Goal: Task Accomplishment & Management: Use online tool/utility

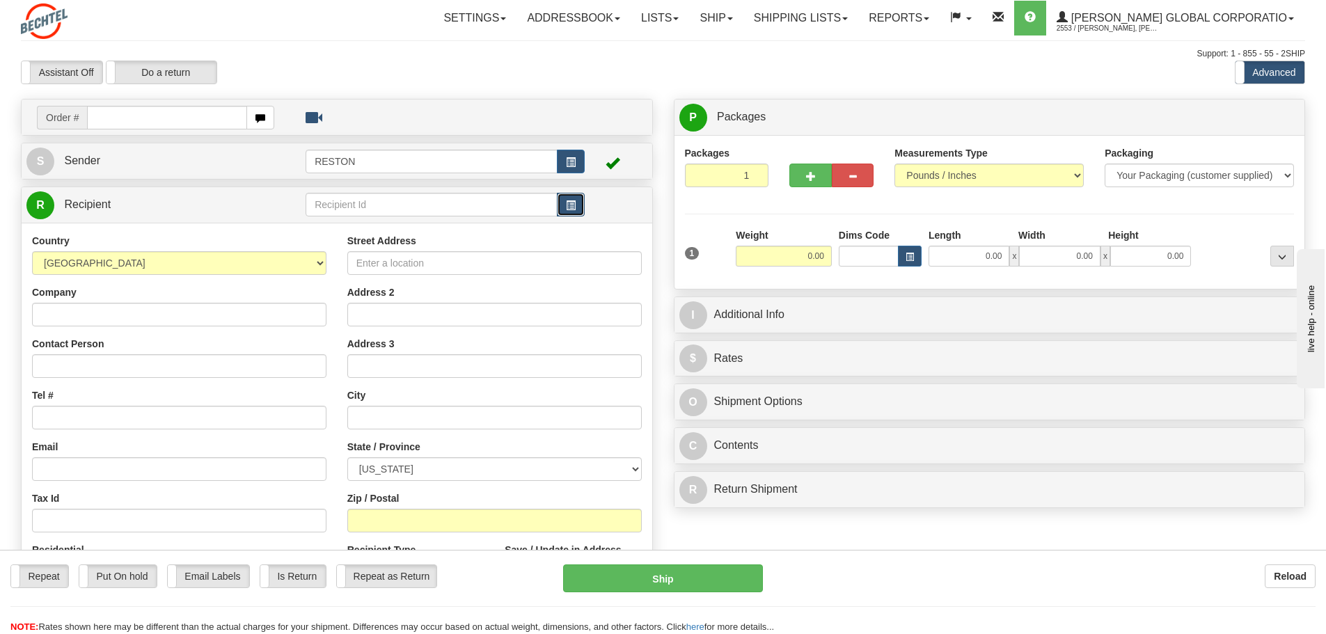
click at [557, 207] on button "button" at bounding box center [571, 205] width 28 height 24
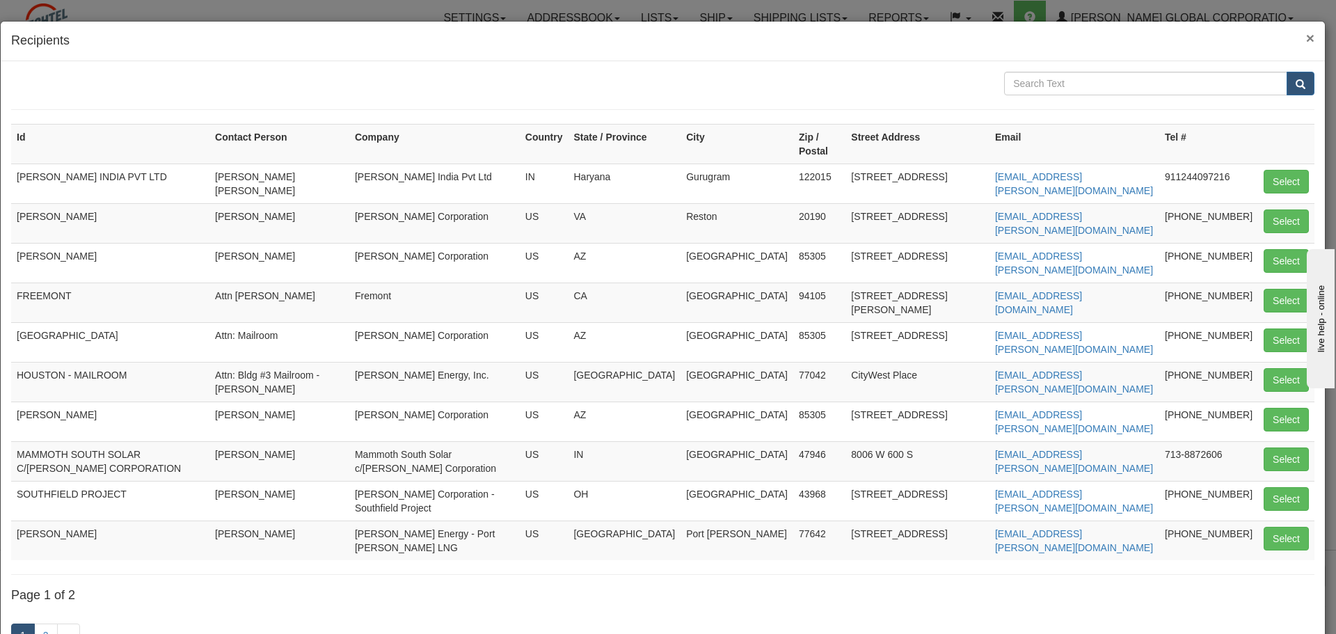
click at [1306, 38] on span "×" at bounding box center [1310, 38] width 8 height 16
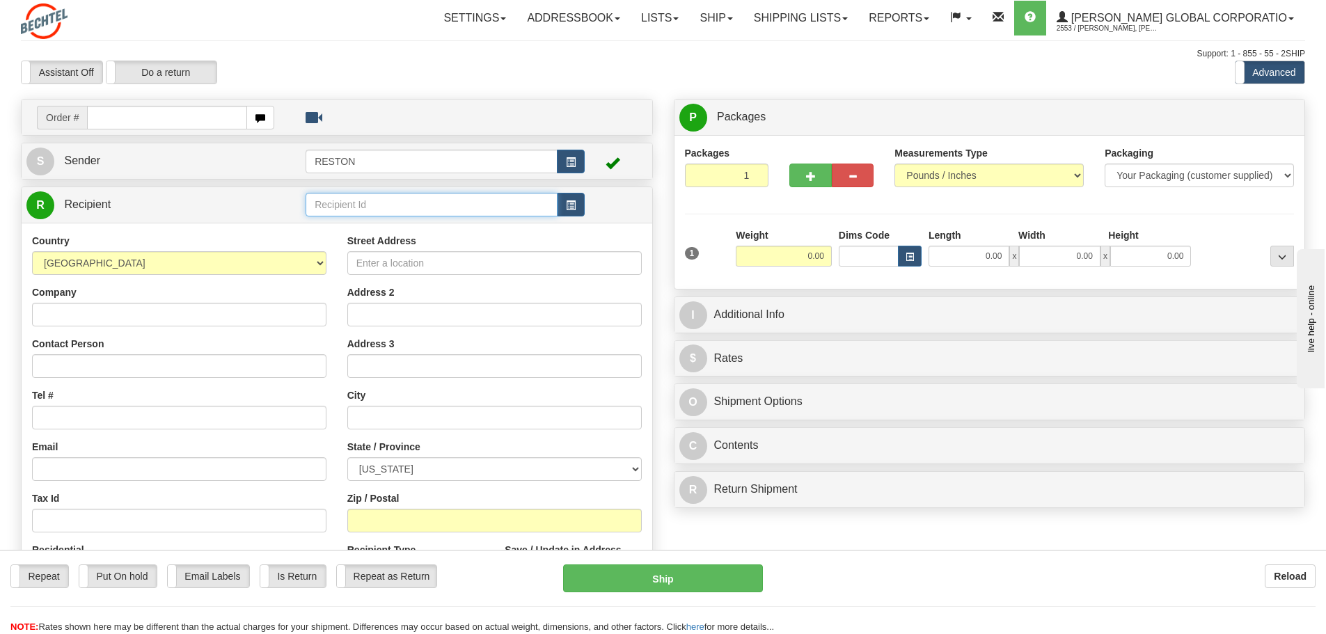
click at [422, 197] on input "text" at bounding box center [431, 205] width 252 height 24
click at [582, 207] on button "button" at bounding box center [571, 205] width 28 height 24
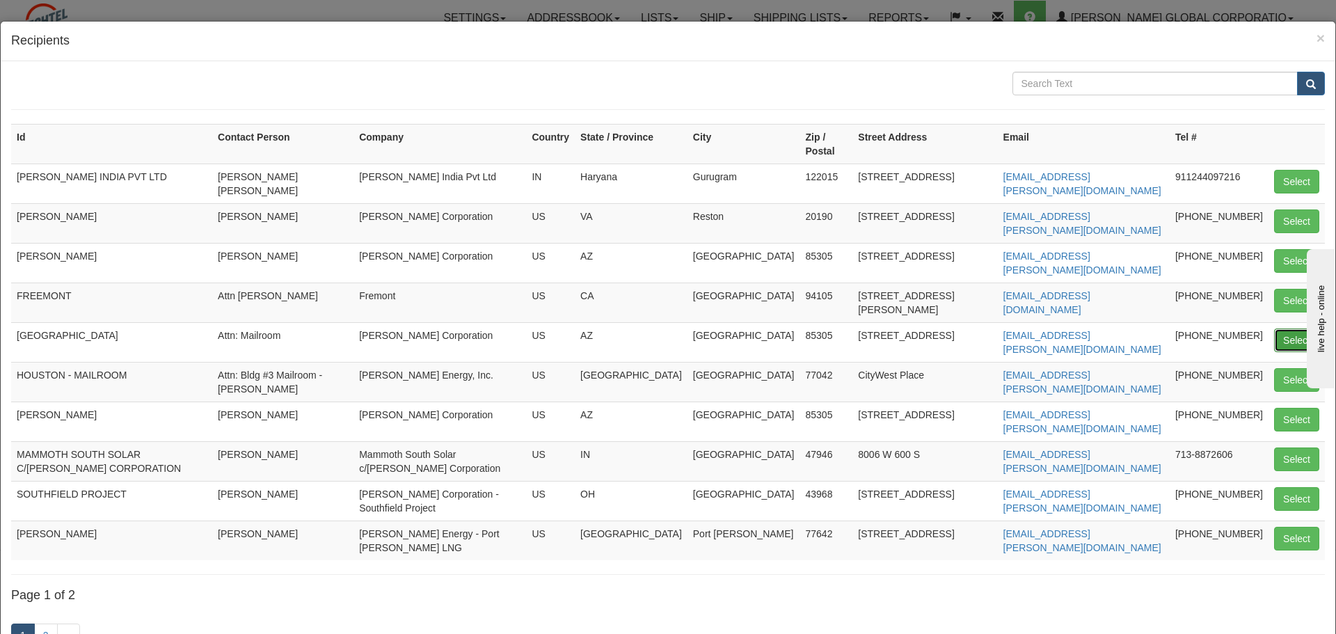
click at [1298, 328] on button "Select" at bounding box center [1296, 340] width 45 height 24
type input "[GEOGRAPHIC_DATA]"
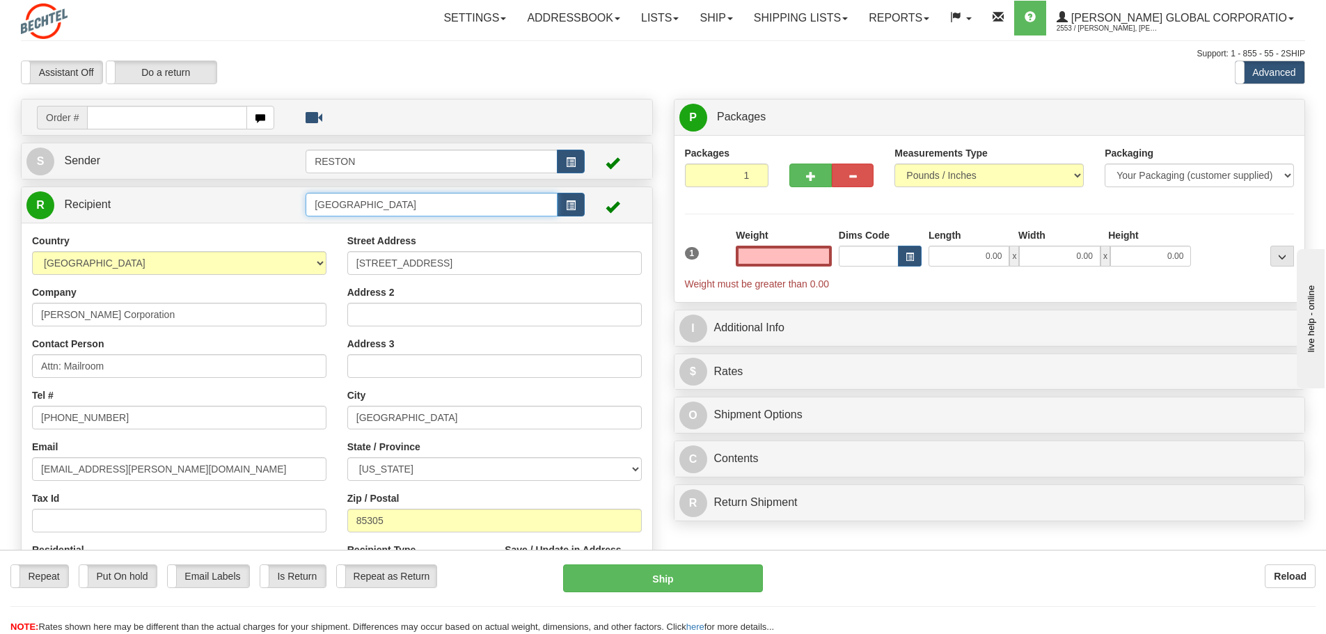
type input "0.00"
click at [373, 207] on input "[GEOGRAPHIC_DATA]" at bounding box center [431, 205] width 252 height 24
drag, startPoint x: 367, startPoint y: 205, endPoint x: 374, endPoint y: 206, distance: 7.0
click at [369, 205] on input "[GEOGRAPHIC_DATA]" at bounding box center [431, 205] width 252 height 24
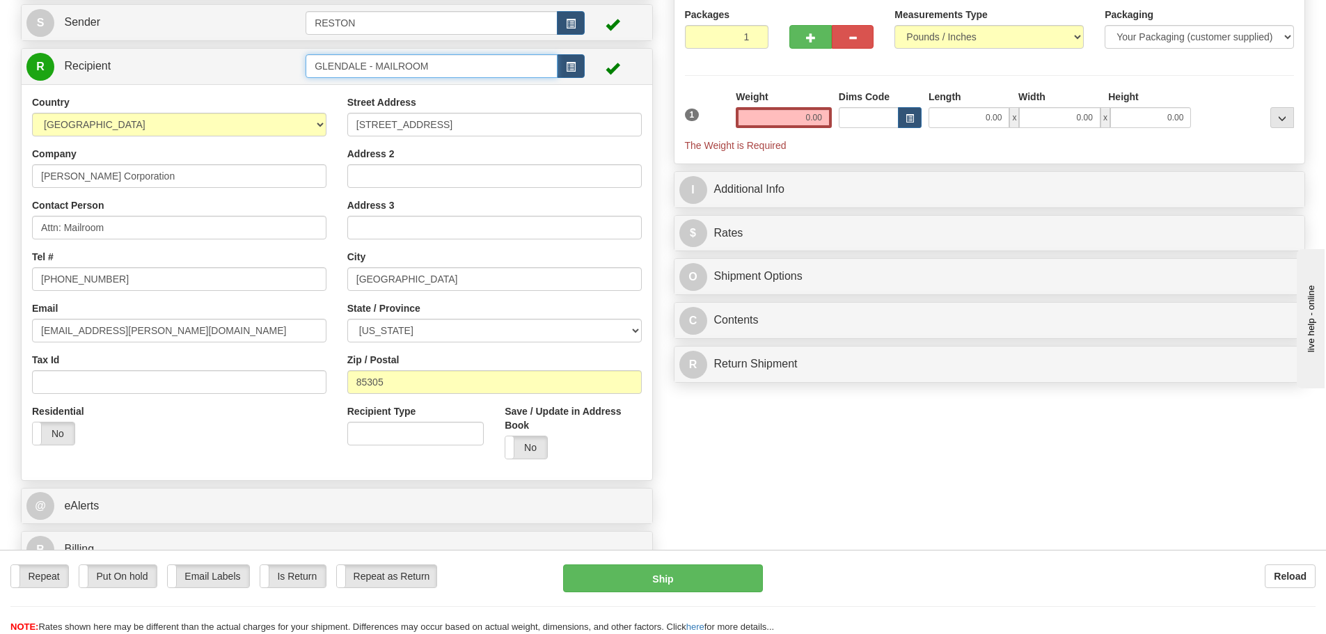
scroll to position [139, 0]
type input "GLENDALE - MAILROOM"
click at [528, 448] on label "No" at bounding box center [526, 447] width 42 height 22
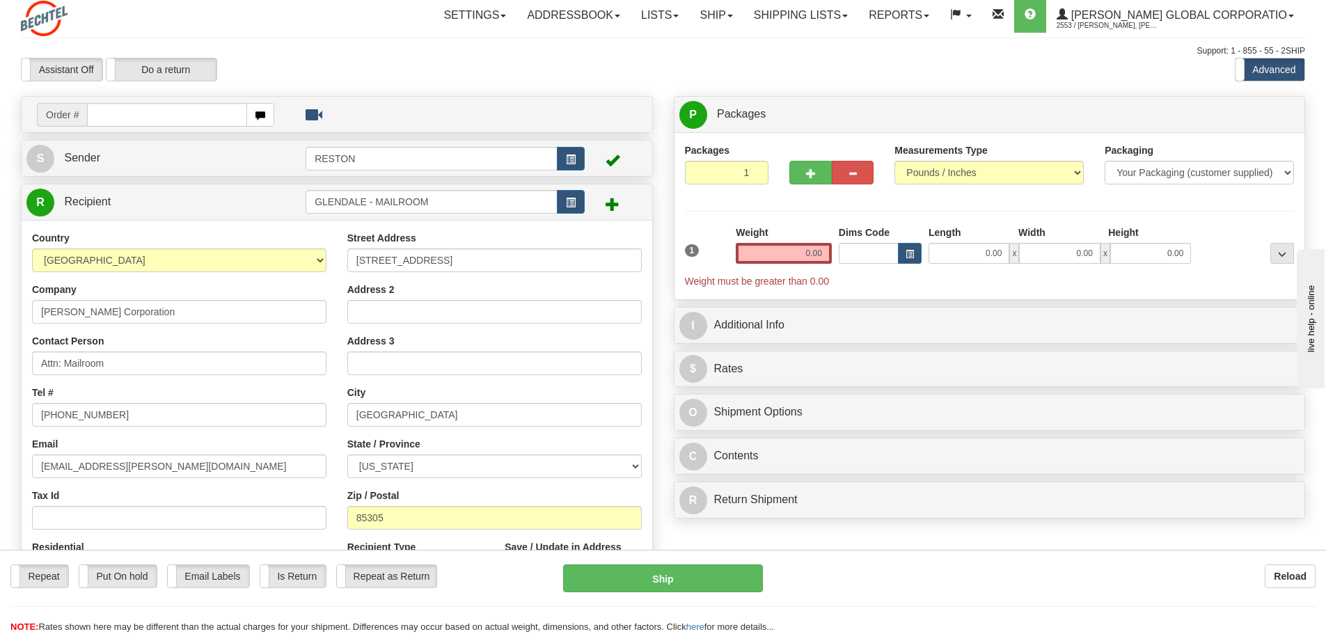
scroll to position [0, 0]
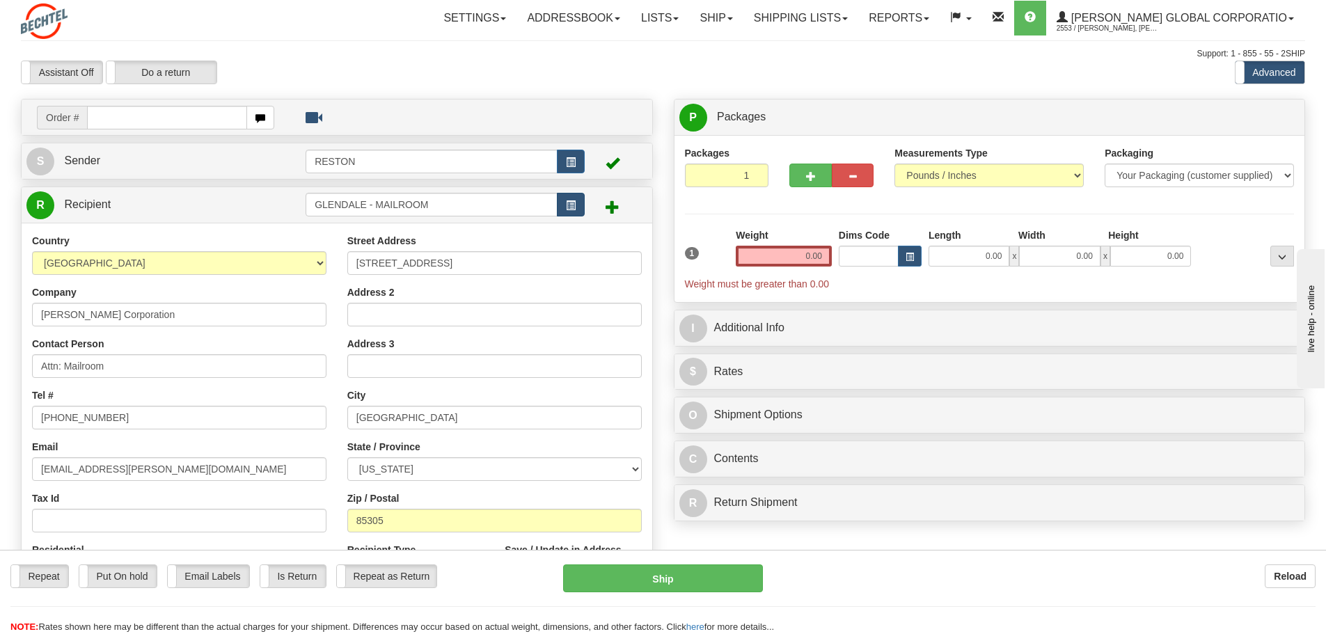
click at [583, 201] on tr "R Recipient GLENDALE - MAILROOM" at bounding box center [336, 205] width 621 height 29
click at [576, 202] on button "button" at bounding box center [571, 205] width 28 height 24
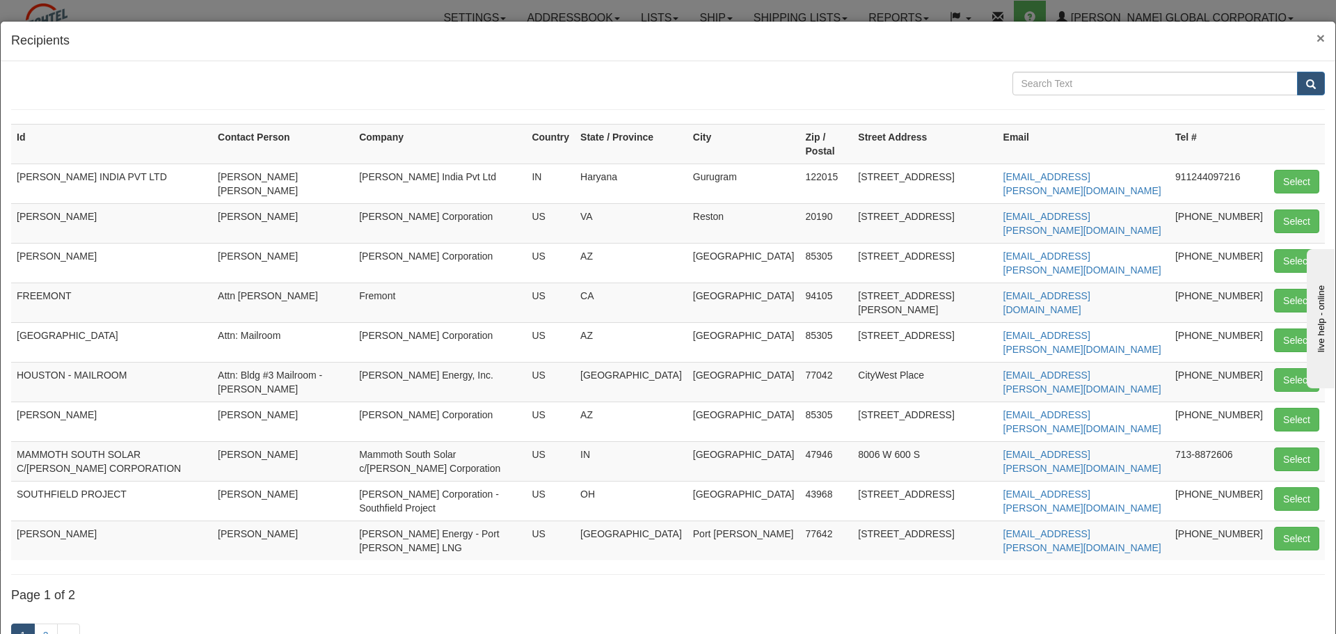
click at [1316, 35] on span "×" at bounding box center [1320, 38] width 8 height 16
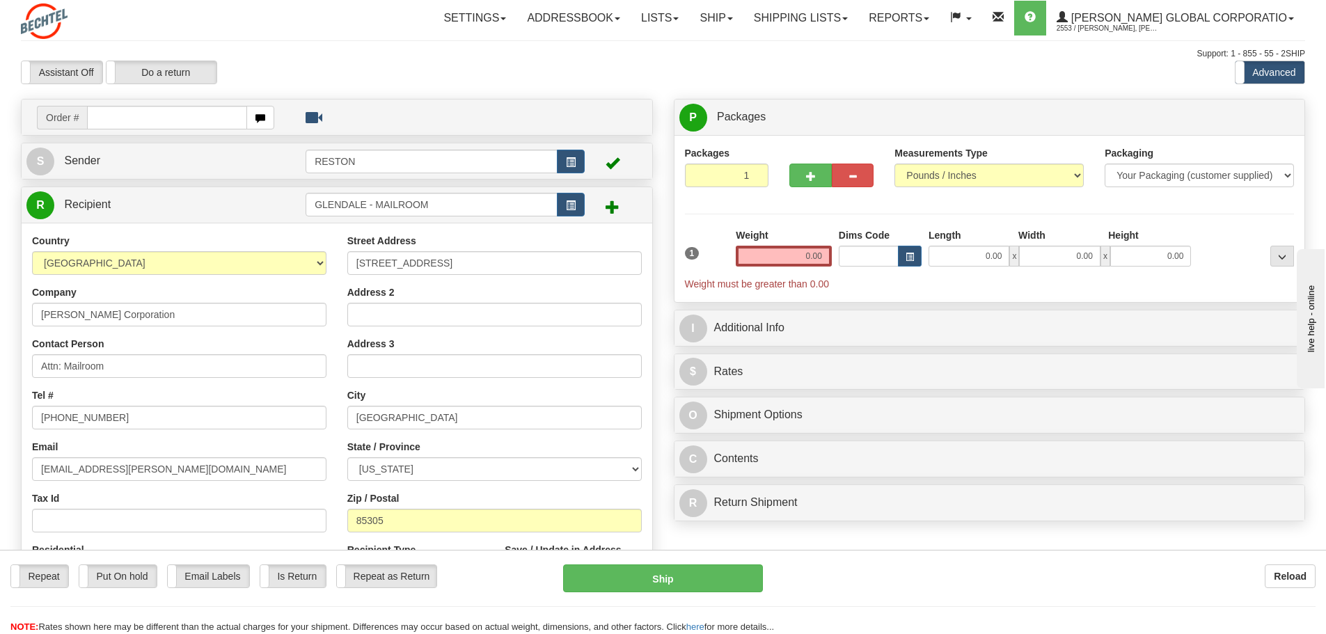
click at [613, 209] on span at bounding box center [612, 207] width 14 height 14
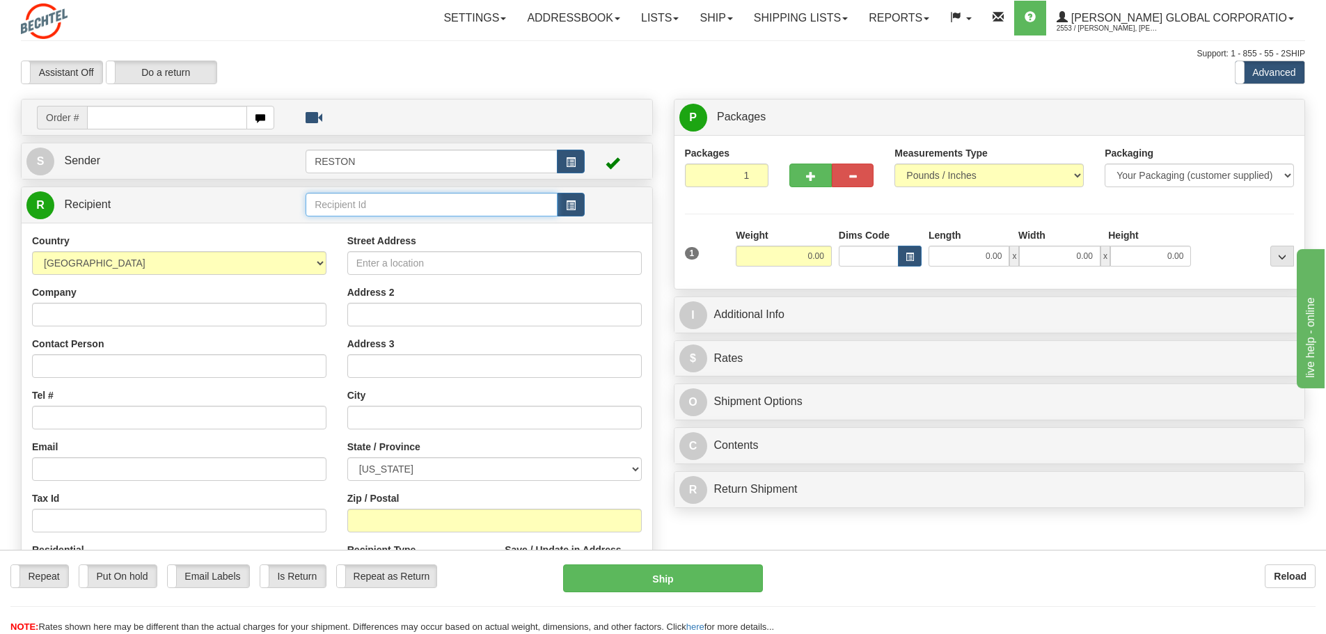
click at [372, 206] on input "text" at bounding box center [431, 205] width 252 height 24
type input "WASHINGTON DC - MAILROOM"
click at [177, 319] on input "Company" at bounding box center [179, 315] width 294 height 24
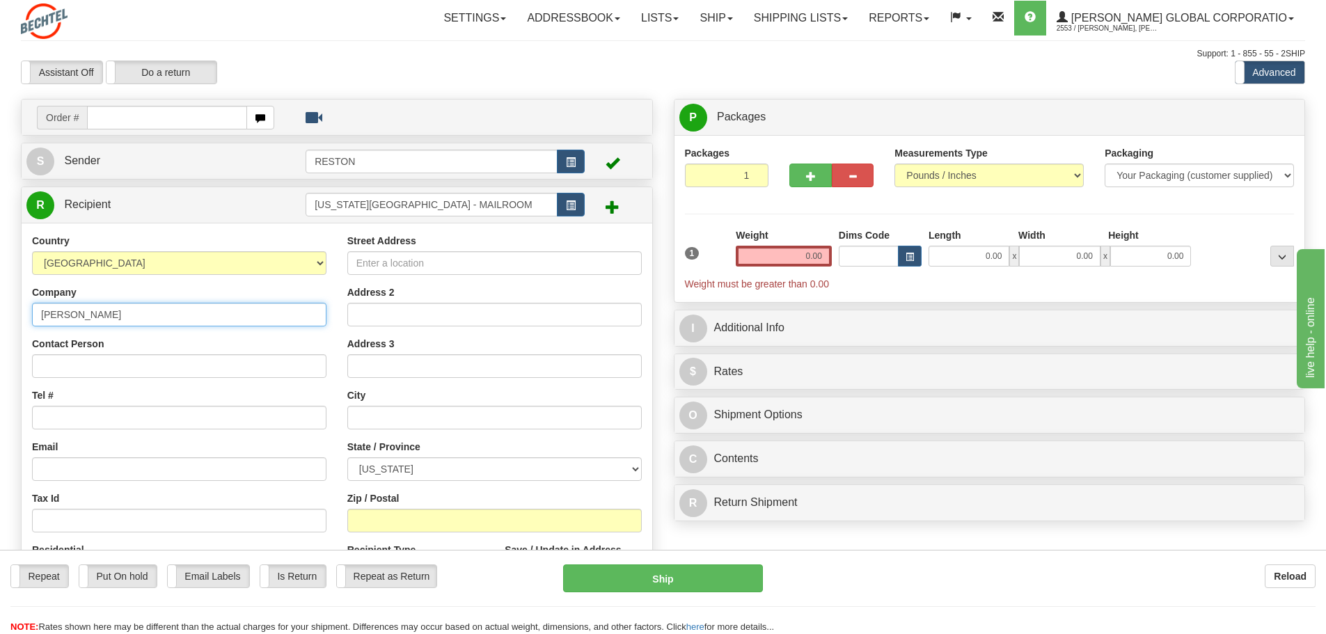
type input "[PERSON_NAME] Corporation"
click at [134, 367] on input "Contact Person" at bounding box center [179, 366] width 294 height 24
type input "Darel Pannell"
click at [117, 416] on input "Tel #" at bounding box center [179, 418] width 294 height 24
click at [170, 424] on input "Tel #" at bounding box center [179, 418] width 294 height 24
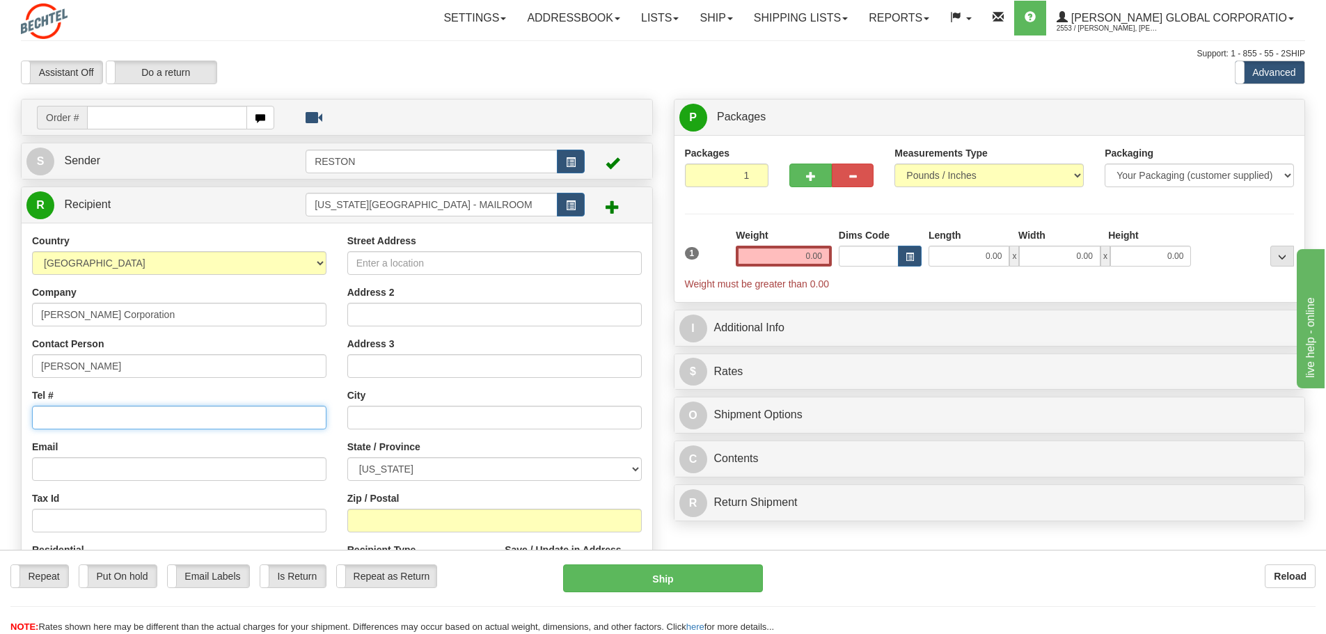
paste input "571-392-6661"
type input "571-392-6661"
click at [105, 469] on input "Email" at bounding box center [179, 469] width 294 height 24
click at [93, 465] on input "Email" at bounding box center [179, 469] width 294 height 24
paste input "ddpannel@Bechtel.com"
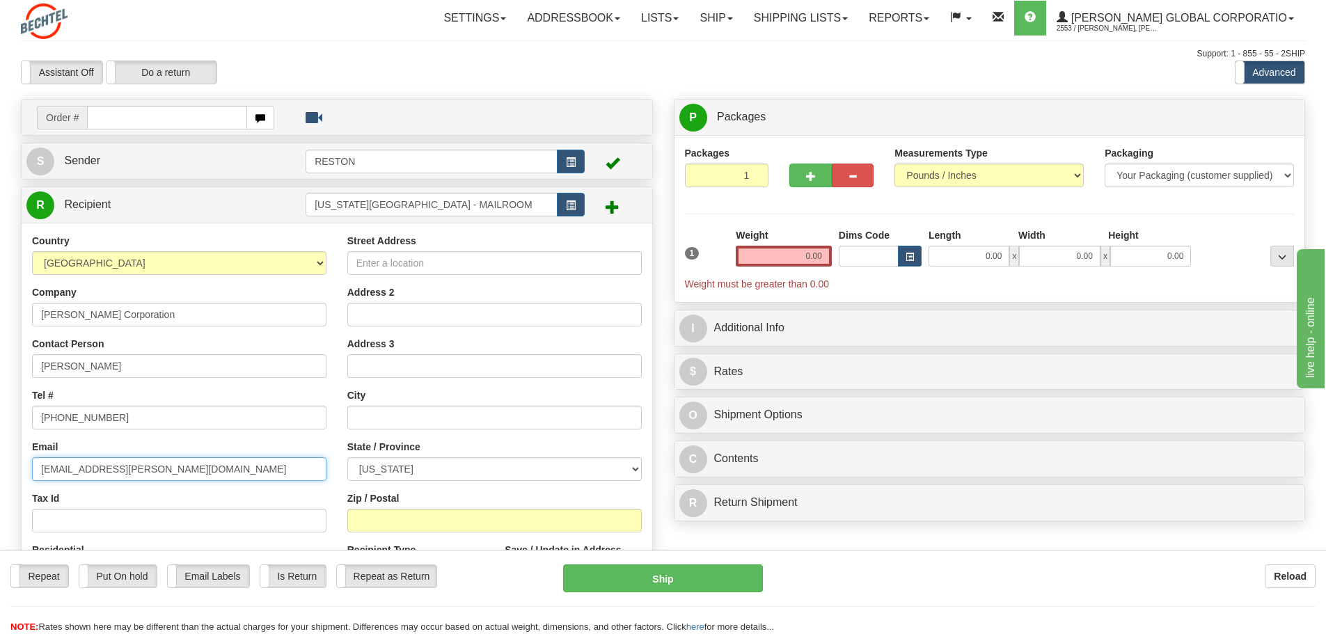
type input "ddpannel@Bechtel.com"
drag, startPoint x: 40, startPoint y: 367, endPoint x: 48, endPoint y: 370, distance: 8.1
click at [40, 368] on input "Darel Pannell" at bounding box center [179, 366] width 294 height 24
type input "Attn: Darel Pannell"
click at [435, 260] on input "Street Address" at bounding box center [494, 263] width 294 height 24
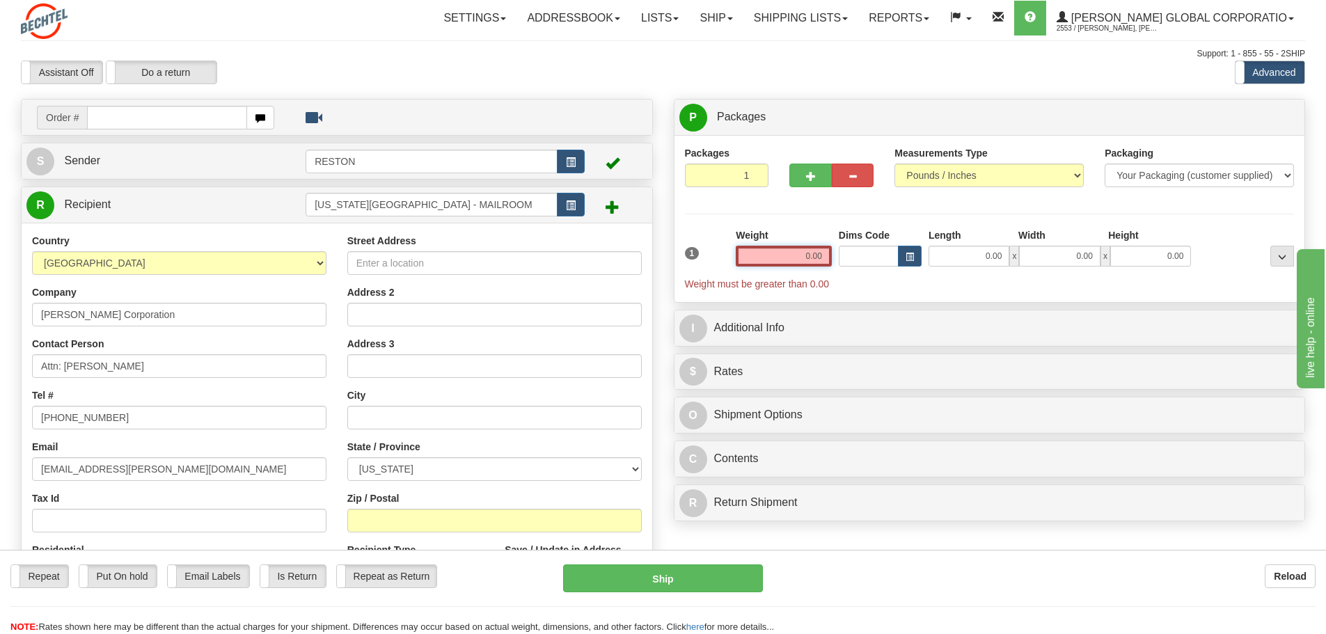
click at [812, 255] on input "0.00" at bounding box center [783, 256] width 96 height 21
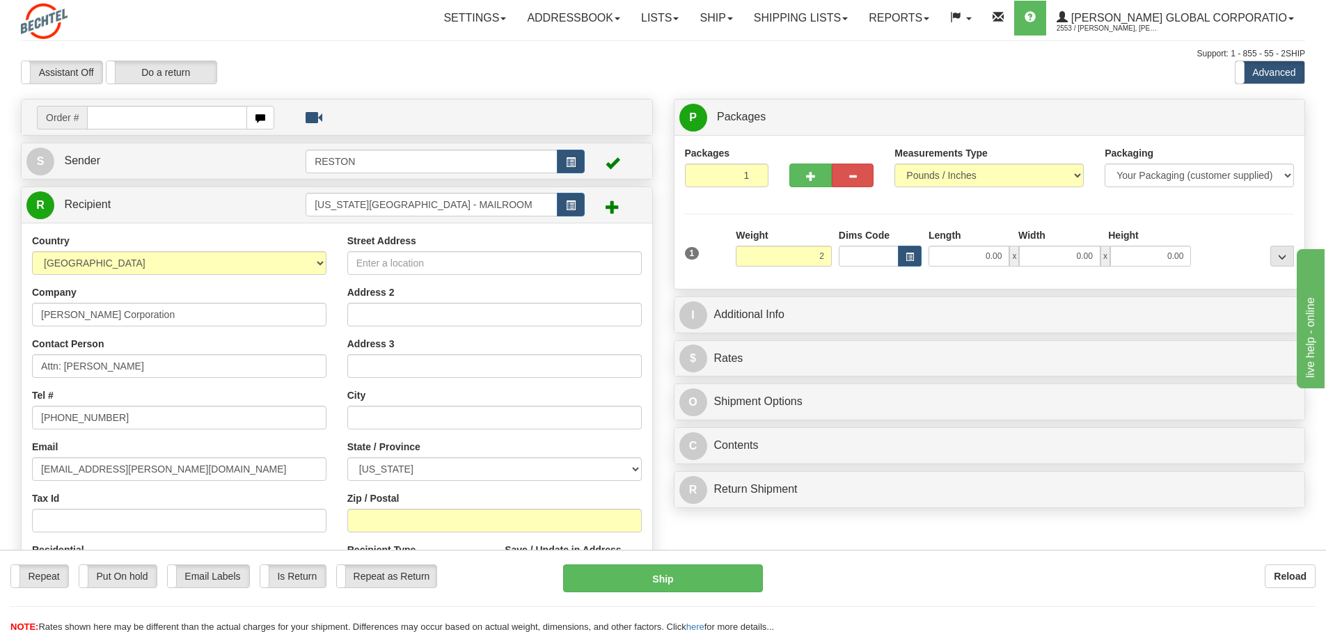
type input "2.00"
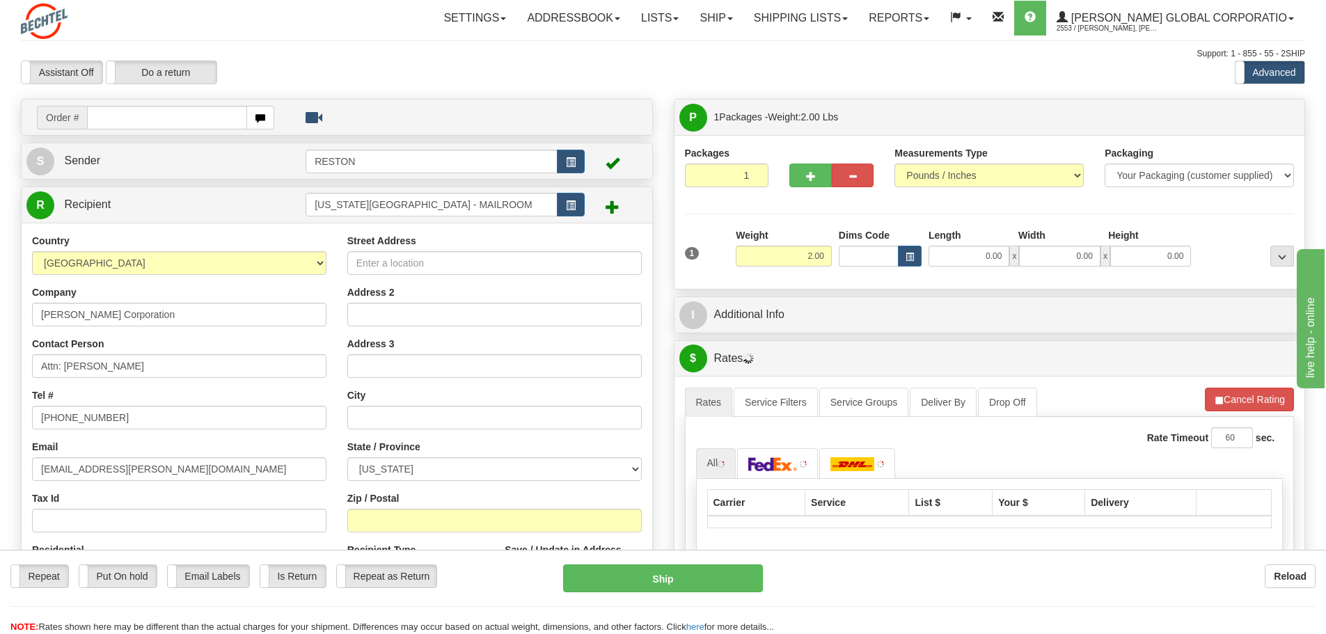
click at [889, 279] on div "Packages 1 1 Measurements Type" at bounding box center [989, 212] width 630 height 154
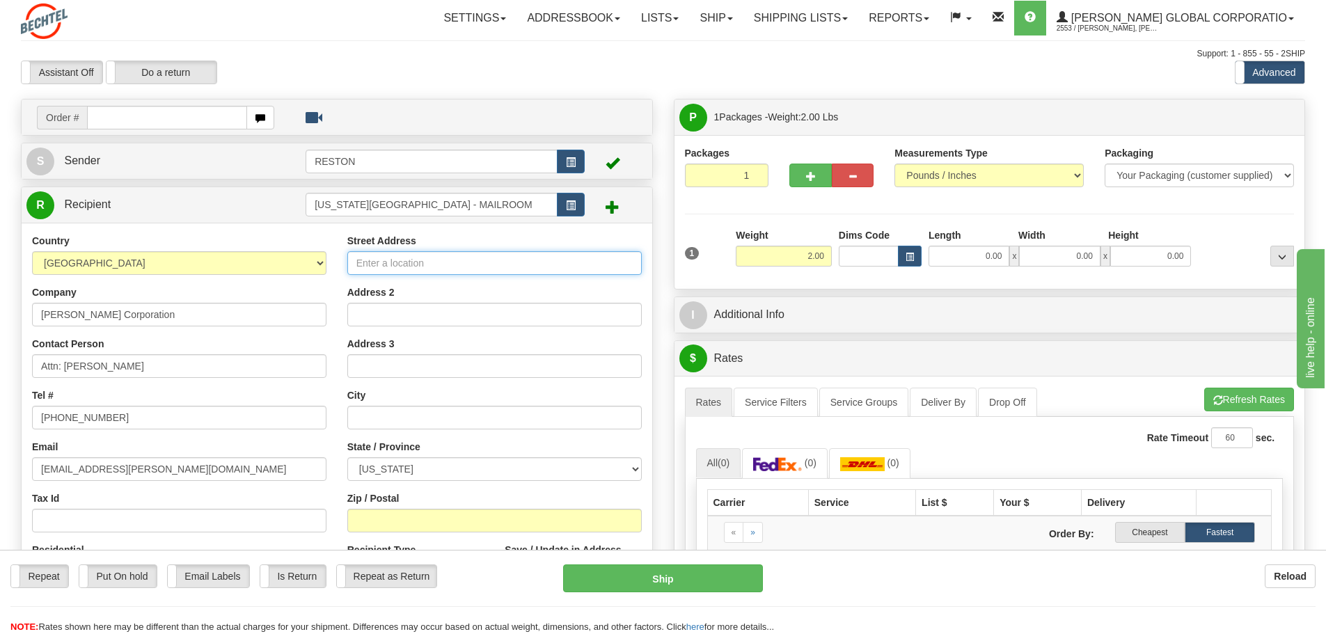
click at [406, 261] on input "Street Address" at bounding box center [494, 263] width 294 height 24
click at [382, 263] on input "Street Address" at bounding box center [494, 263] width 294 height 24
paste input "2200 Pennsylvania Ave NW"
type input "2200 Pennsylvania Ave NW"
click at [410, 326] on div "Street Address 2200 Pennsylvania Ave NW Address 2 Address 3 City State / Provin…" at bounding box center [494, 421] width 315 height 374
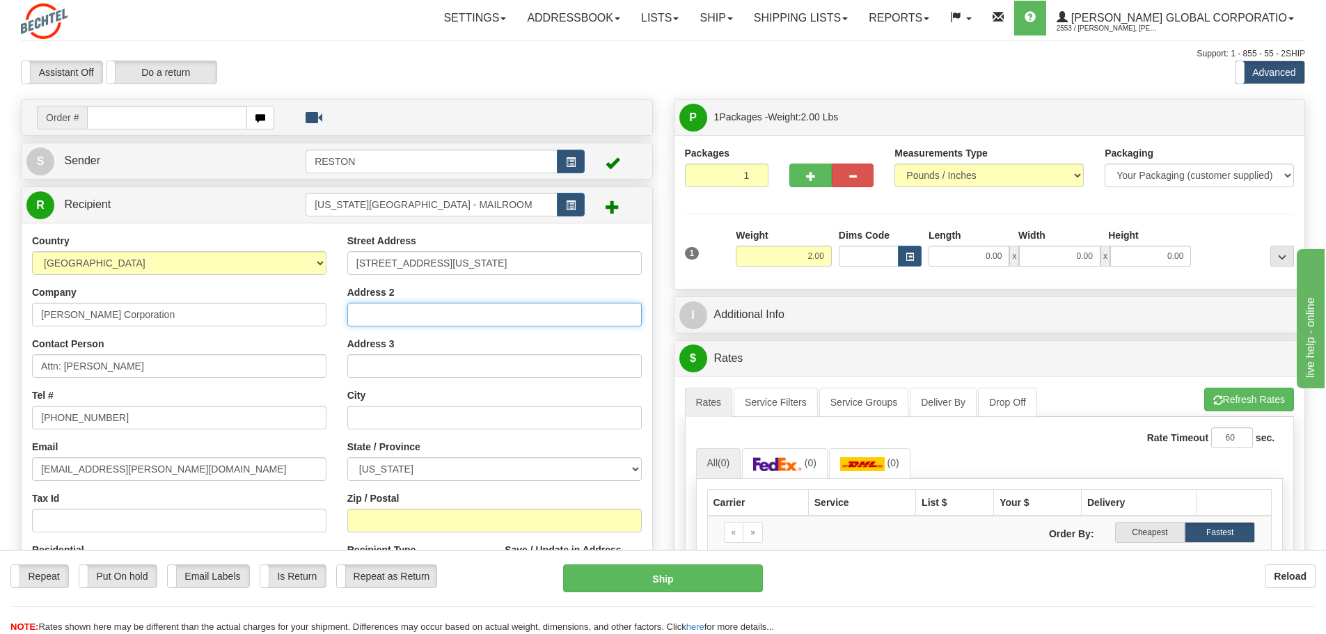
click at [381, 316] on input "Address 2" at bounding box center [494, 315] width 294 height 24
paste input "300 West"
type input "300 West"
click at [391, 365] on input "Address 3" at bounding box center [494, 366] width 294 height 24
click at [398, 414] on input "text" at bounding box center [494, 418] width 294 height 24
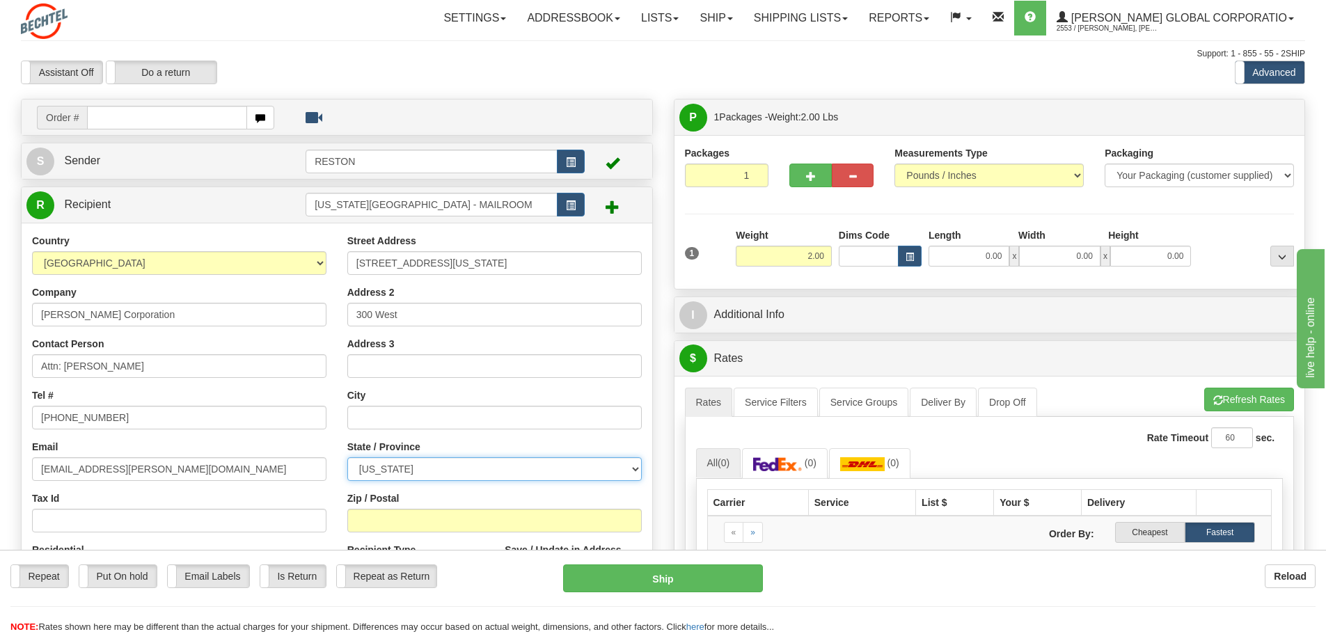
click at [636, 468] on select "ALABAMA ALASKA ARIZONA ARKANSAS Armed Forces America Armed Forces Europe Armed …" at bounding box center [494, 469] width 294 height 24
select select "DC"
click at [347, 457] on select "ALABAMA ALASKA ARIZONA ARKANSAS Armed Forces America Armed Forces Europe Armed …" at bounding box center [494, 469] width 294 height 24
drag, startPoint x: 395, startPoint y: 417, endPoint x: 405, endPoint y: 418, distance: 10.5
click at [395, 417] on input "text" at bounding box center [494, 418] width 294 height 24
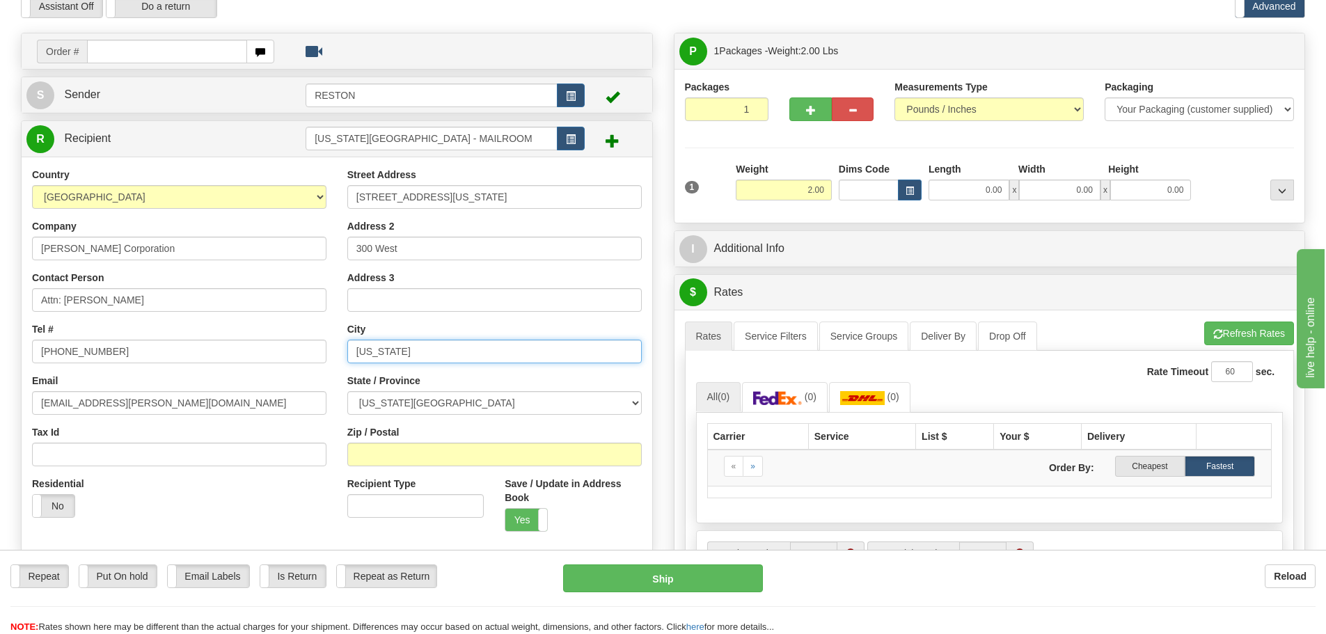
scroll to position [139, 0]
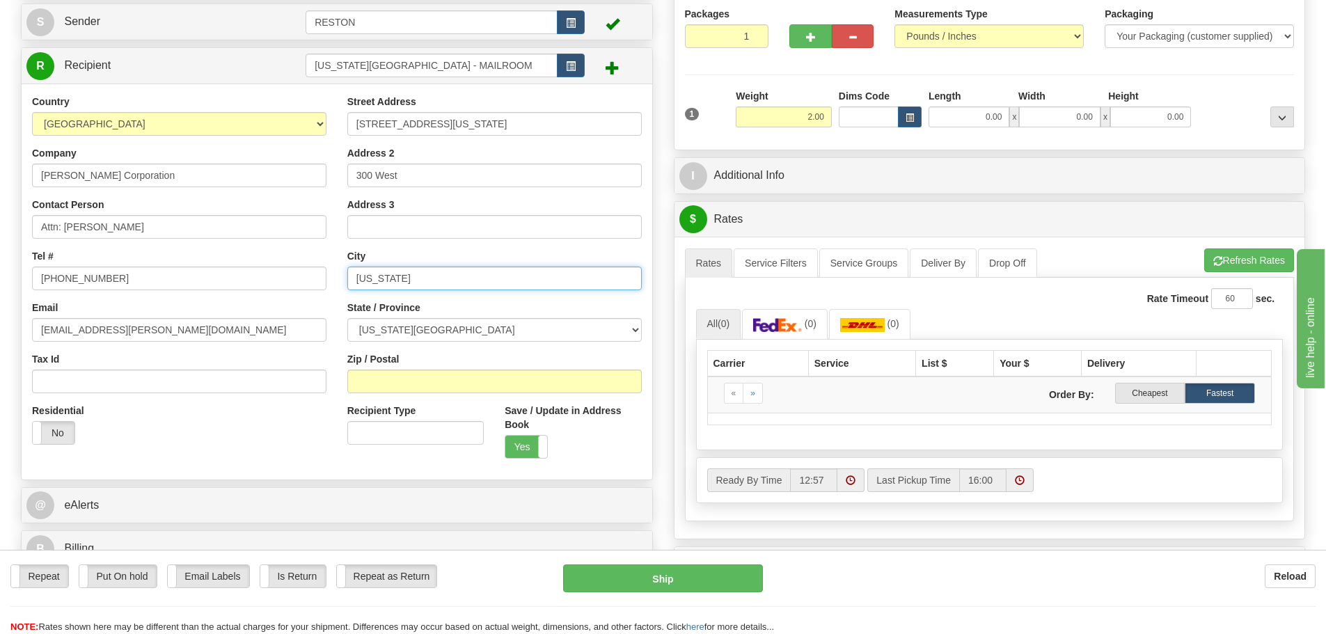
type input "Washington"
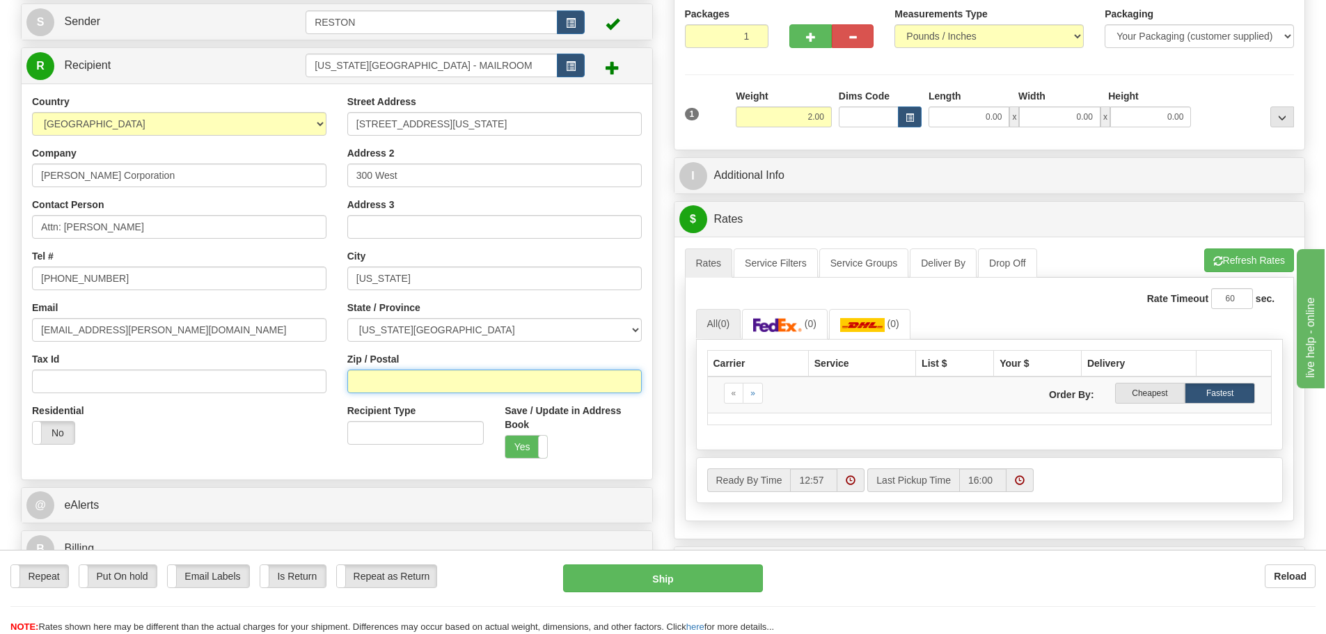
click at [440, 386] on input "Zip / Postal" at bounding box center [494, 381] width 294 height 24
type input "20037"
click at [204, 447] on div "Residential Yes No" at bounding box center [179, 429] width 315 height 51
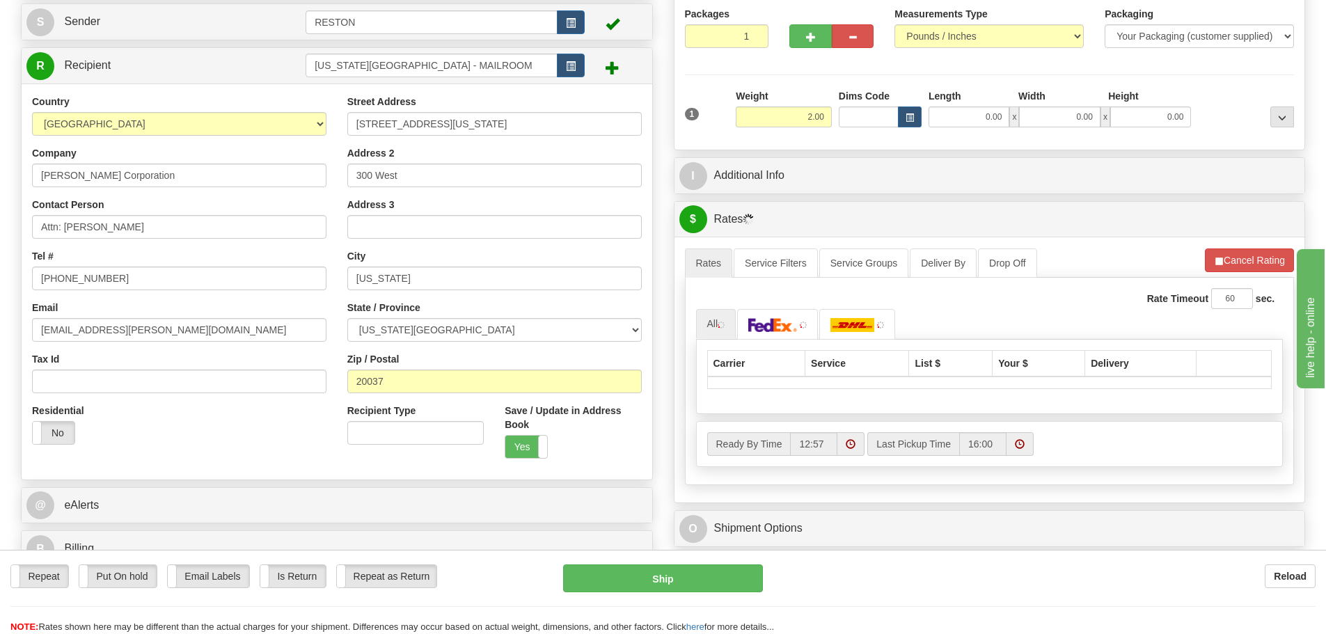
scroll to position [70, 0]
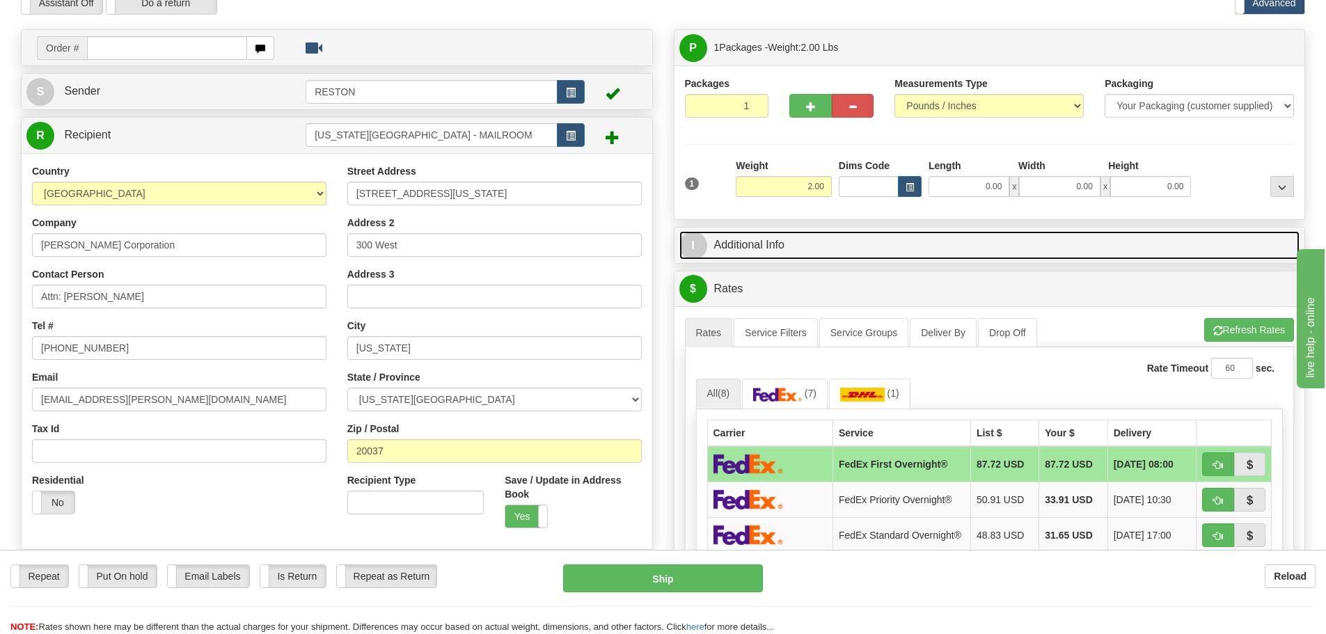
click at [805, 250] on link "I Additional Info" at bounding box center [989, 245] width 621 height 29
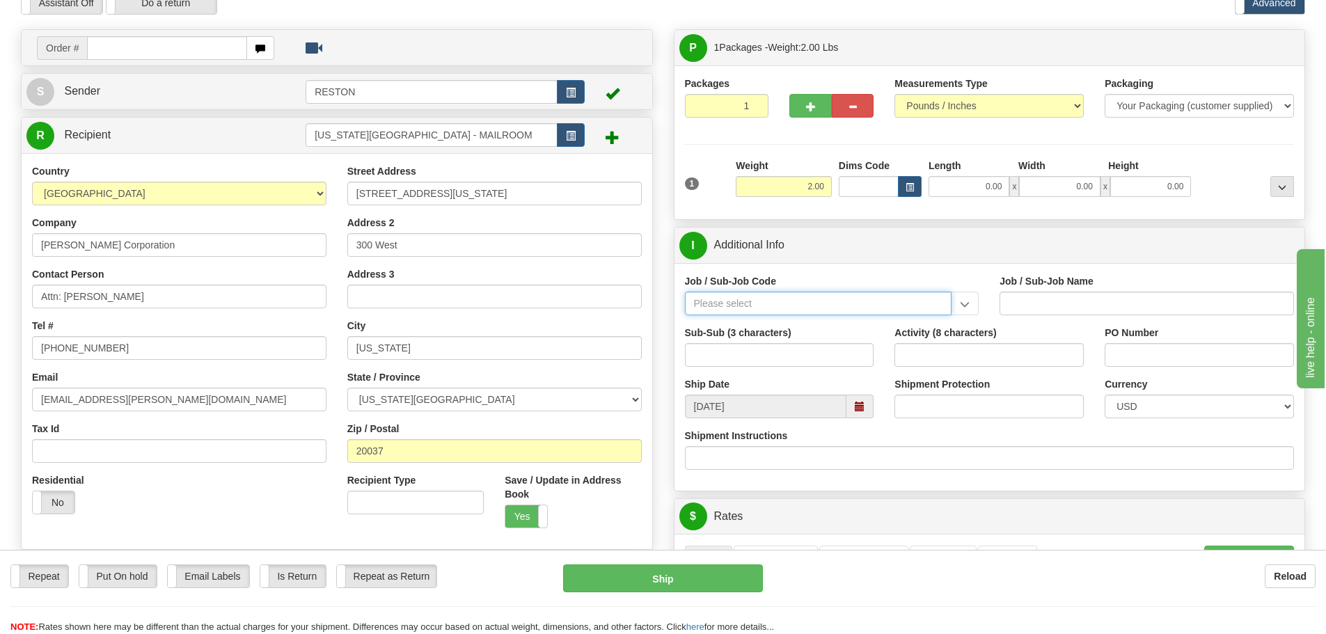
click at [779, 300] on input "Job / Sub-Job Code" at bounding box center [818, 304] width 267 height 24
click at [771, 302] on input "Job / Sub-Job Code" at bounding box center [818, 304] width 267 height 24
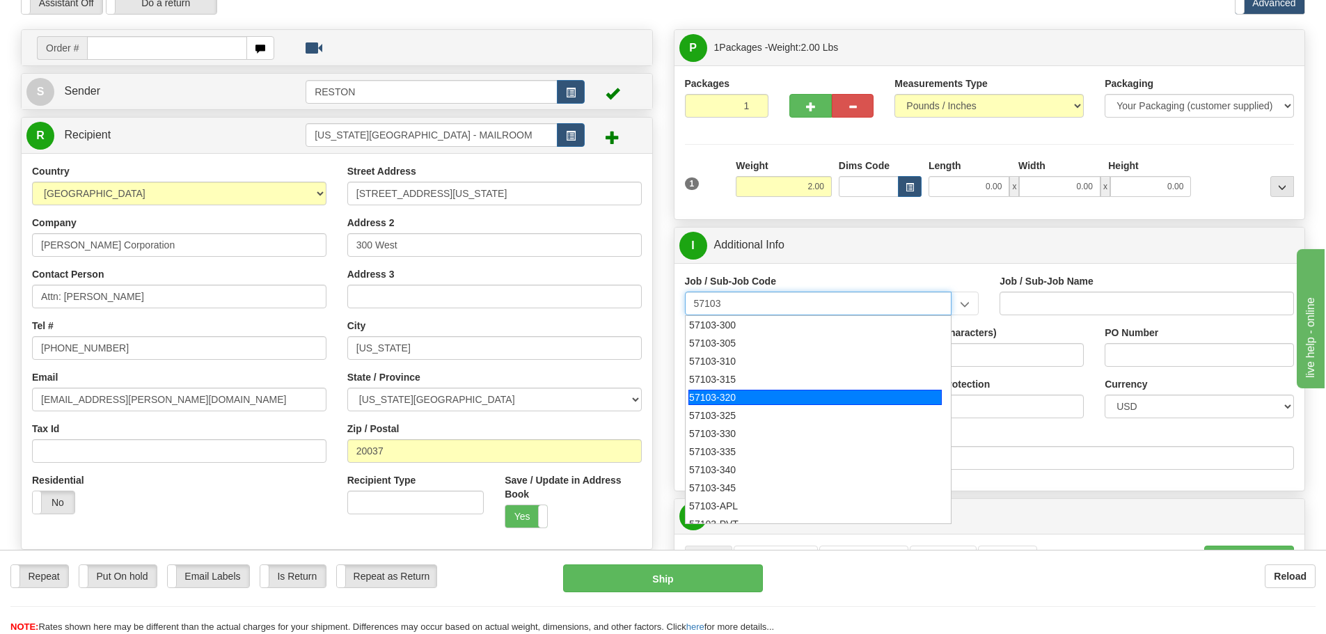
click at [730, 400] on div "57103-320" at bounding box center [814, 397] width 253 height 15
type input "57103-320"
type input "RESTON RO1 TIER 3-FACIL MGMT - MAIL OPERATIONS"
type input "57103-320"
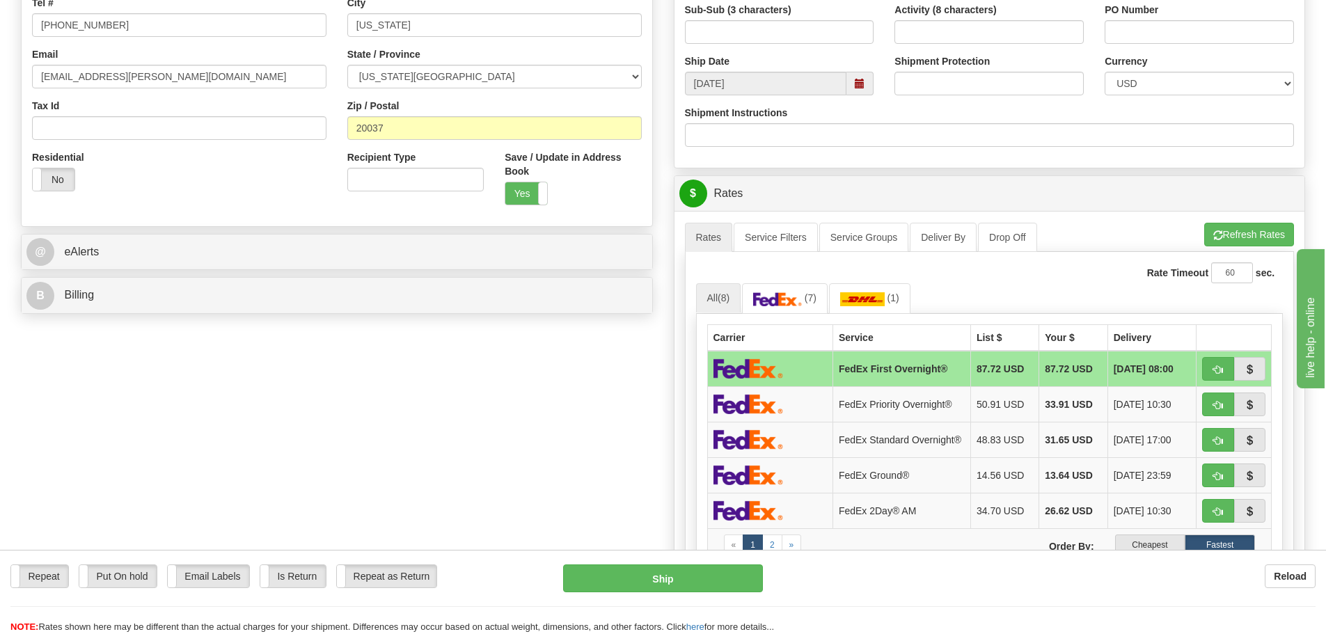
scroll to position [417, 0]
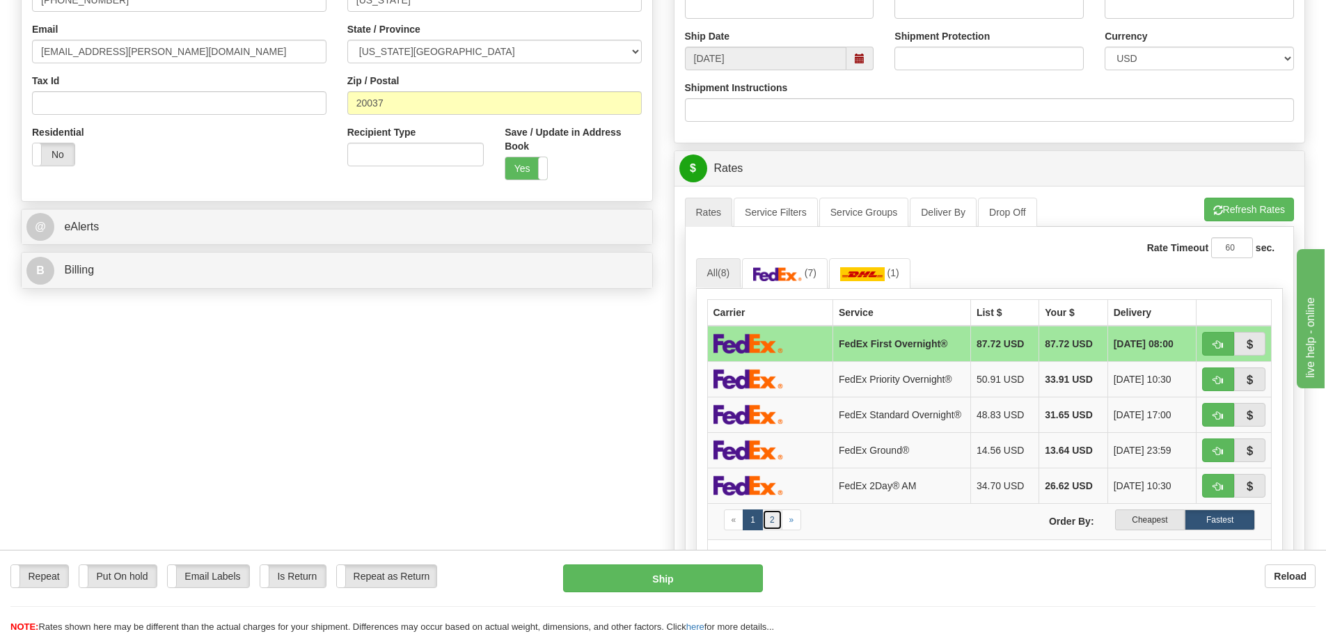
click at [771, 525] on link "2" at bounding box center [772, 519] width 20 height 21
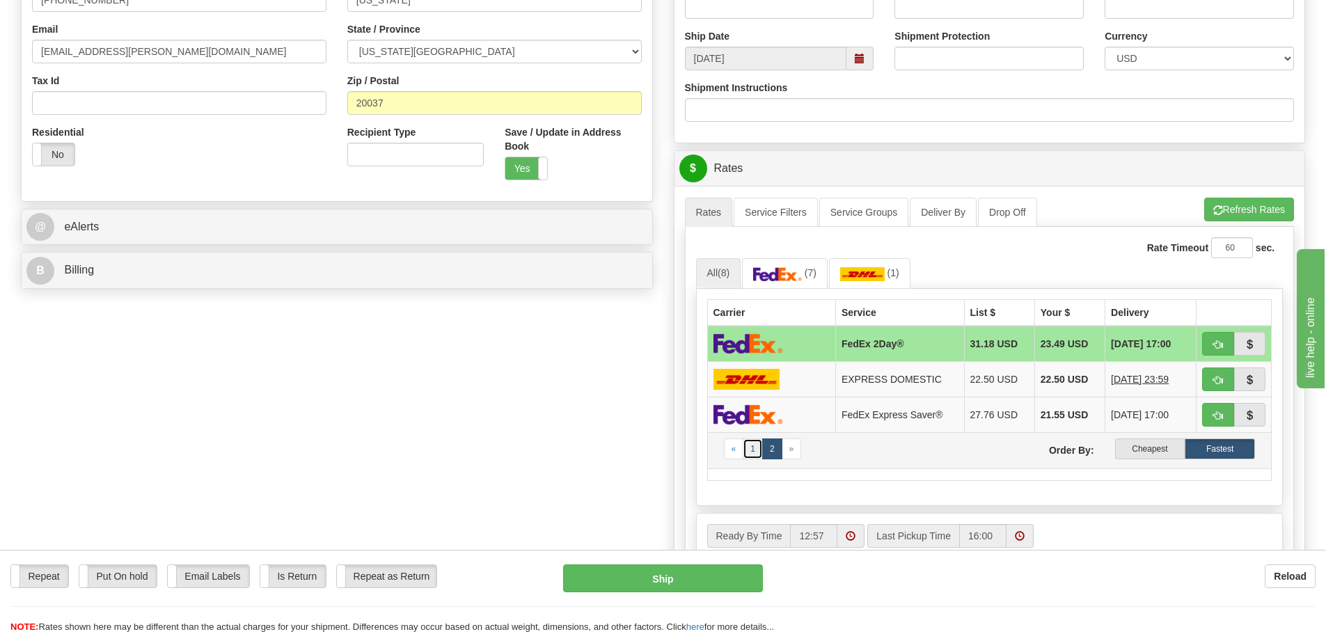
click at [748, 450] on link "1" at bounding box center [752, 448] width 20 height 21
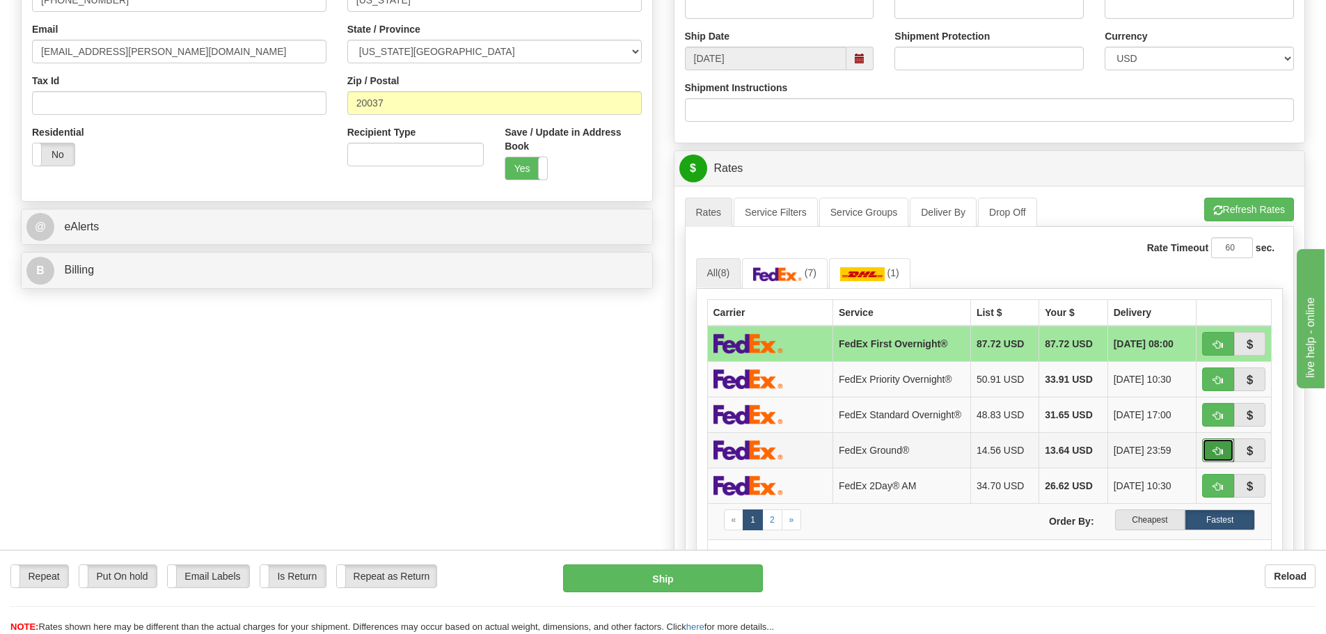
click at [1219, 456] on span "button" at bounding box center [1218, 451] width 10 height 9
type input "92"
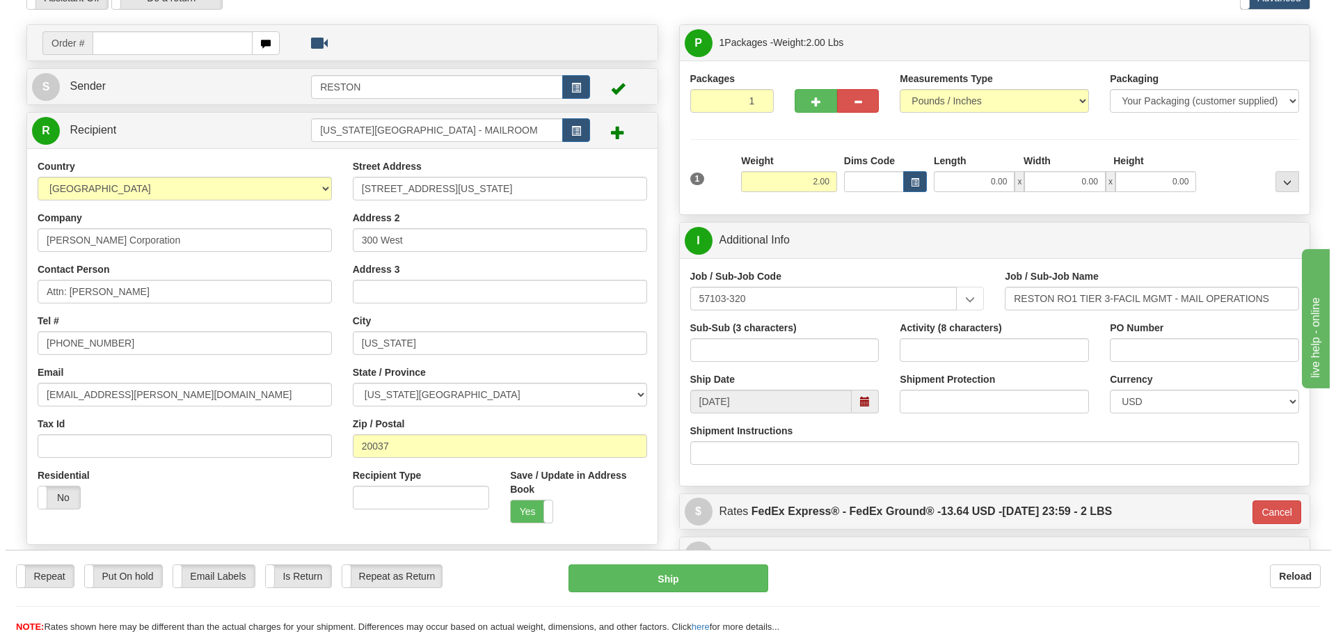
scroll to position [70, 0]
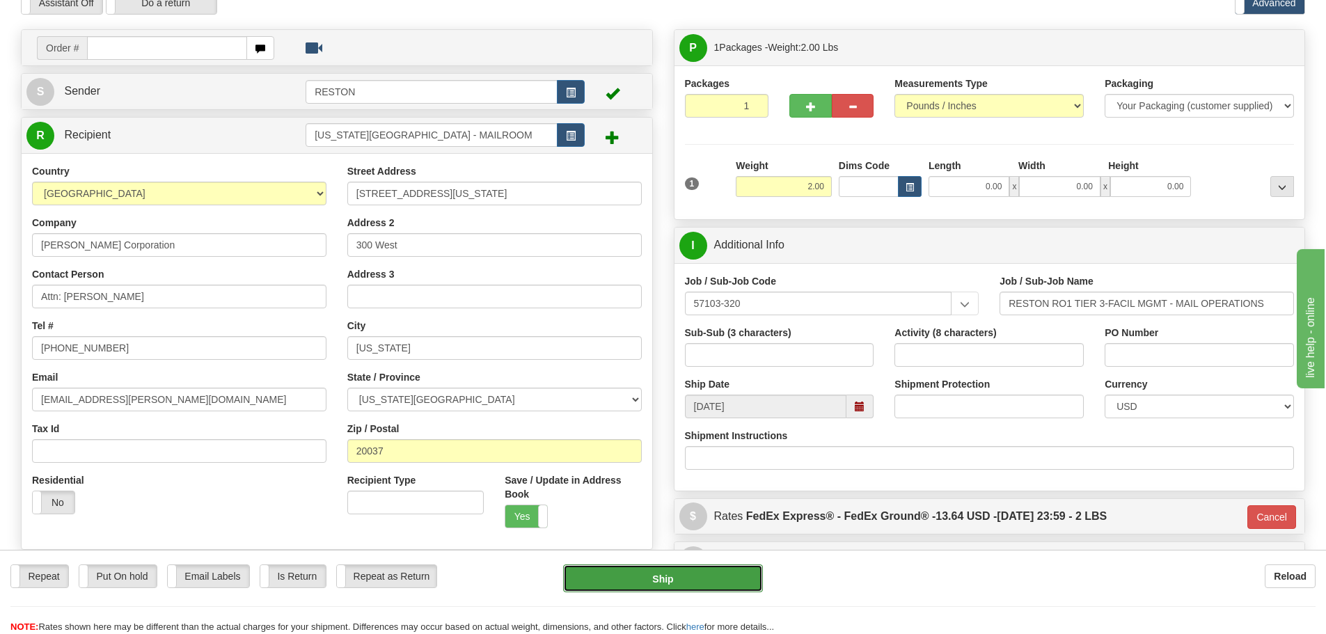
click at [682, 582] on button "Ship" at bounding box center [663, 578] width 200 height 28
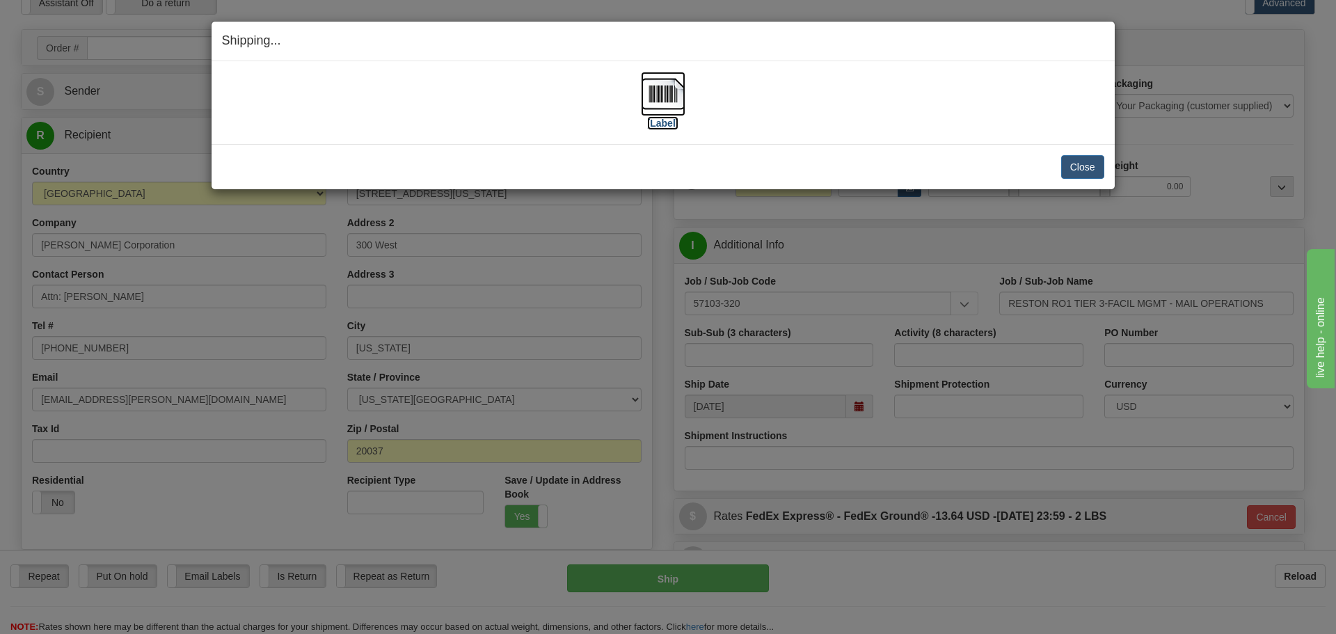
click at [661, 125] on label "[Label]" at bounding box center [663, 123] width 32 height 14
click at [1092, 168] on button "Close" at bounding box center [1082, 167] width 43 height 24
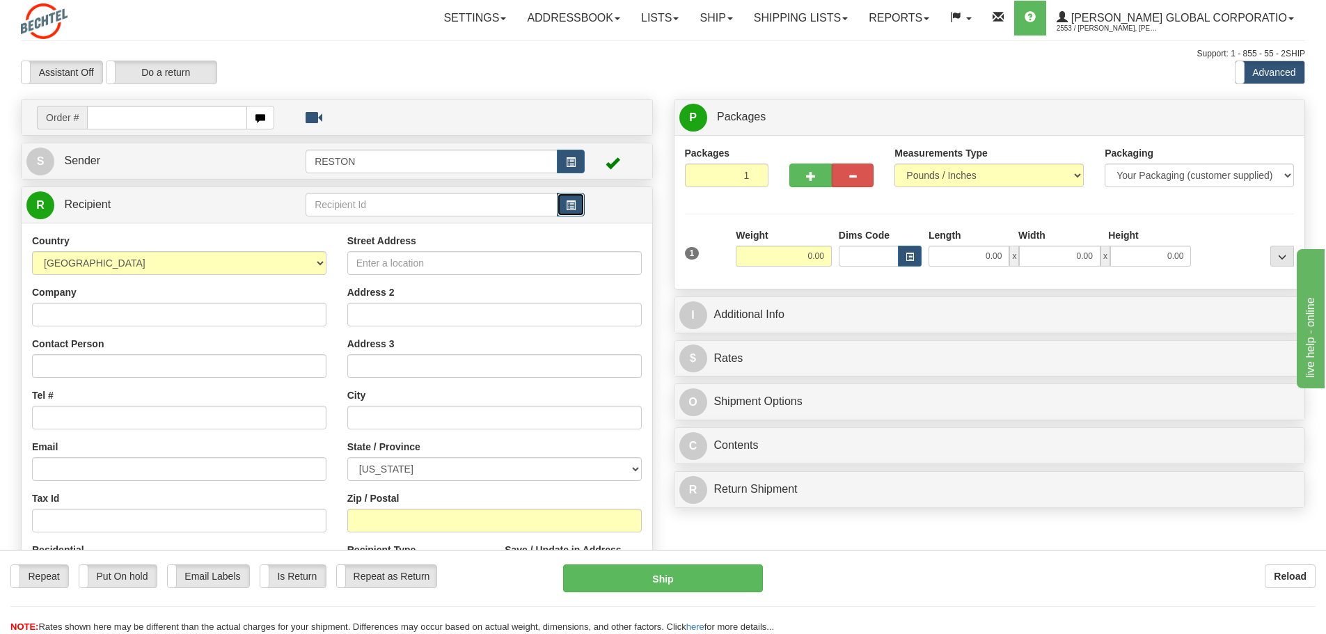
click at [566, 207] on span "button" at bounding box center [571, 205] width 10 height 9
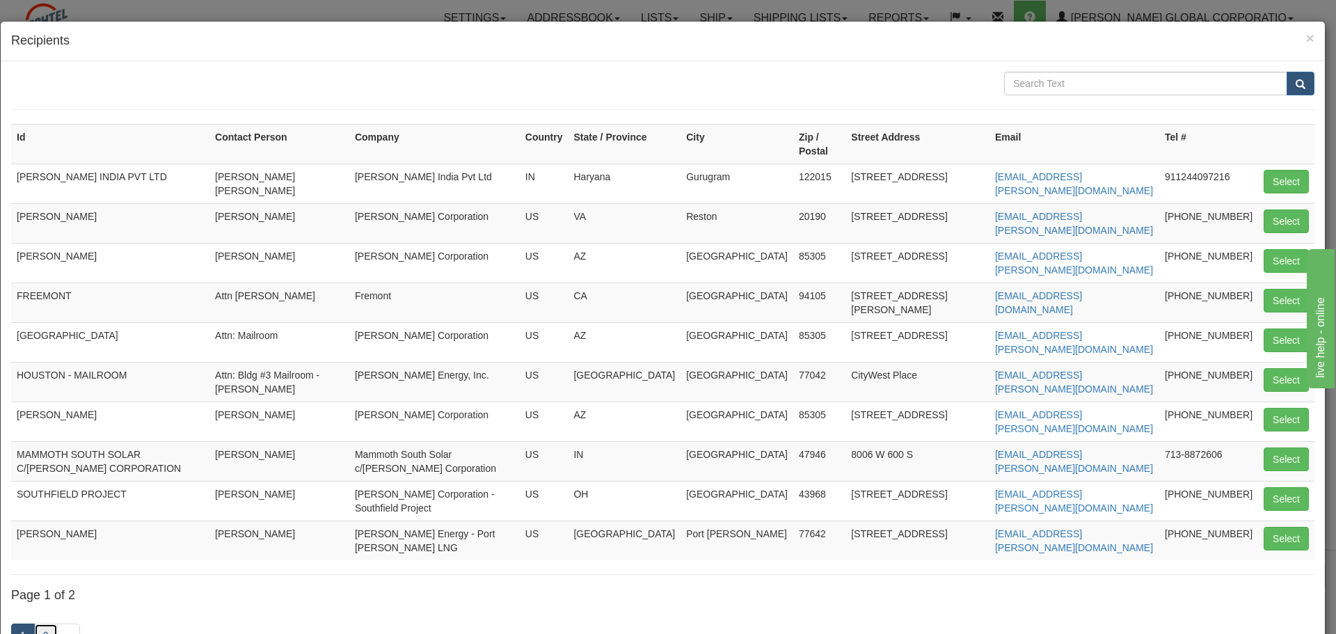
click at [47, 623] on link "2" at bounding box center [46, 635] width 24 height 24
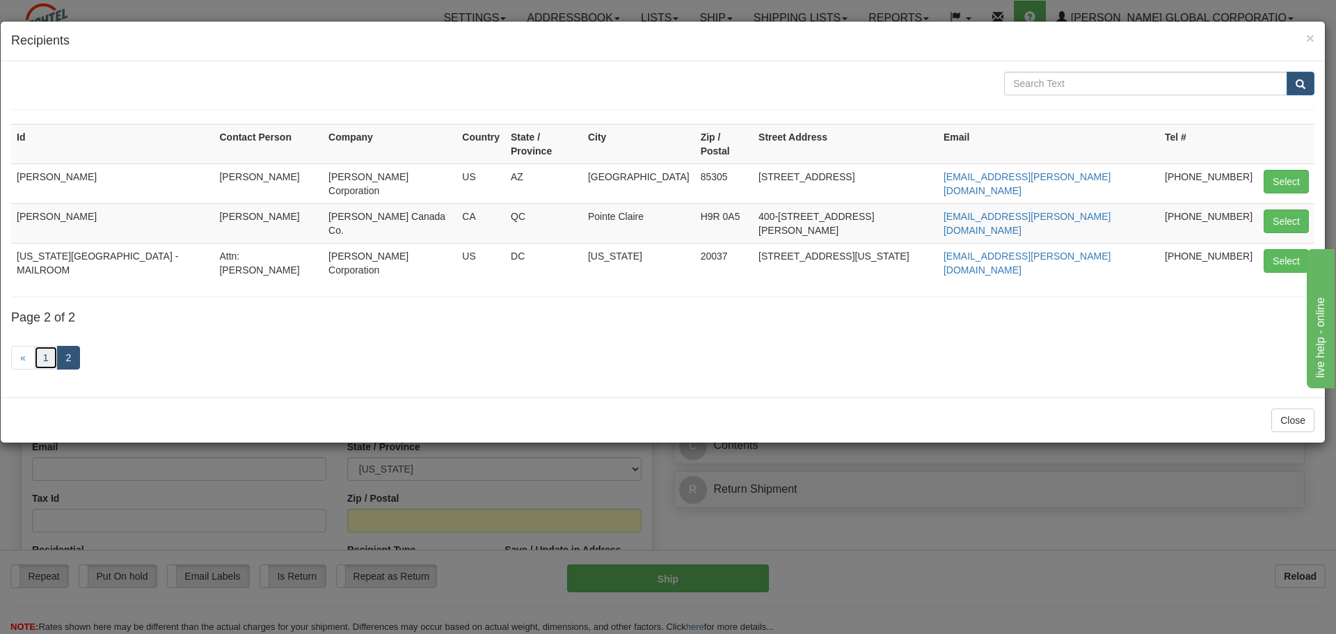
click at [45, 346] on link "1" at bounding box center [46, 358] width 24 height 24
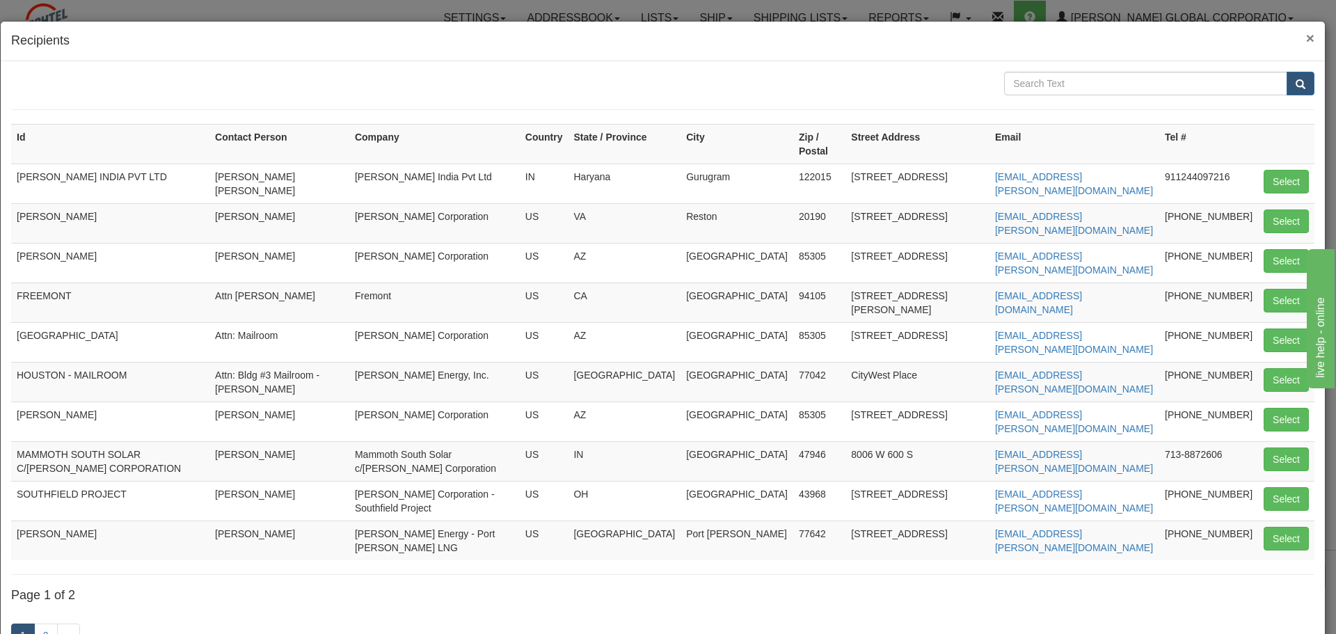
click at [1306, 36] on span "×" at bounding box center [1310, 38] width 8 height 16
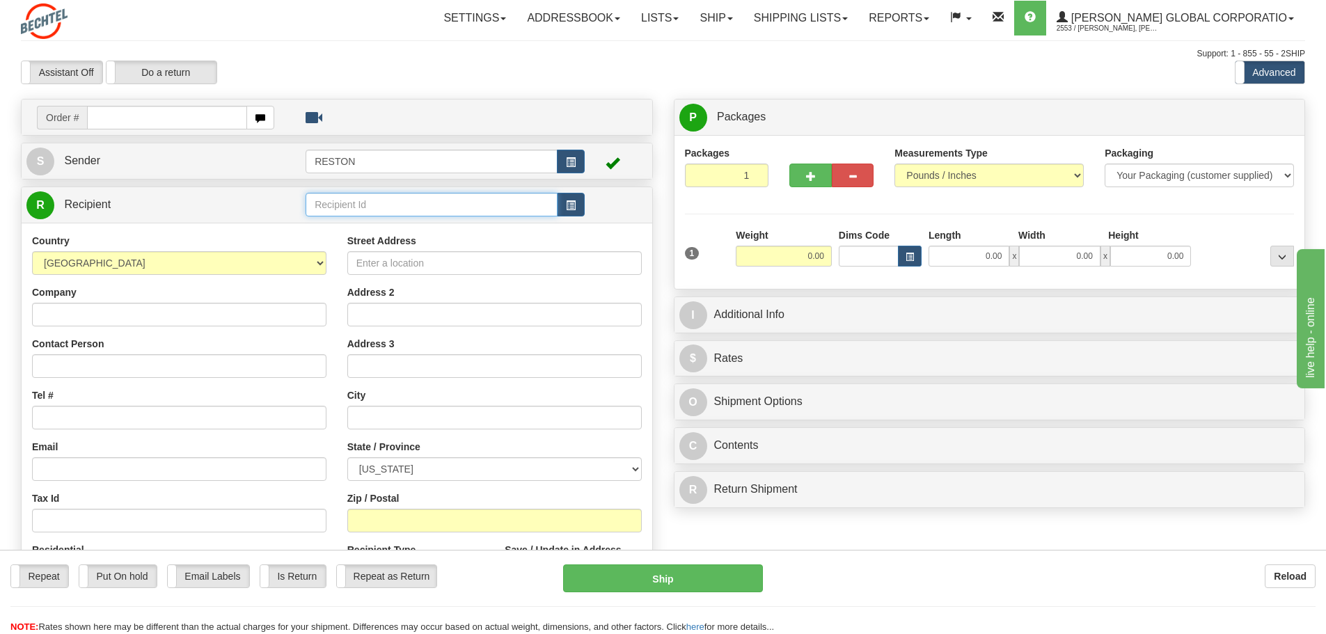
click at [380, 204] on input "text" at bounding box center [431, 205] width 252 height 24
type input "O"
type input "OAKRIDGE, [GEOGRAPHIC_DATA] - MAILROOM"
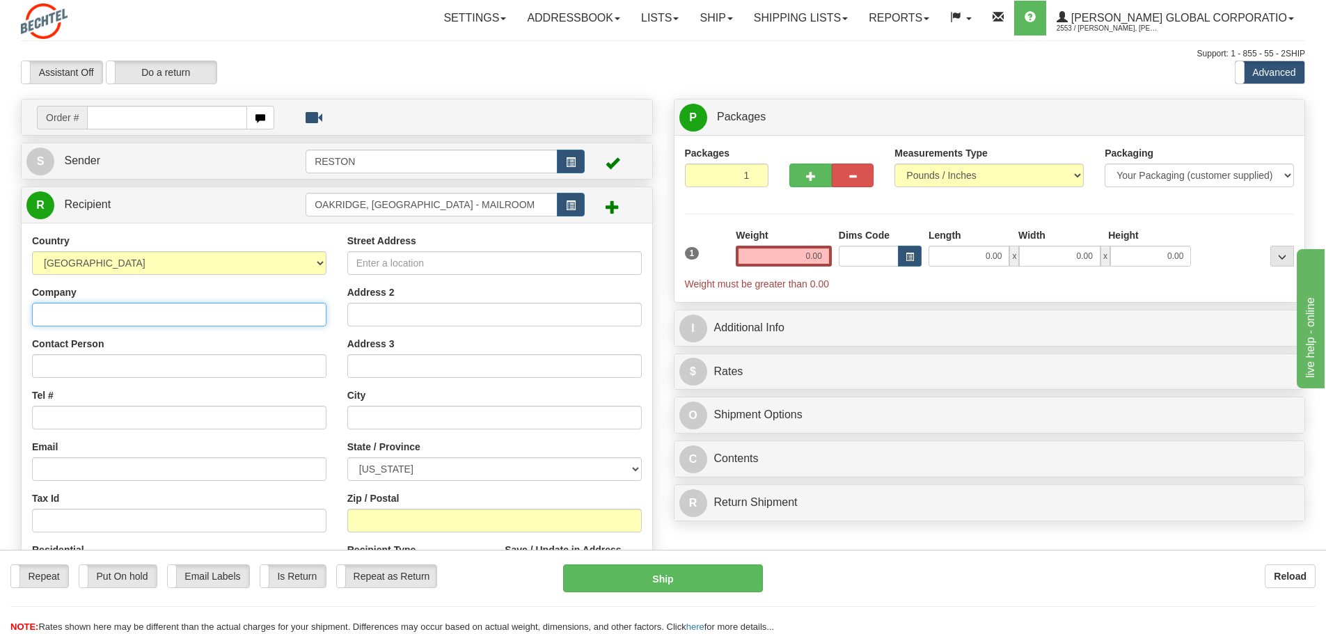
click at [112, 317] on input "Company" at bounding box center [179, 315] width 294 height 24
paste input "[PERSON_NAME] National, Inc."
type input "[PERSON_NAME] National, Inc."
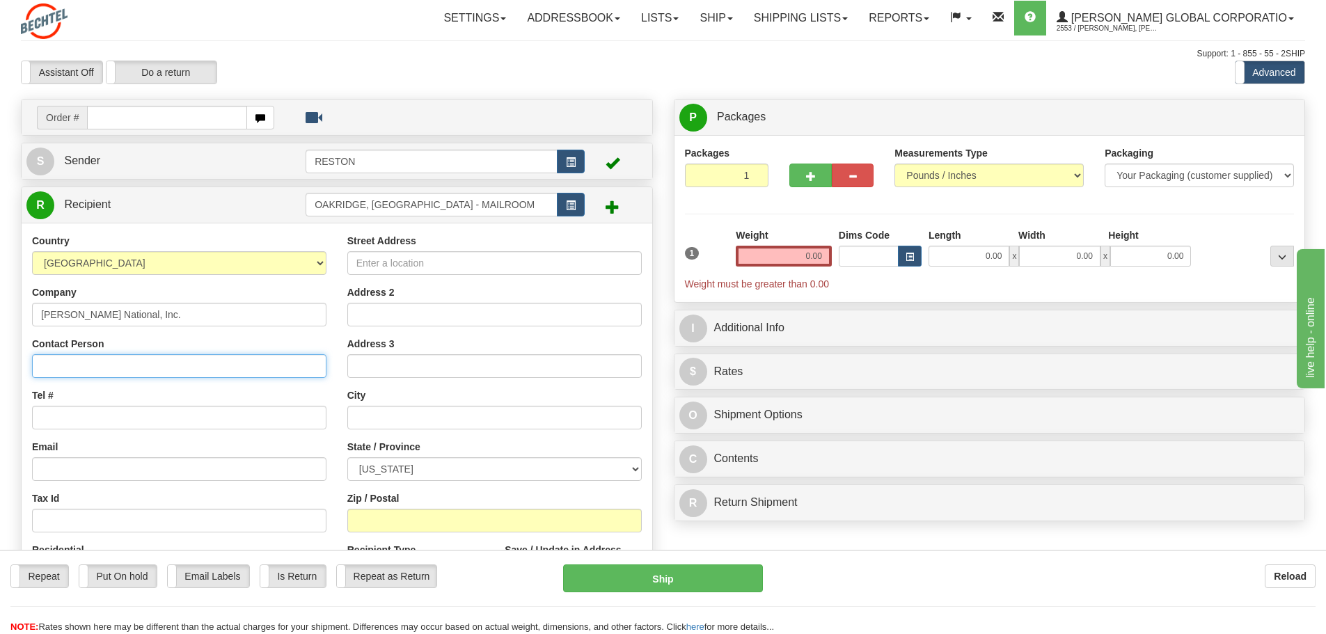
click at [110, 365] on input "Contact Person" at bounding box center [179, 366] width 294 height 24
type input "Attn: Mailroom"
click at [413, 278] on div "Street Address Address 2 Address 3 City State / Province ALABAMA ALASKA ARIZONA…" at bounding box center [494, 421] width 315 height 374
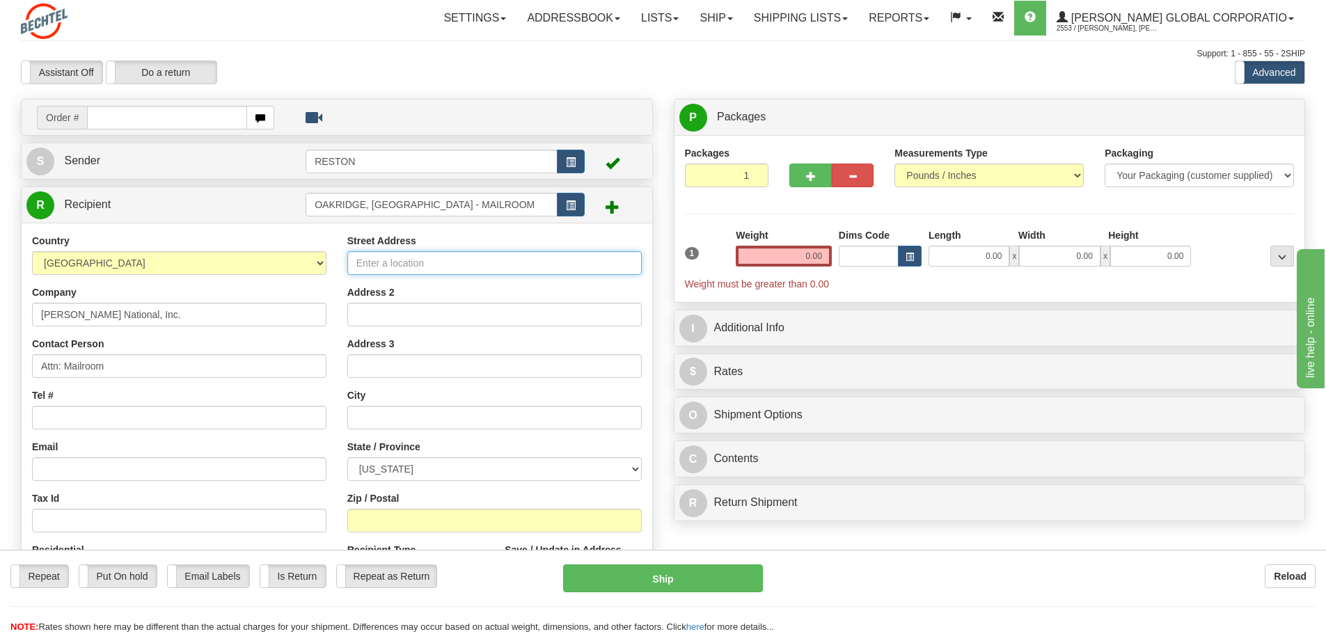
click at [413, 262] on input "Street Address" at bounding box center [494, 263] width 294 height 24
paste input "[STREET_ADDRESS]"
type input "[STREET_ADDRESS]"
click at [422, 308] on input "Address 2" at bounding box center [494, 315] width 294 height 24
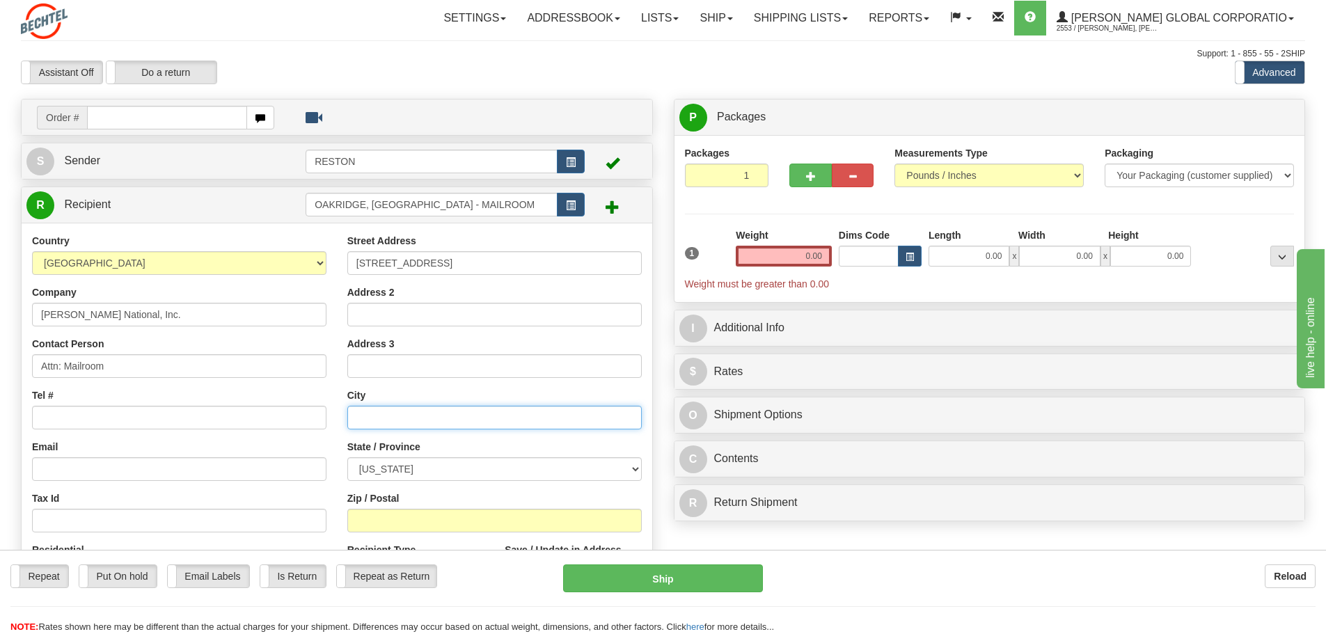
click at [385, 413] on input "text" at bounding box center [494, 418] width 294 height 24
type input "Oakridge"
click at [632, 469] on select "ALABAMA ALASKA ARIZONA ARKANSAS Armed Forces America Armed Forces Europe Armed …" at bounding box center [494, 469] width 294 height 24
select select "TN"
click at [347, 457] on select "ALABAMA ALASKA ARIZONA ARKANSAS Armed Forces America Armed Forces Europe Armed …" at bounding box center [494, 469] width 294 height 24
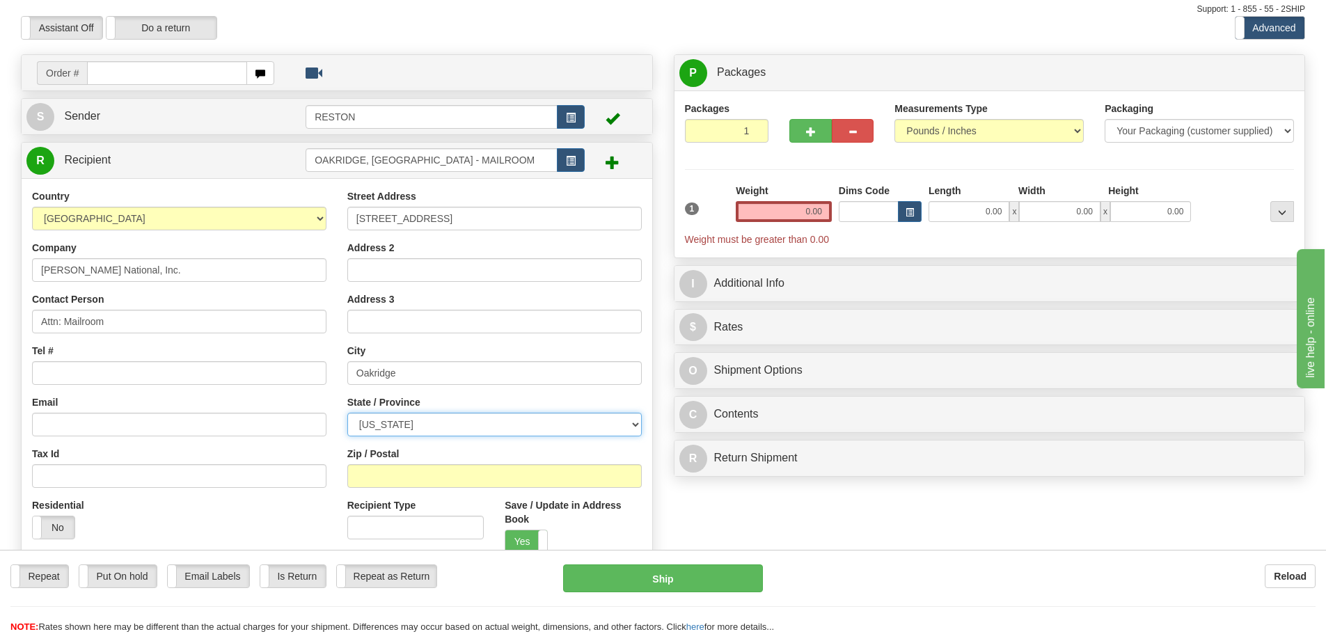
scroll to position [70, 0]
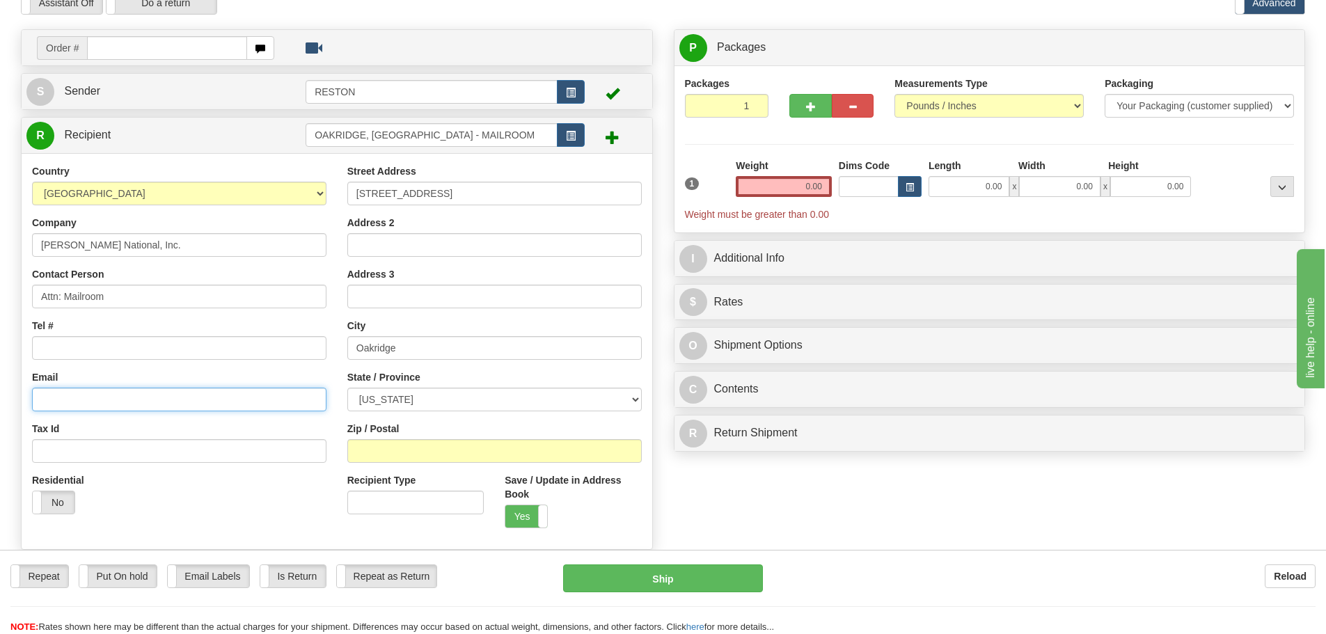
drag, startPoint x: 86, startPoint y: 388, endPoint x: 80, endPoint y: 403, distance: 15.9
click at [81, 401] on input "Email" at bounding box center [179, 400] width 294 height 24
paste input "[EMAIL_ADDRESS][PERSON_NAME][DOMAIN_NAME]"
type input "[EMAIL_ADDRESS][PERSON_NAME][DOMAIN_NAME]"
drag, startPoint x: 125, startPoint y: 333, endPoint x: 108, endPoint y: 335, distance: 16.9
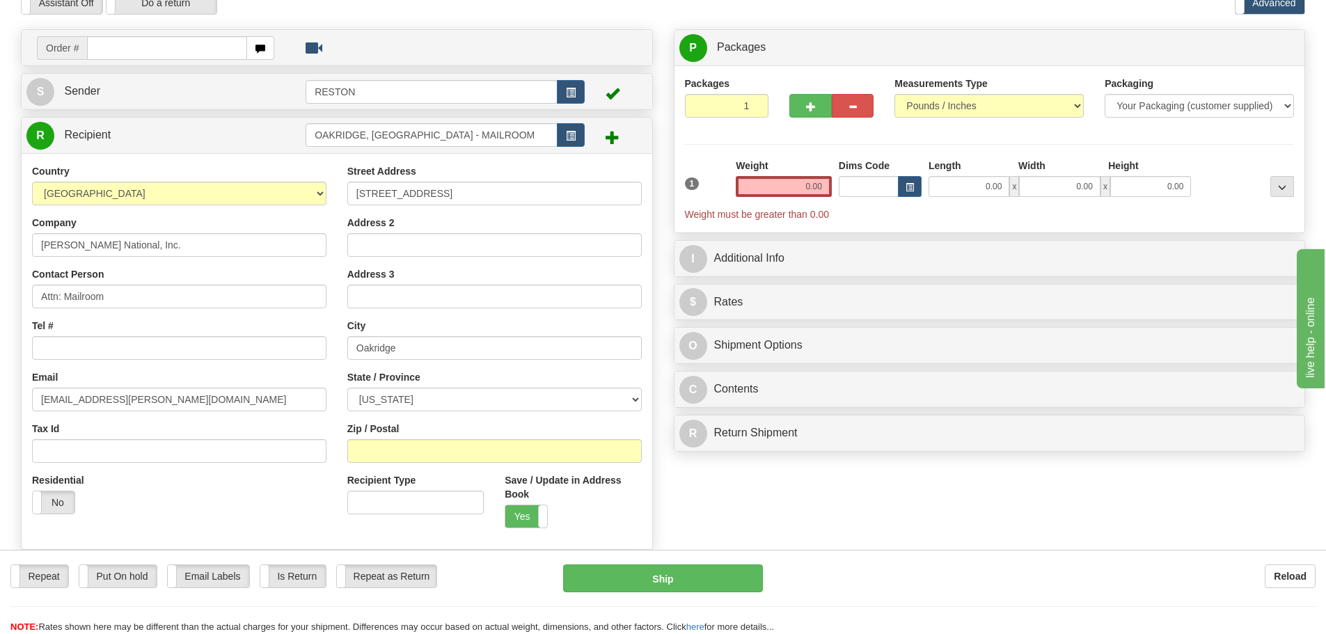
click at [117, 335] on div "Tel #" at bounding box center [179, 339] width 294 height 41
click at [108, 340] on input "Tel #" at bounding box center [179, 348] width 294 height 24
paste input "[PHONE_NUMBER]"
type input "865-220-2429"
drag, startPoint x: 255, startPoint y: 494, endPoint x: 372, endPoint y: 492, distance: 117.6
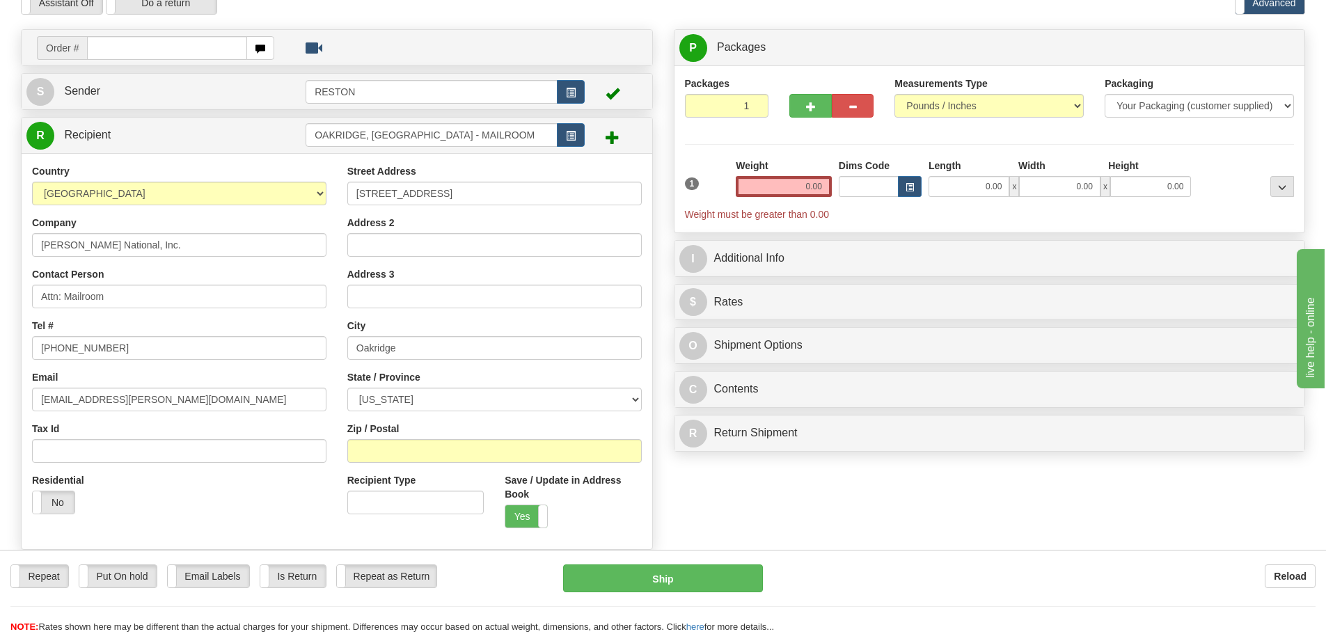
click at [257, 494] on div "Residential Yes No" at bounding box center [179, 498] width 315 height 51
click at [402, 446] on input "Zip / Postal" at bounding box center [494, 451] width 294 height 24
type input "37830"
click at [622, 511] on div "Yes No" at bounding box center [572, 516] width 136 height 24
click at [813, 181] on input "0.00" at bounding box center [783, 186] width 96 height 21
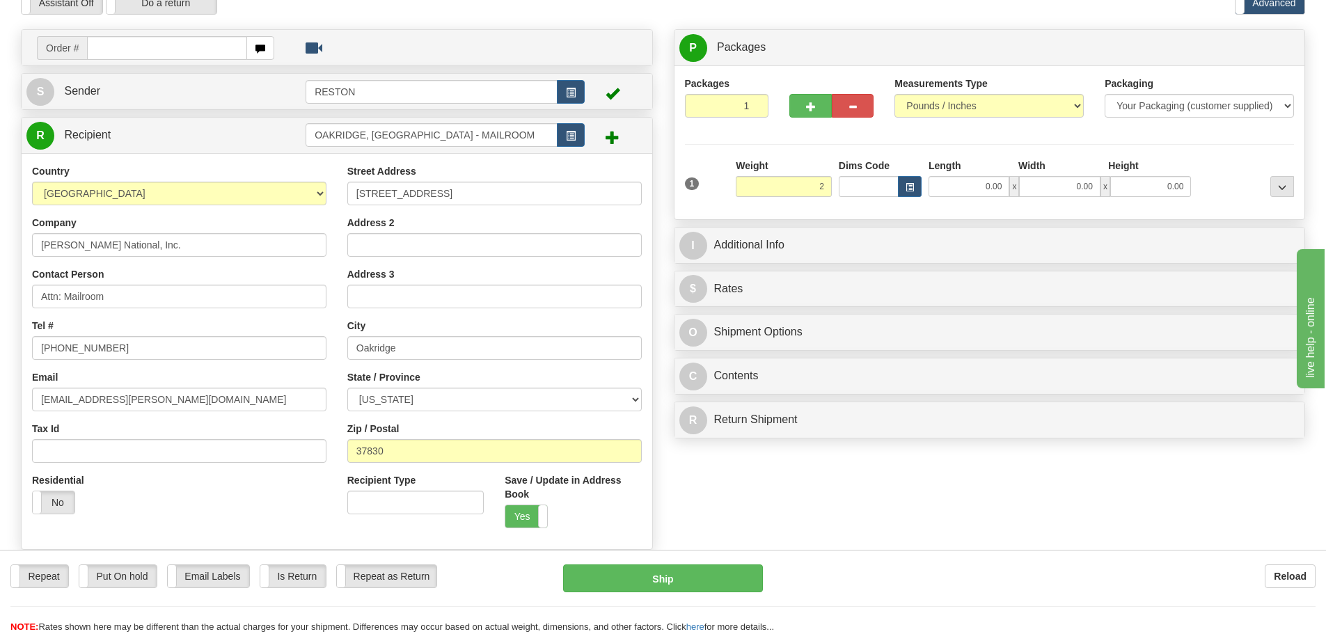
type input "2.00"
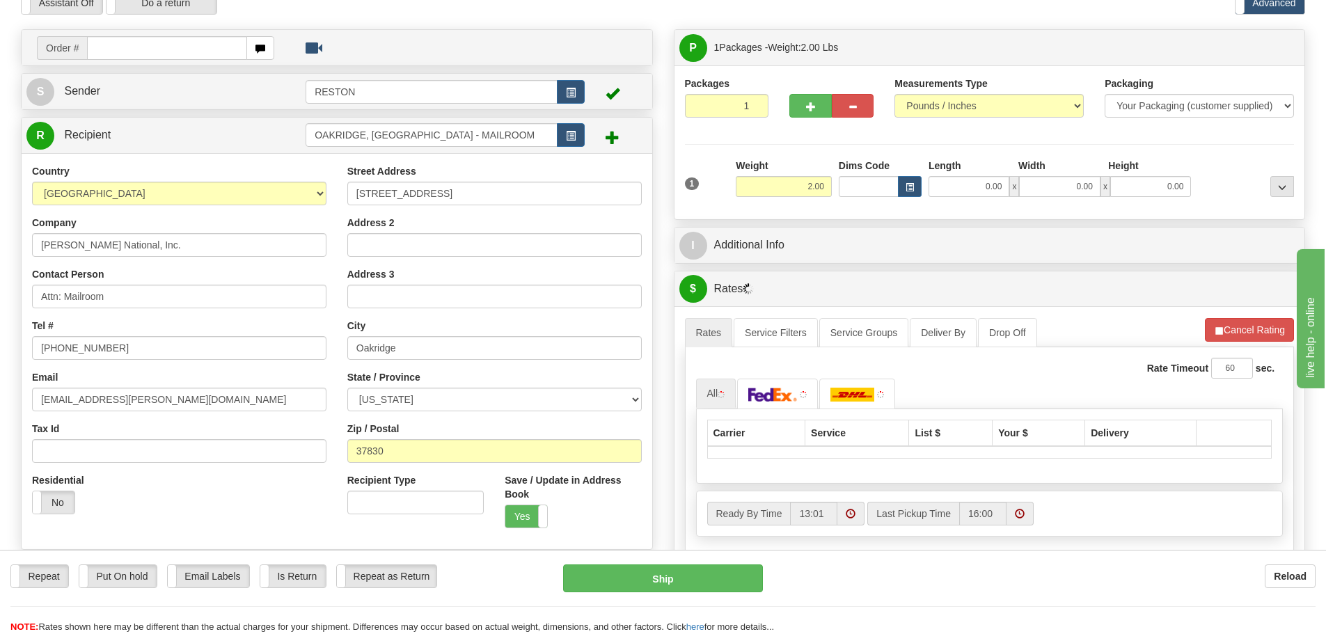
click at [852, 201] on div "1 Weight 2.00 Dims Code 0.00" at bounding box center [989, 183] width 616 height 49
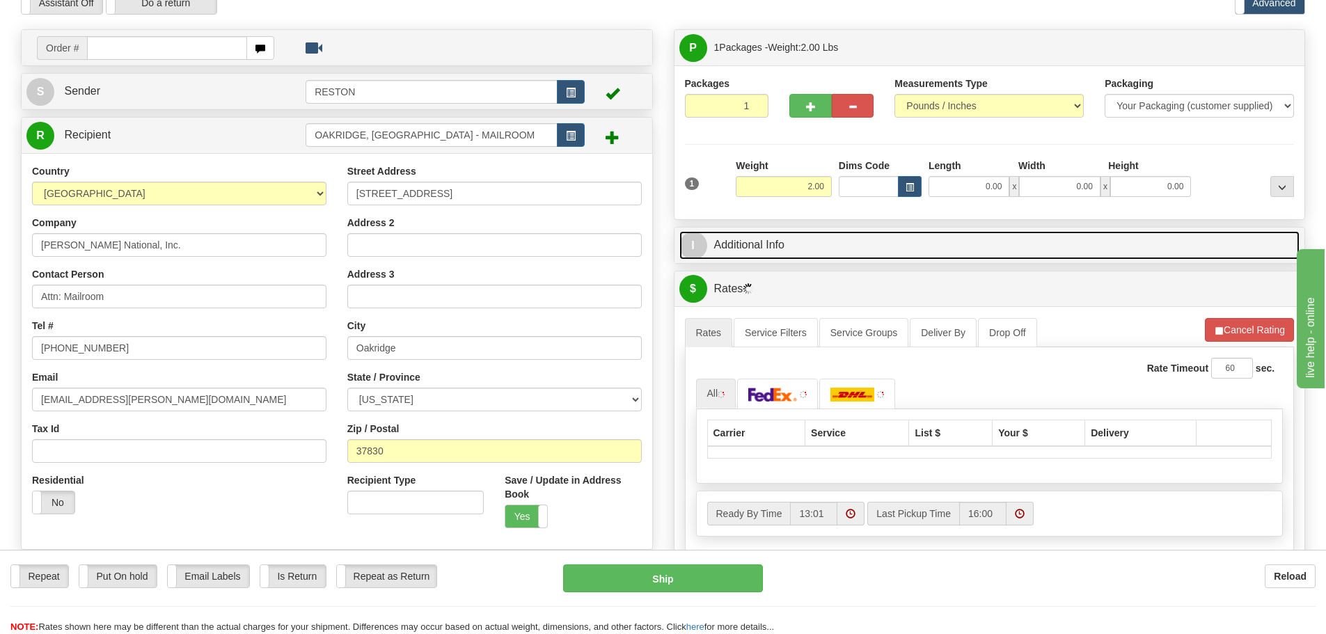
click at [850, 245] on link "I Additional Info" at bounding box center [989, 245] width 621 height 29
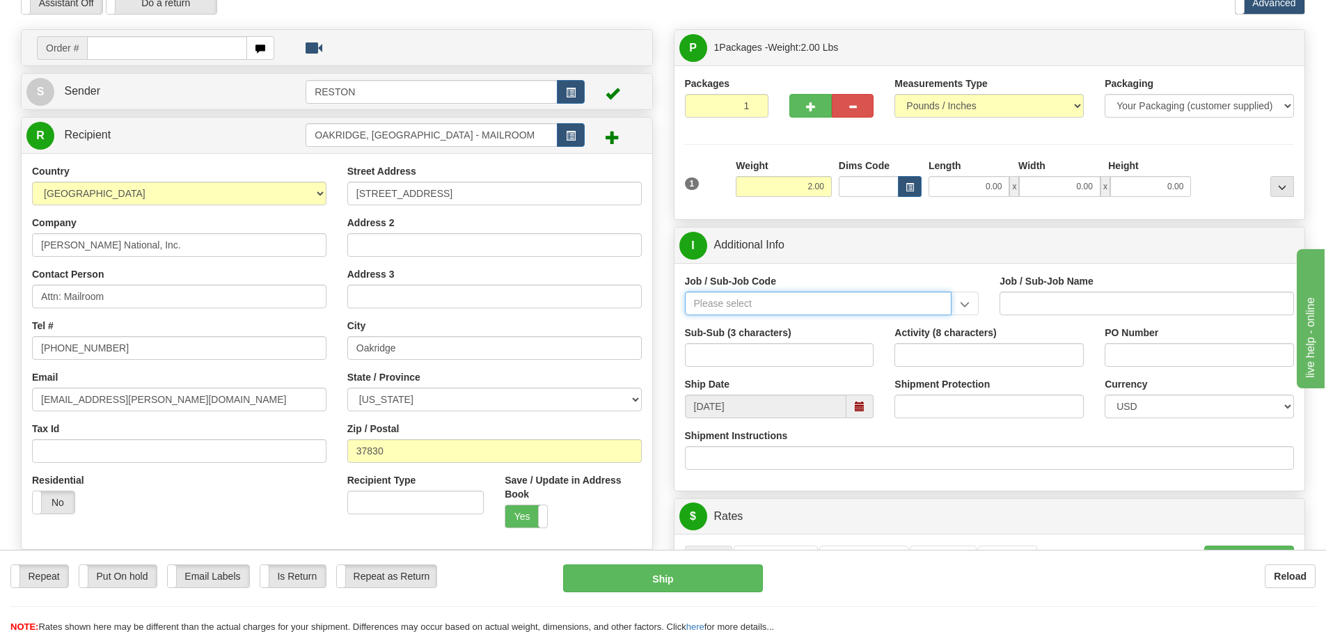
click at [757, 300] on input "Job / Sub-Job Code" at bounding box center [818, 304] width 267 height 24
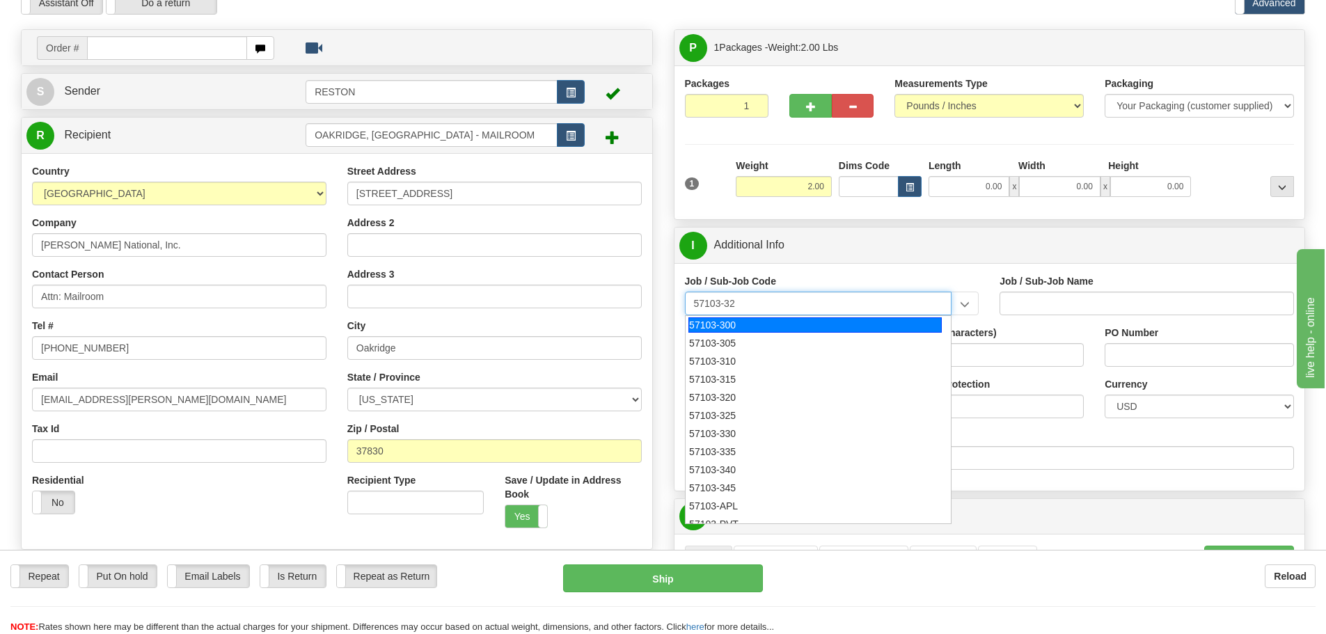
type input "57103-320"
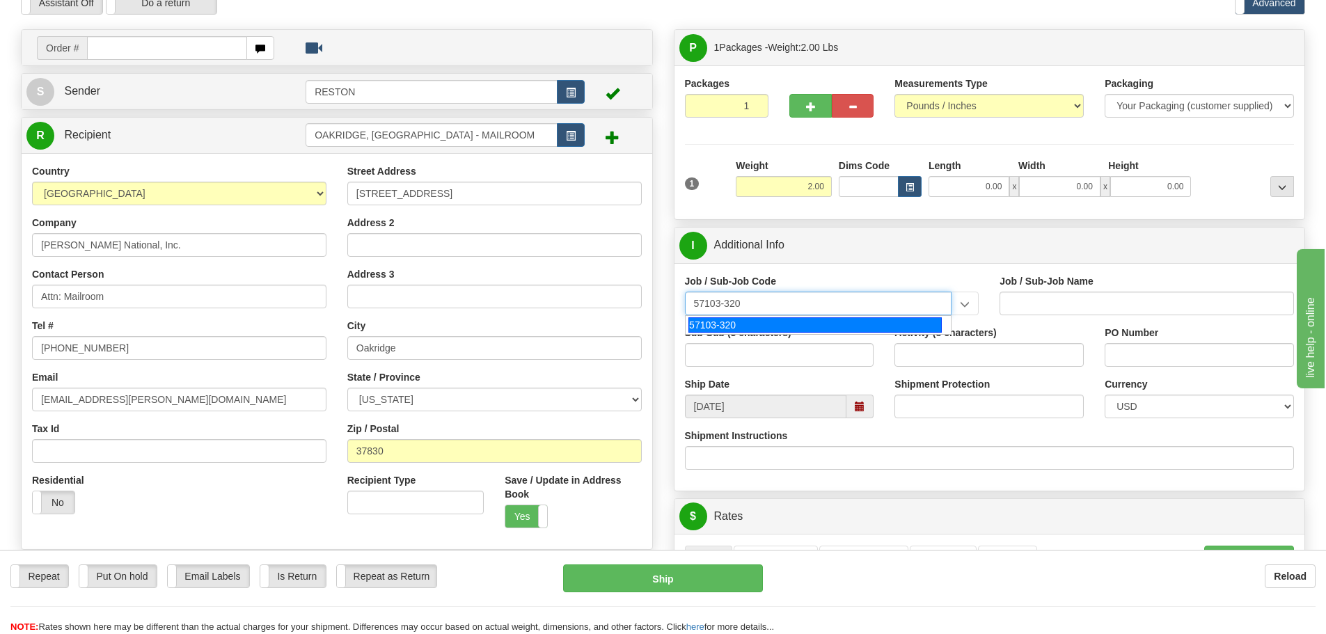
click at [734, 324] on div "57103-320" at bounding box center [814, 324] width 253 height 15
type input "RESTON RO1 TIER 3-FACIL MGMT - MAIL OPERATIONS"
type input "57103-320"
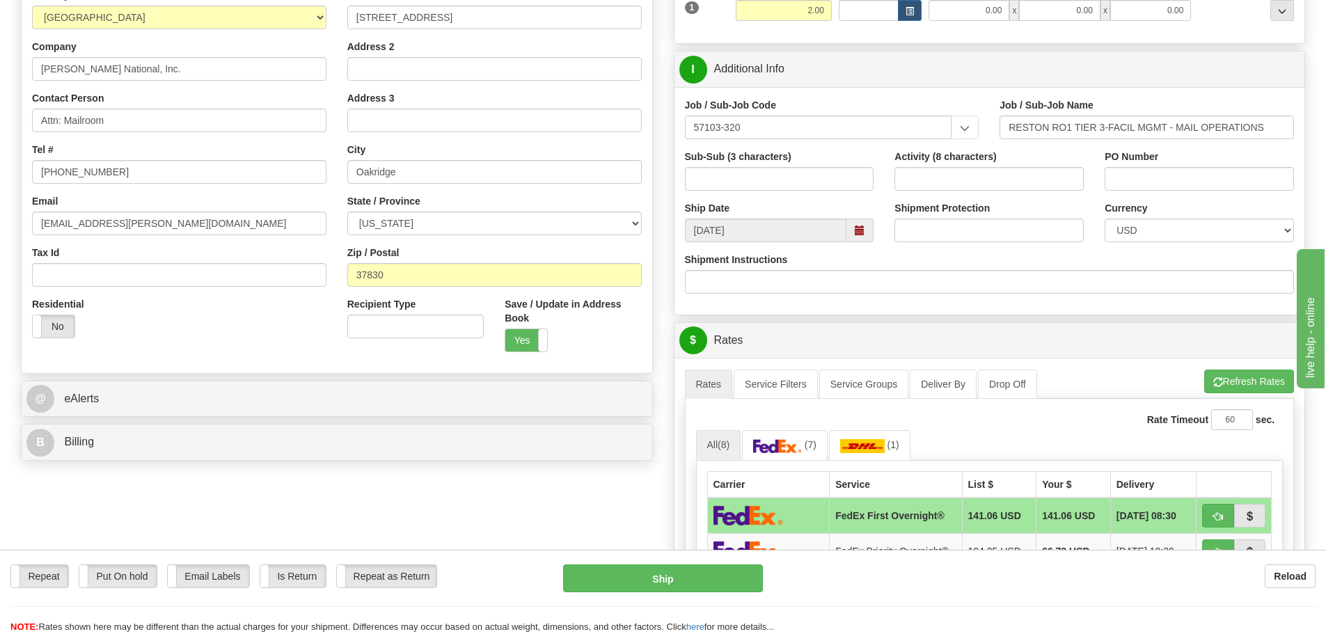
scroll to position [278, 0]
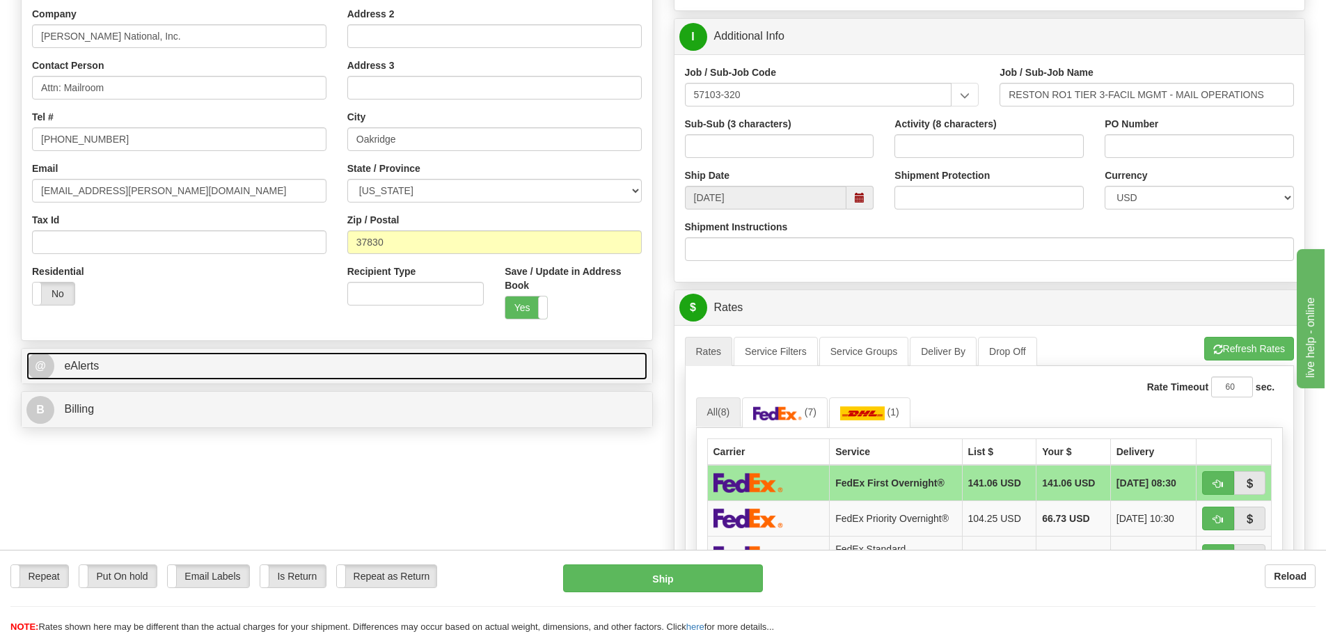
click at [143, 365] on link "@ eAlerts" at bounding box center [336, 366] width 621 height 29
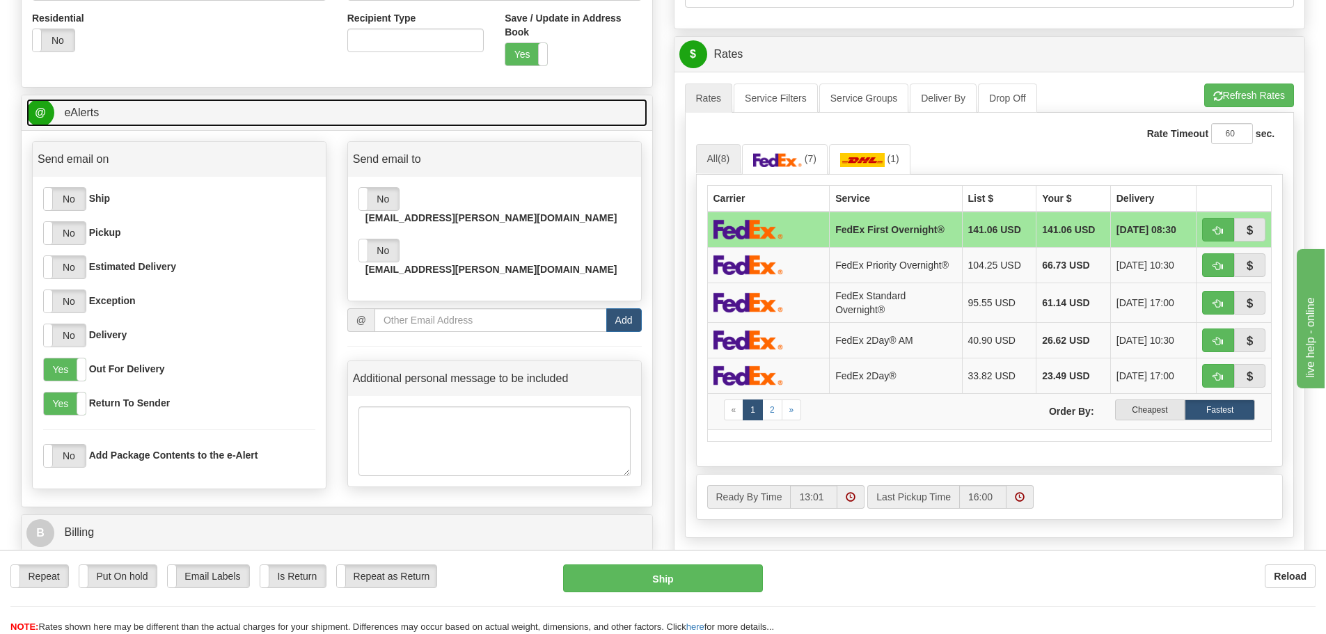
scroll to position [557, 0]
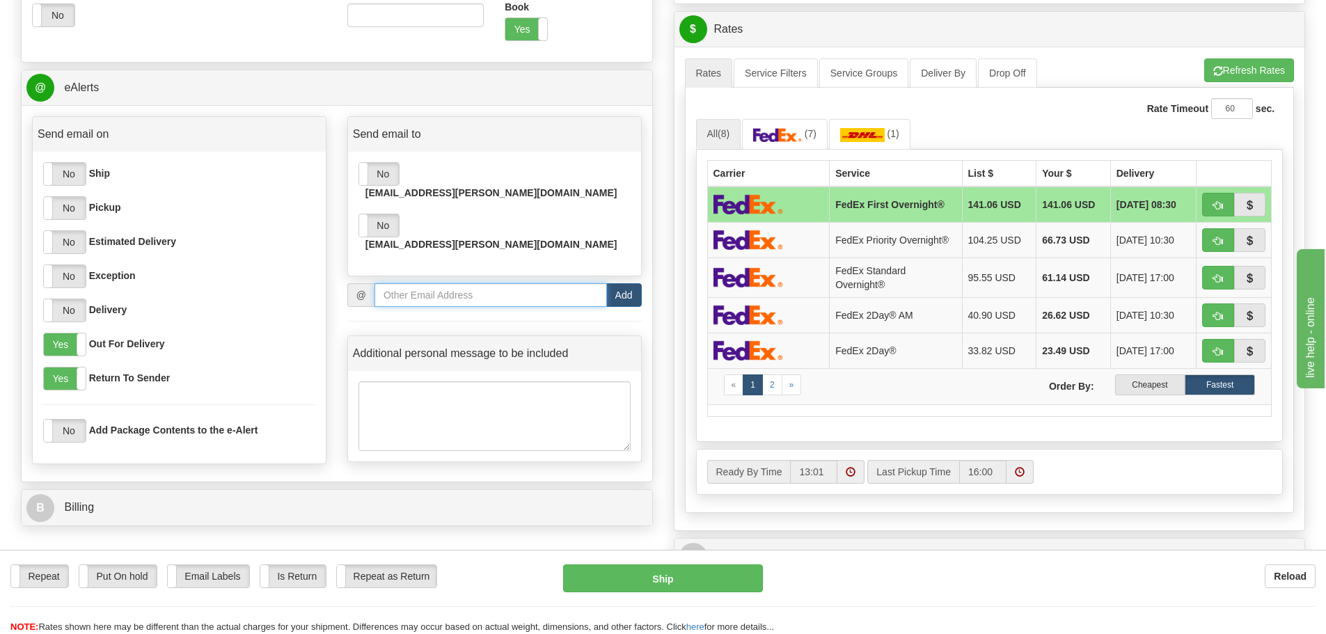
click at [417, 283] on input "email" at bounding box center [490, 295] width 232 height 24
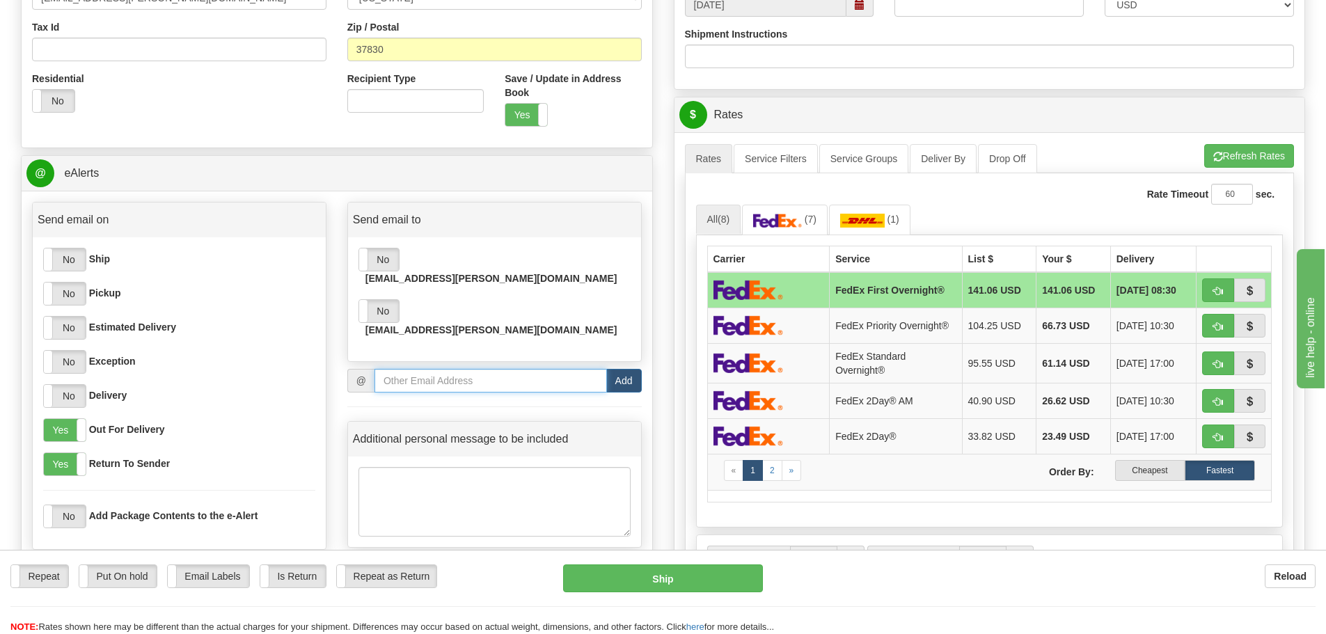
scroll to position [473, 0]
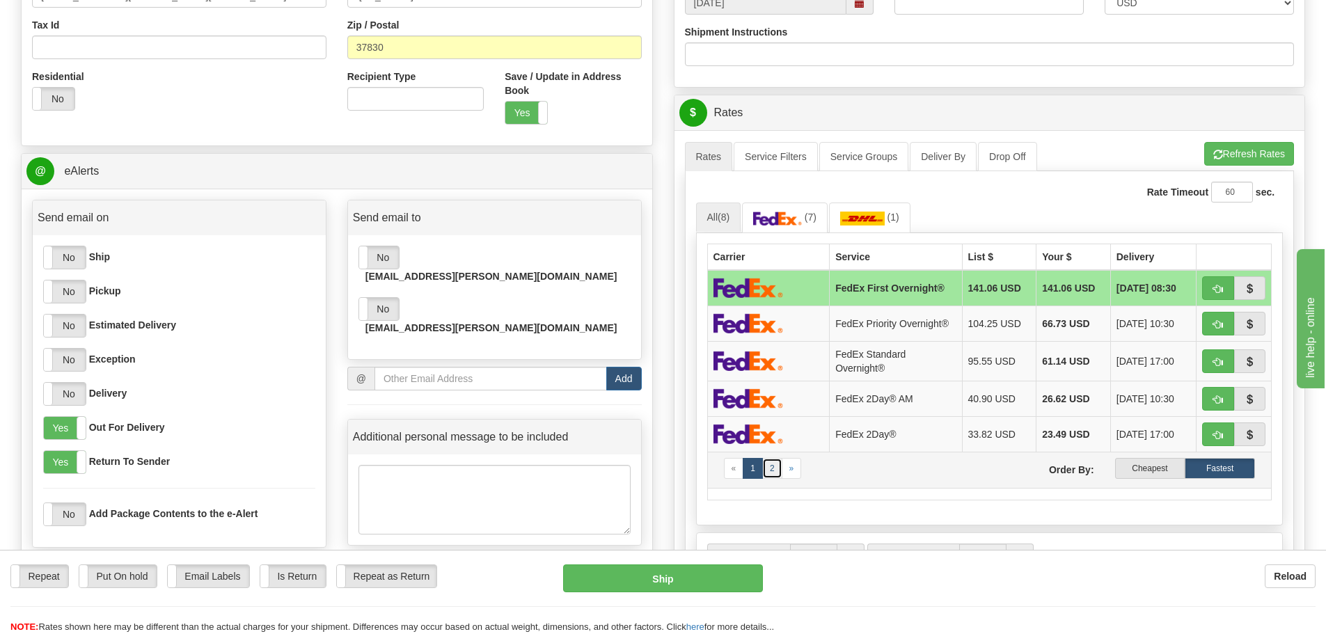
click at [773, 468] on link "2" at bounding box center [772, 468] width 20 height 21
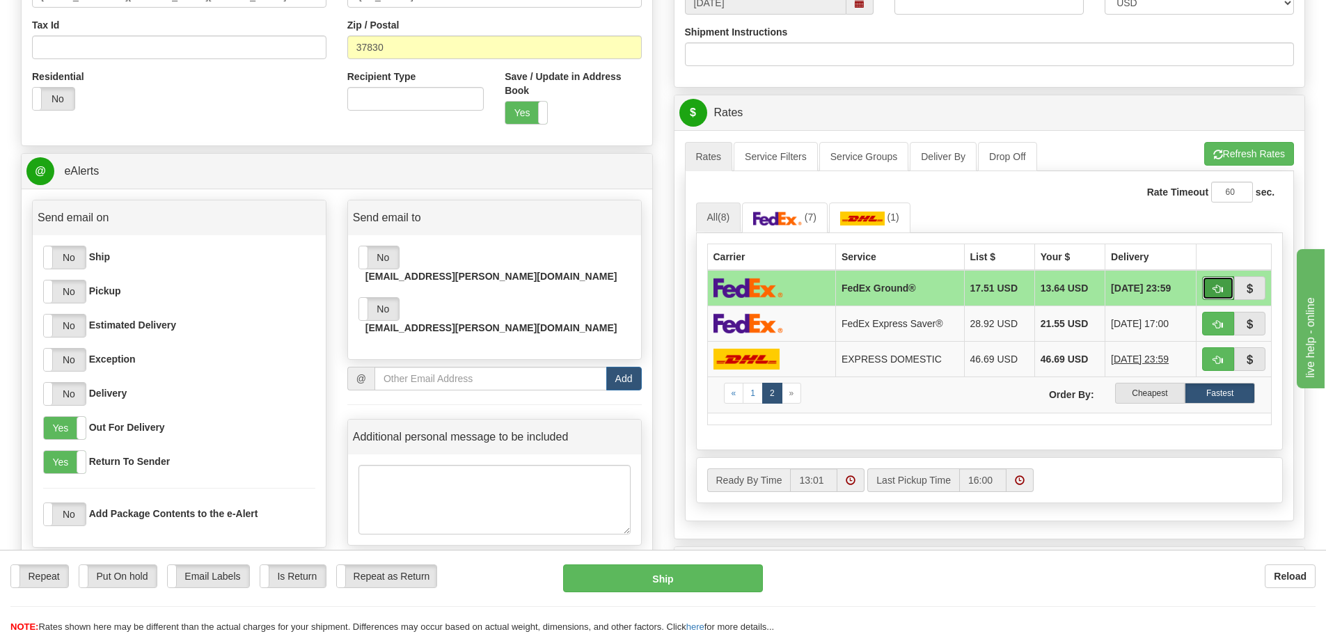
click at [1213, 292] on span "button" at bounding box center [1218, 289] width 10 height 9
type input "92"
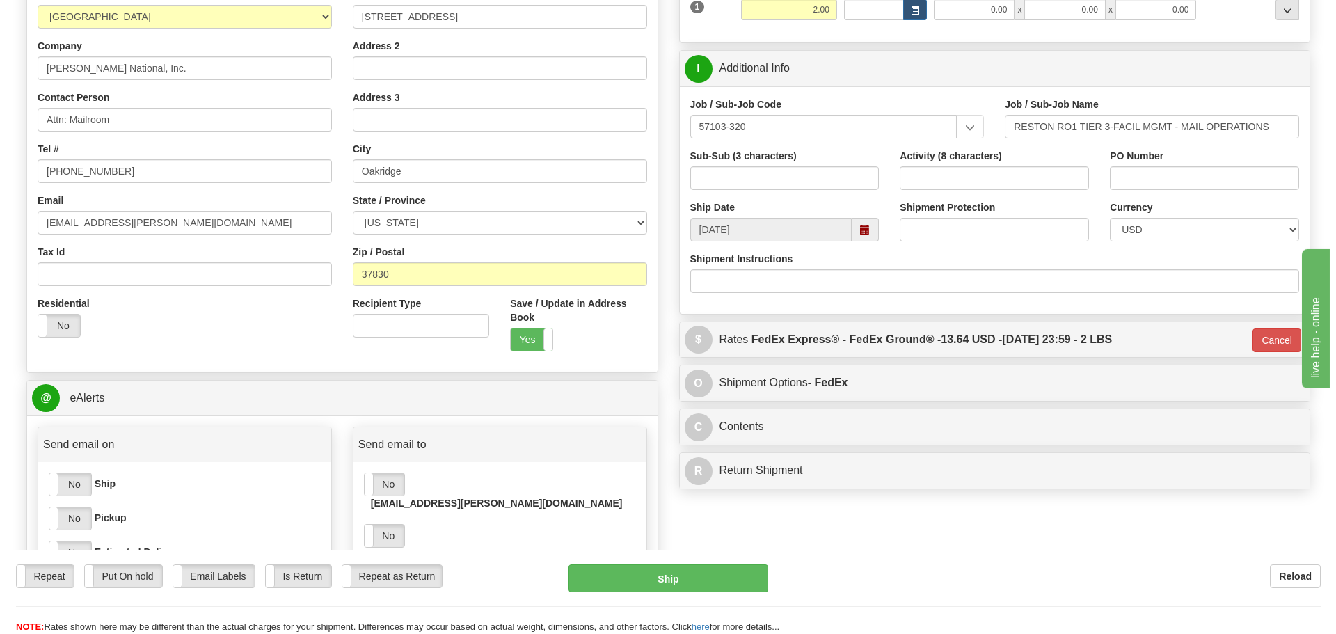
scroll to position [543, 0]
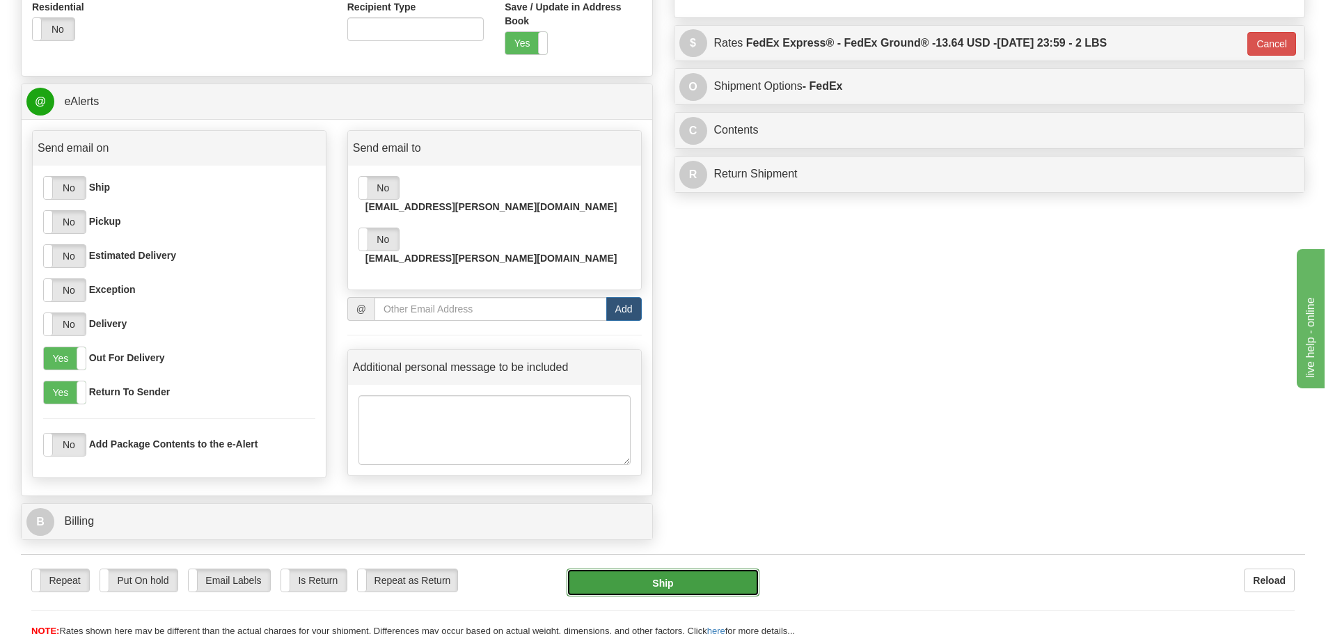
click at [695, 589] on button "Ship" at bounding box center [662, 582] width 193 height 28
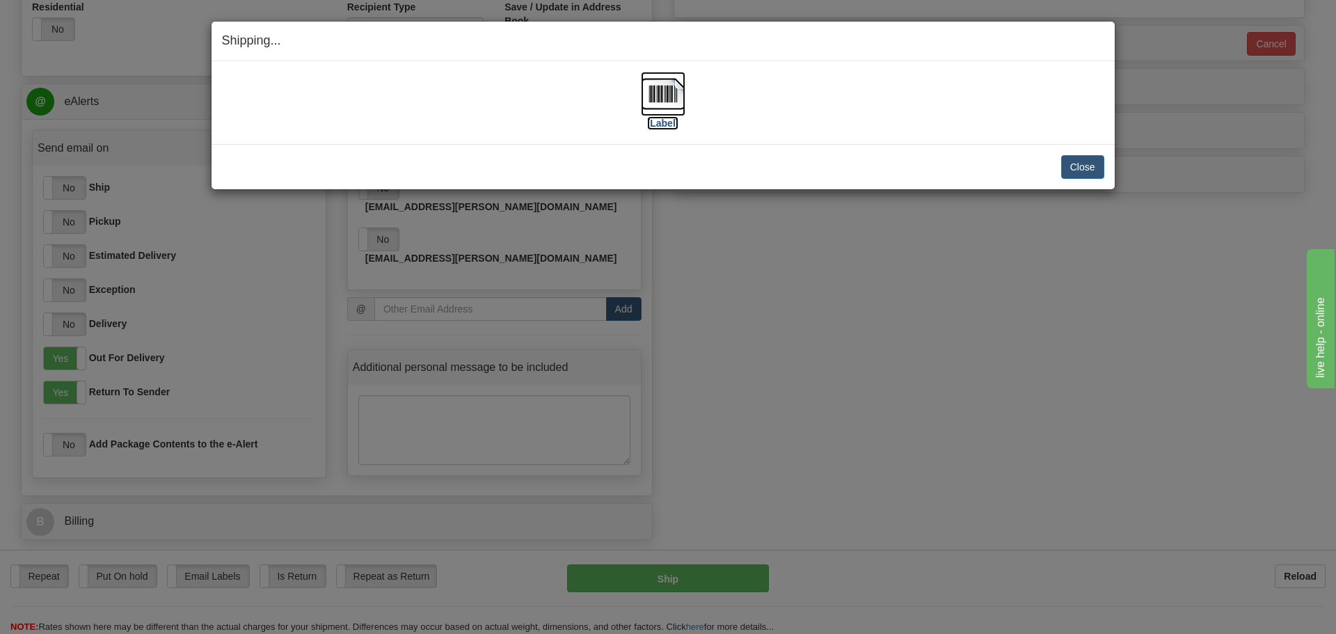
click at [660, 120] on label "[Label]" at bounding box center [663, 123] width 32 height 14
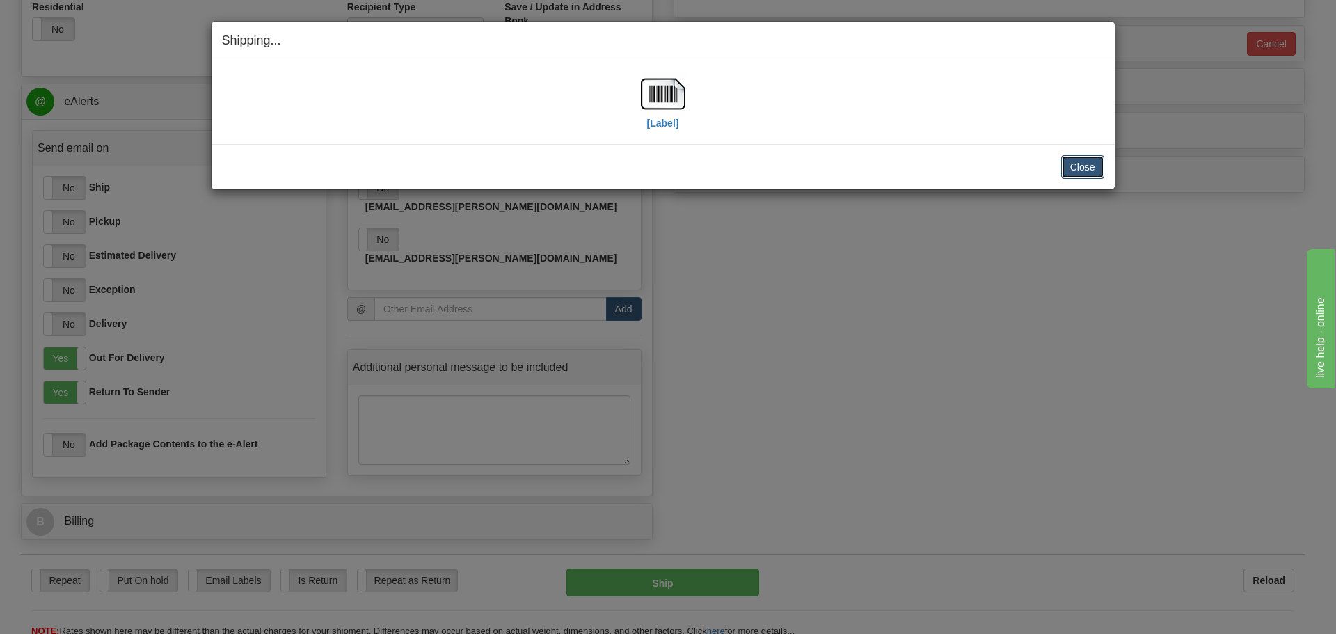
click at [1090, 170] on button "Close" at bounding box center [1082, 167] width 43 height 24
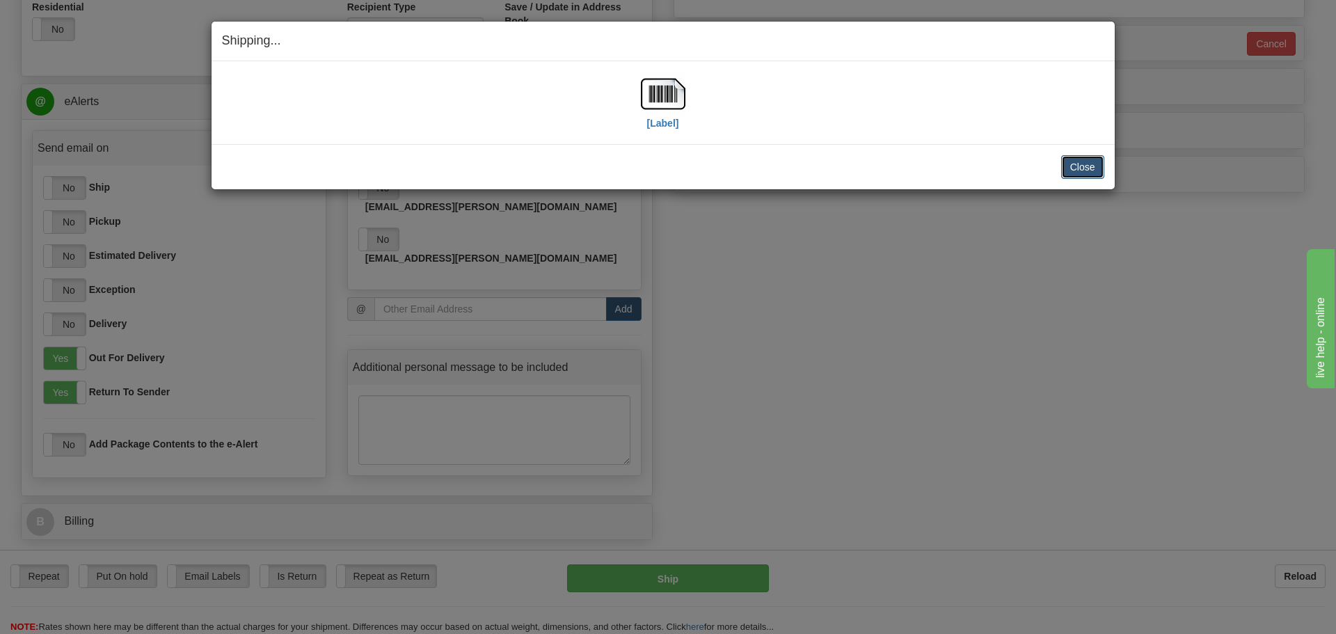
click at [1079, 170] on button "Close" at bounding box center [1082, 167] width 43 height 24
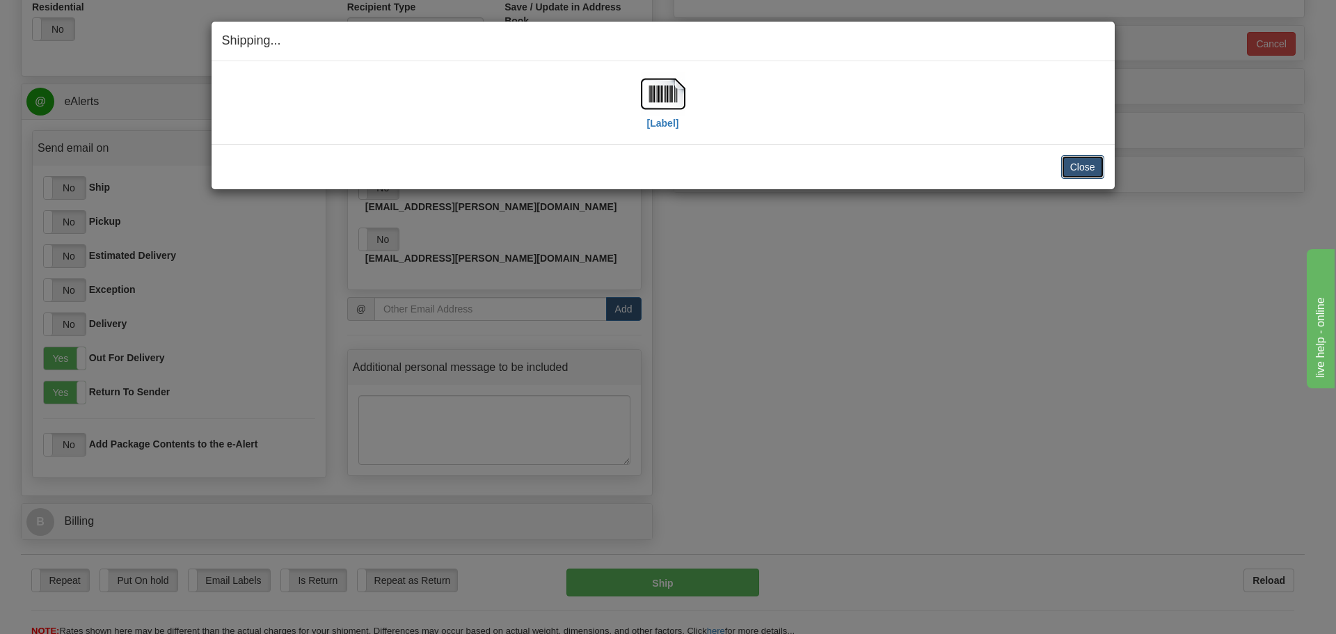
click at [1084, 168] on button "Close" at bounding box center [1082, 167] width 43 height 24
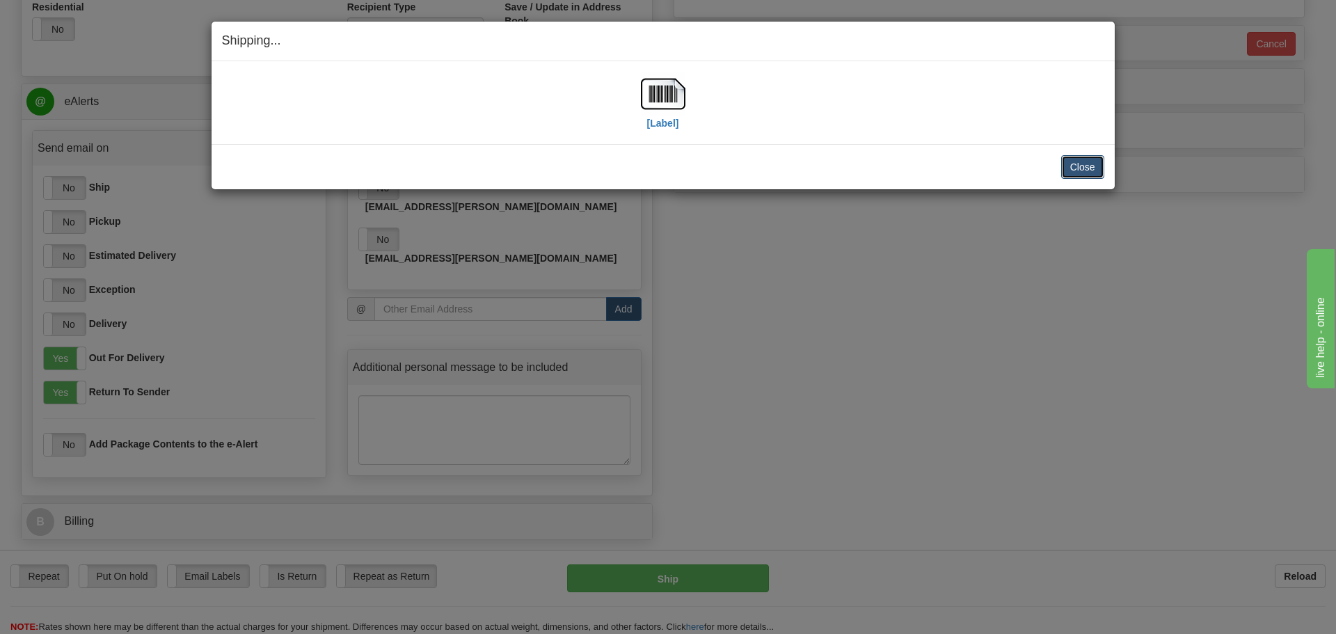
click at [1070, 171] on button "Close" at bounding box center [1082, 167] width 43 height 24
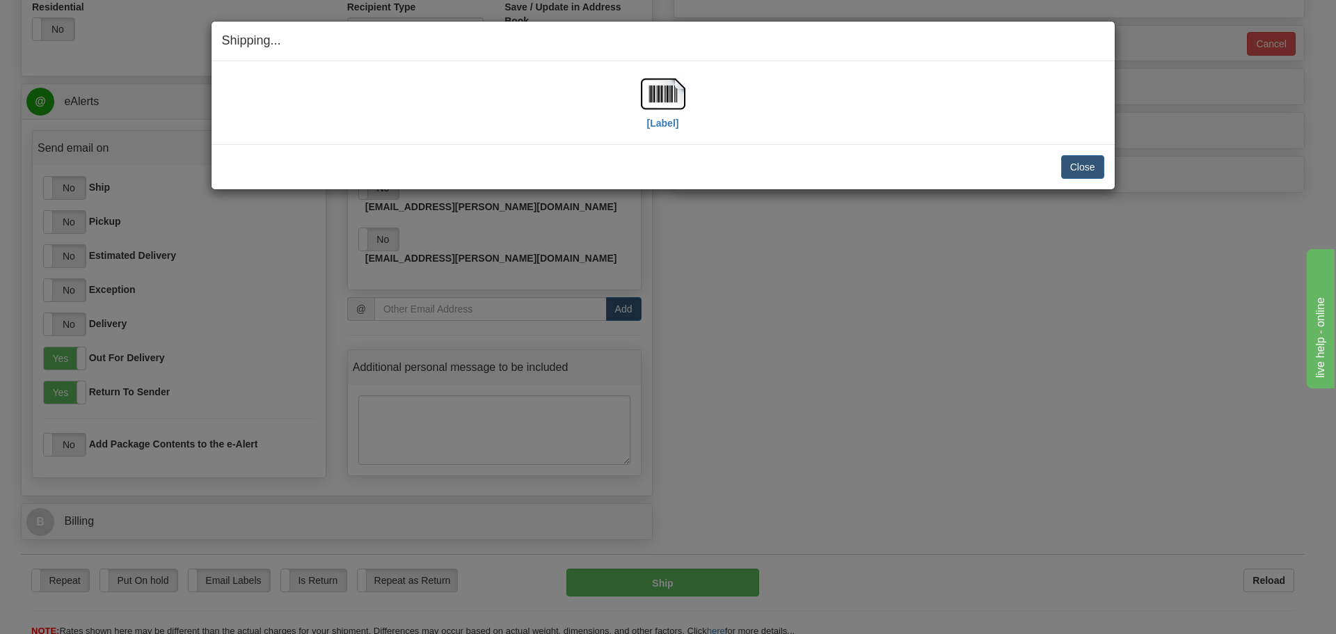
click at [1025, 369] on div "Shipping... Your SHIPMENT will EXPIRE in [Label] IMPORTANT NOTICE Embassy / Con…" at bounding box center [668, 317] width 1336 height 634
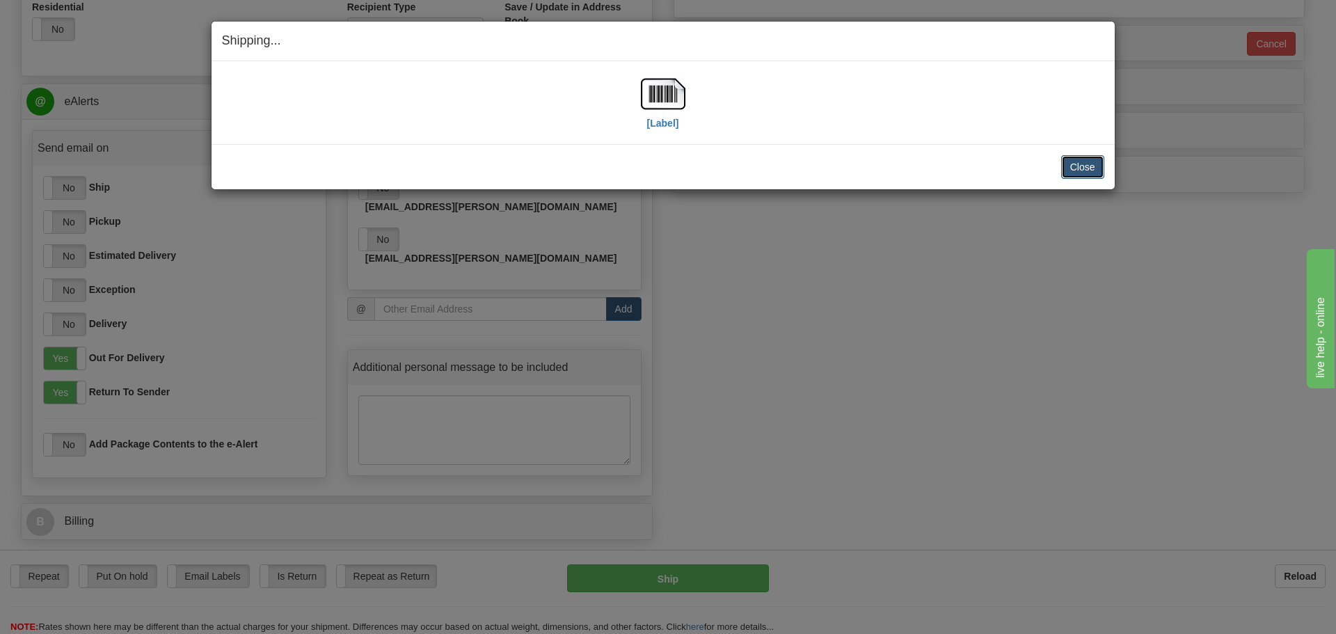
click at [1076, 159] on button "Close" at bounding box center [1082, 167] width 43 height 24
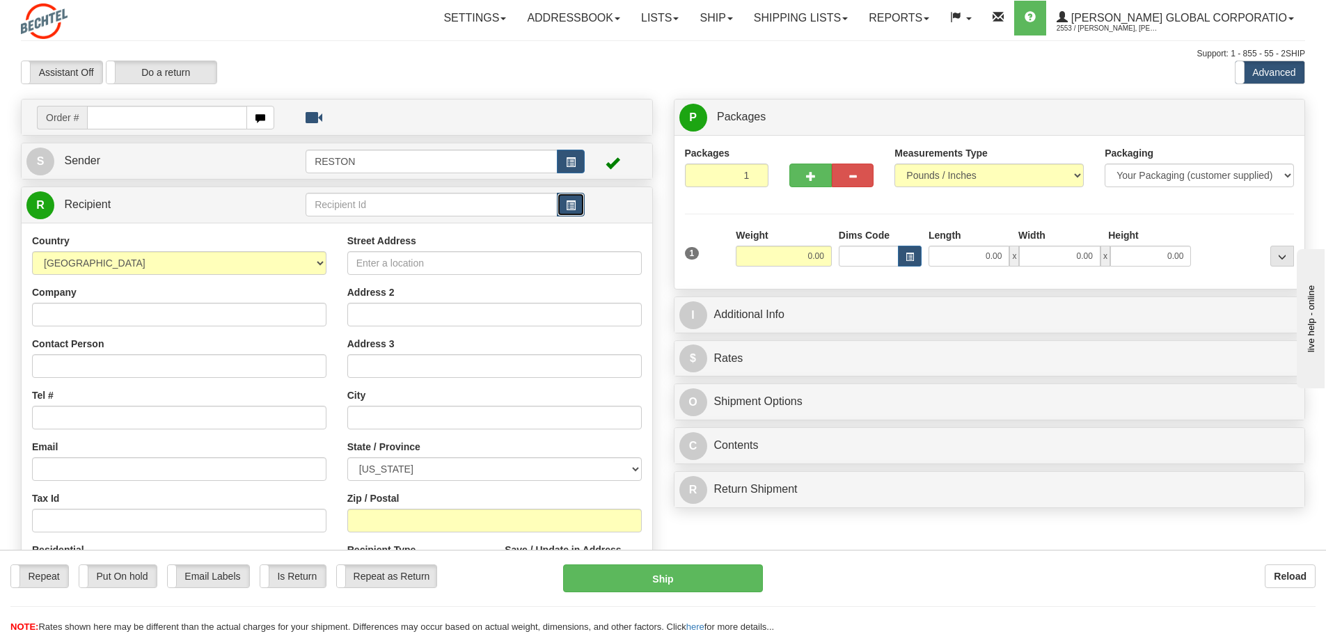
click at [572, 204] on span "button" at bounding box center [571, 205] width 10 height 9
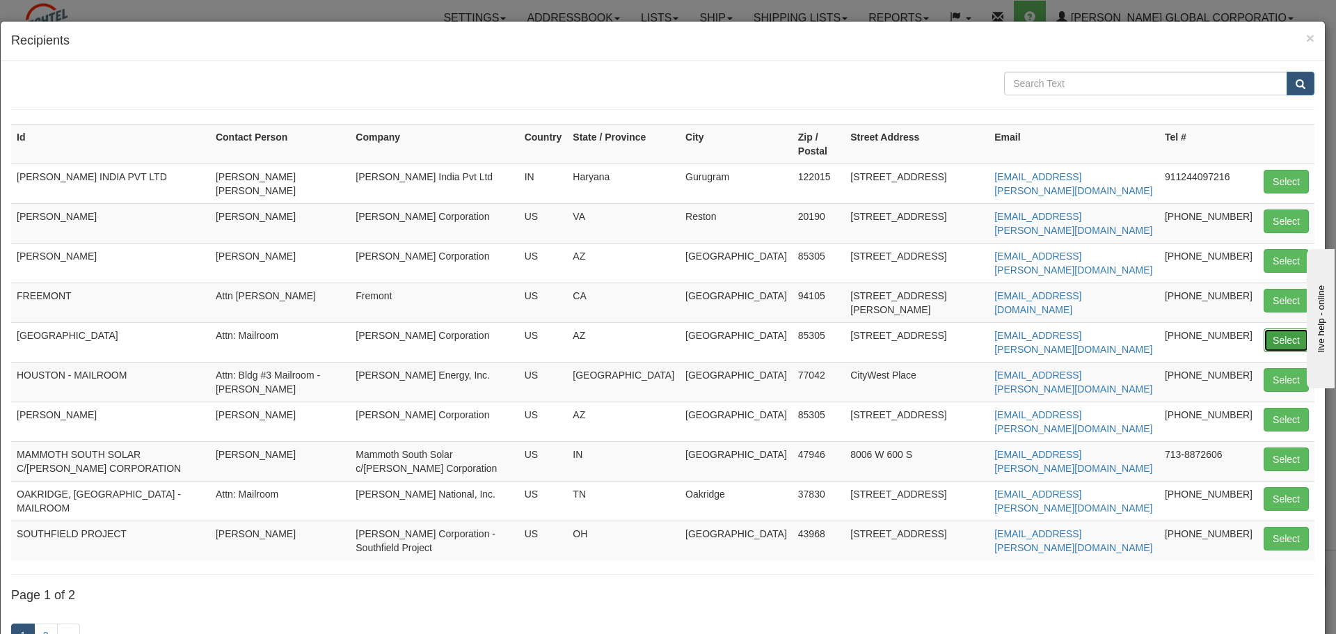
click at [1284, 331] on button "Select" at bounding box center [1286, 340] width 45 height 24
type input "[GEOGRAPHIC_DATA]"
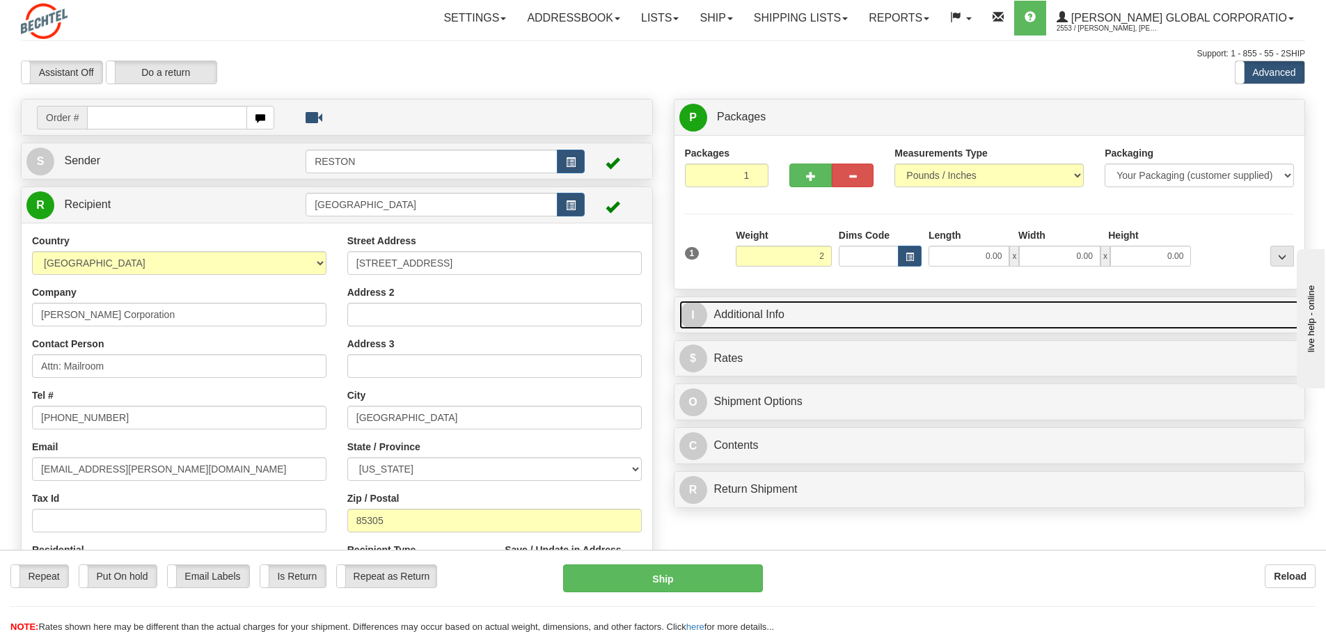
type input "2.00"
click at [836, 317] on link "I Additional Info" at bounding box center [989, 315] width 621 height 29
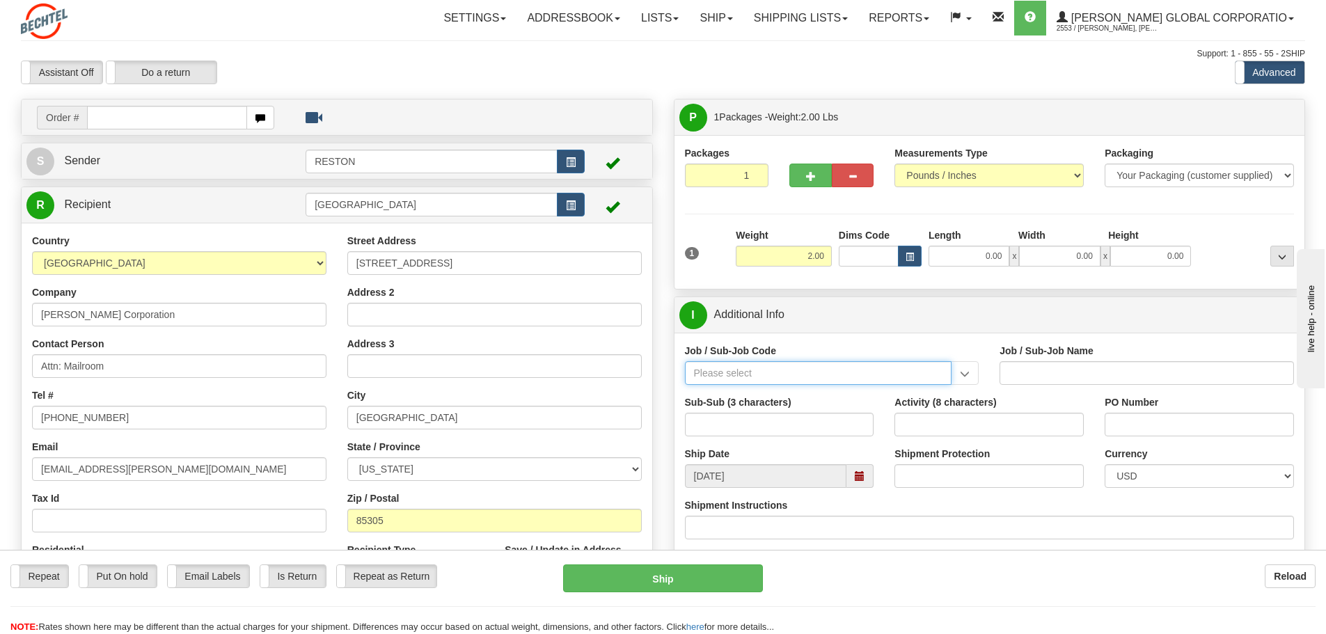
click at [818, 365] on input "Job / Sub-Job Code" at bounding box center [818, 373] width 267 height 24
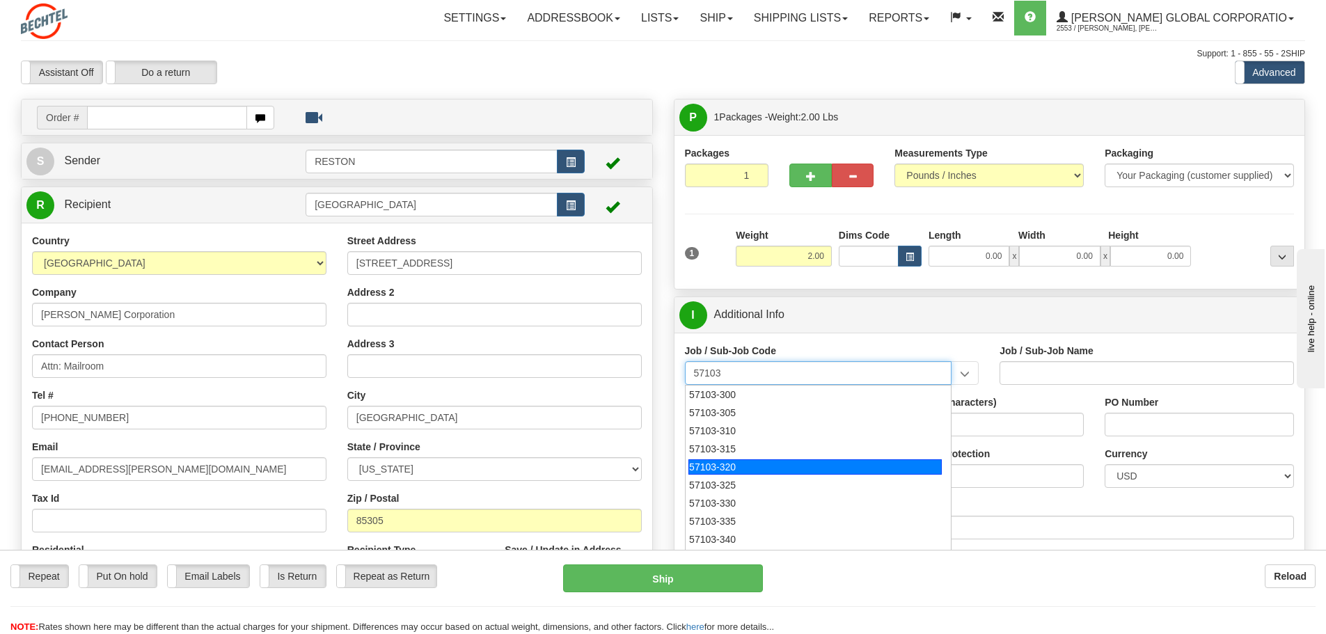
click at [738, 458] on li "57103-320" at bounding box center [818, 467] width 266 height 18
type input "57103-320"
type input "RESTON RO1 TIER 3-FACIL MGMT - MAIL OPERATIONS"
type input "57103-320"
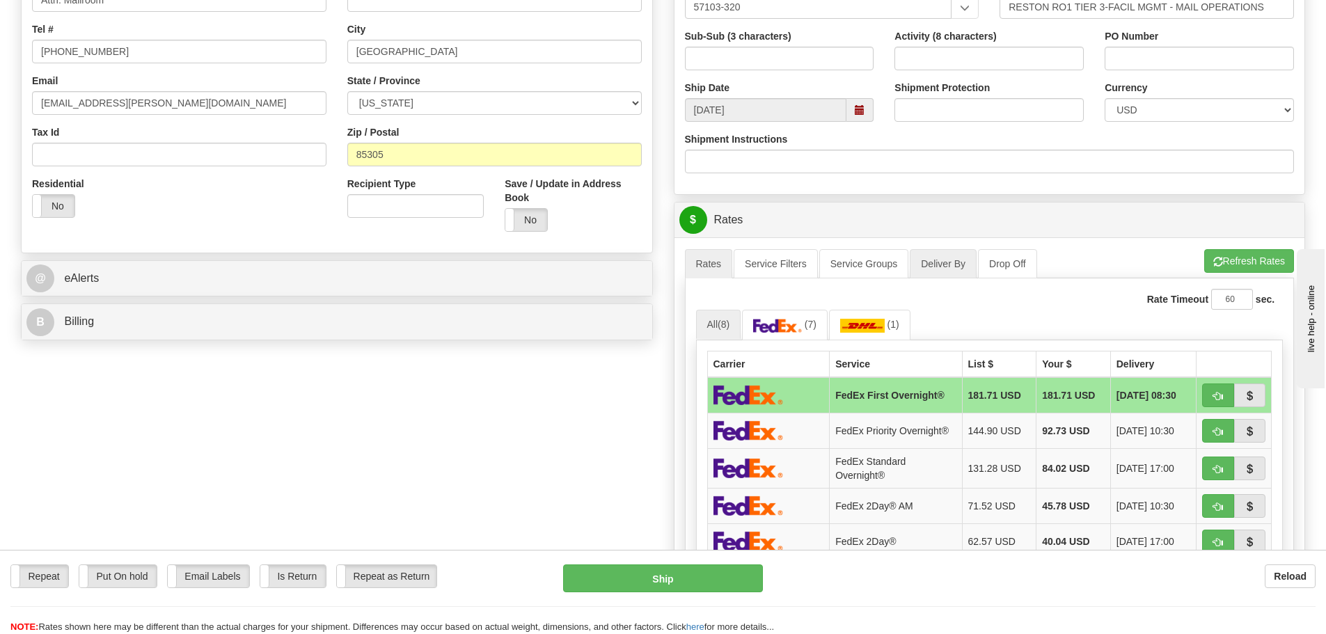
scroll to position [417, 0]
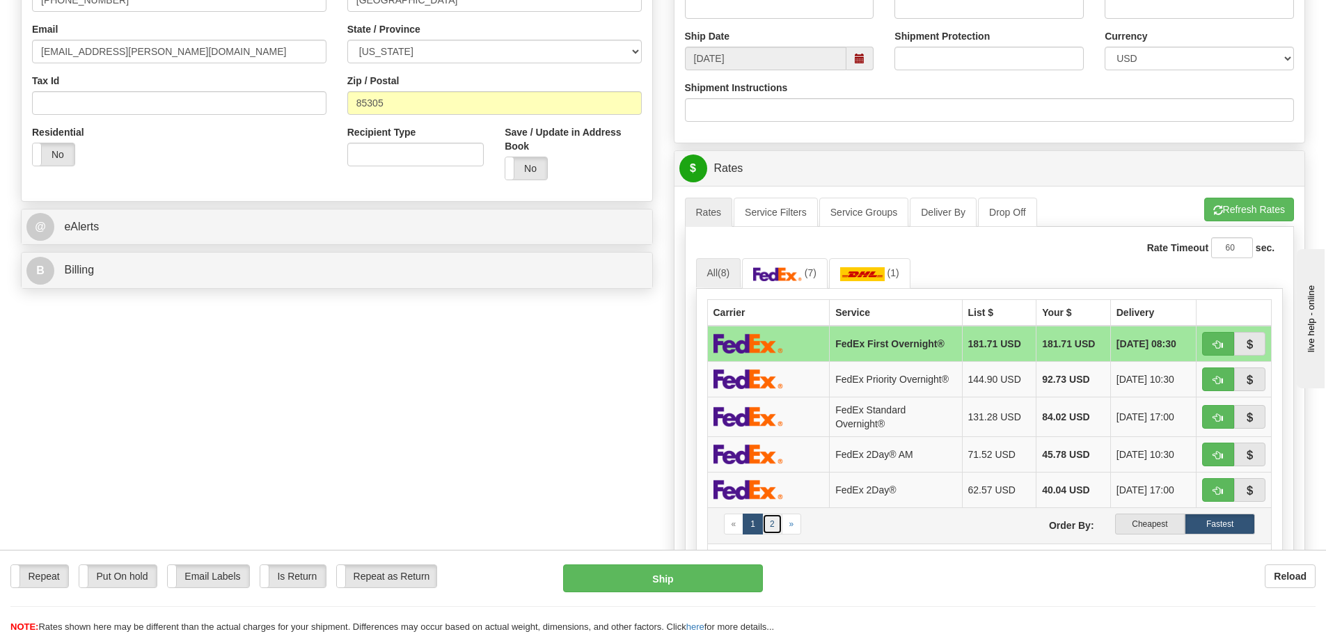
click at [772, 521] on link "2" at bounding box center [772, 524] width 20 height 21
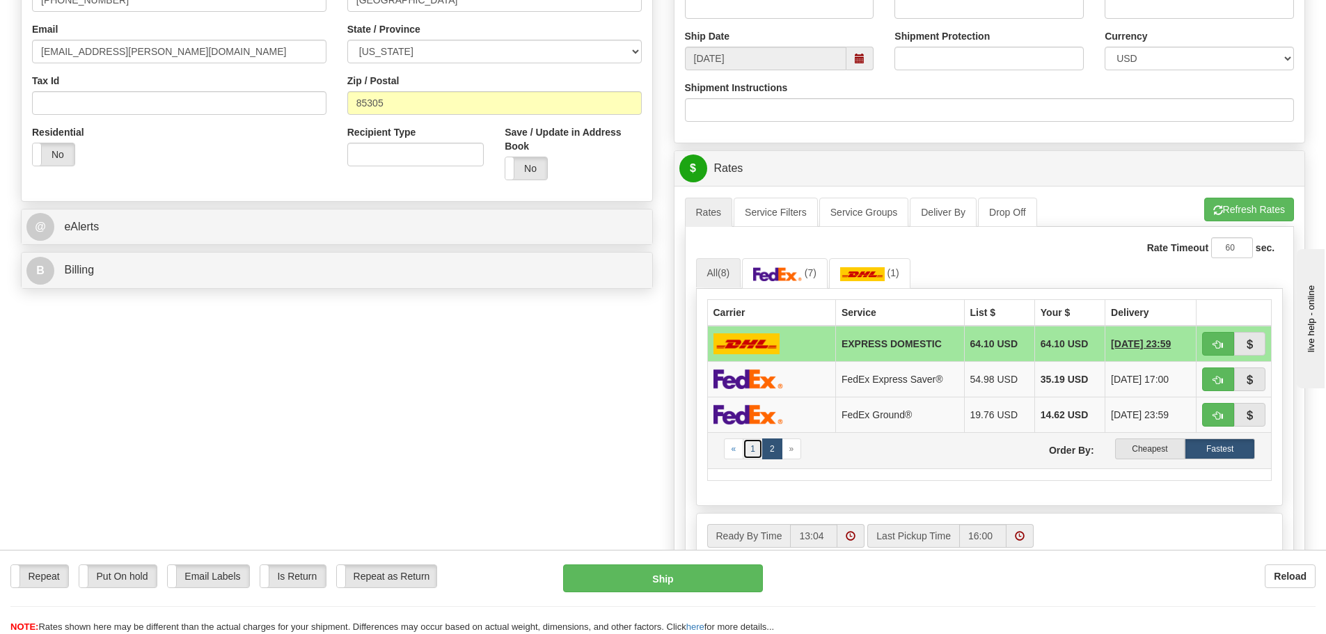
click at [751, 452] on link "1" at bounding box center [752, 448] width 20 height 21
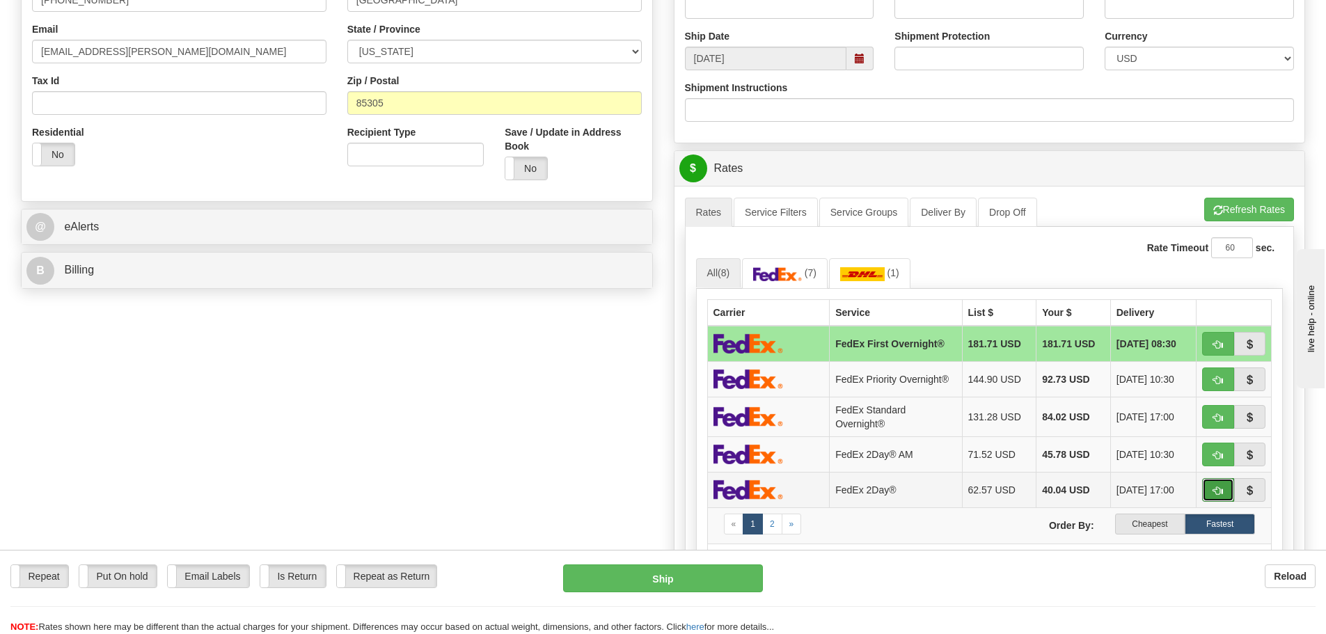
click at [1216, 488] on span "button" at bounding box center [1218, 490] width 10 height 9
type input "03"
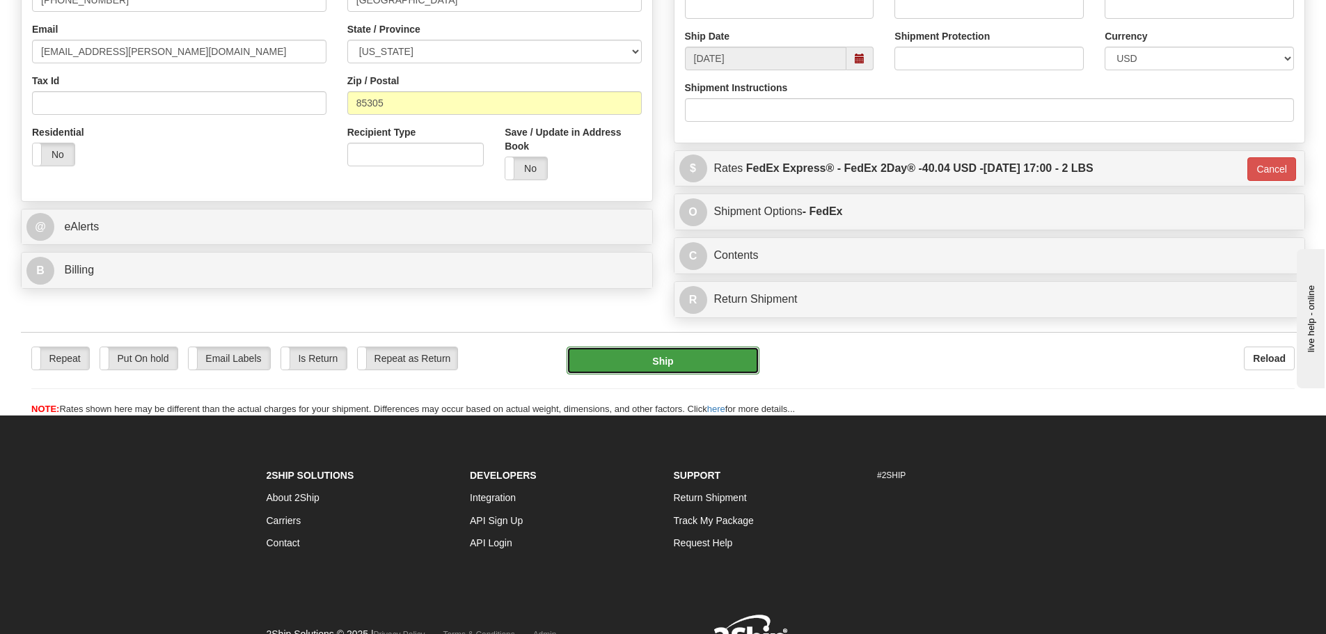
click at [703, 356] on button "Ship" at bounding box center [662, 361] width 193 height 28
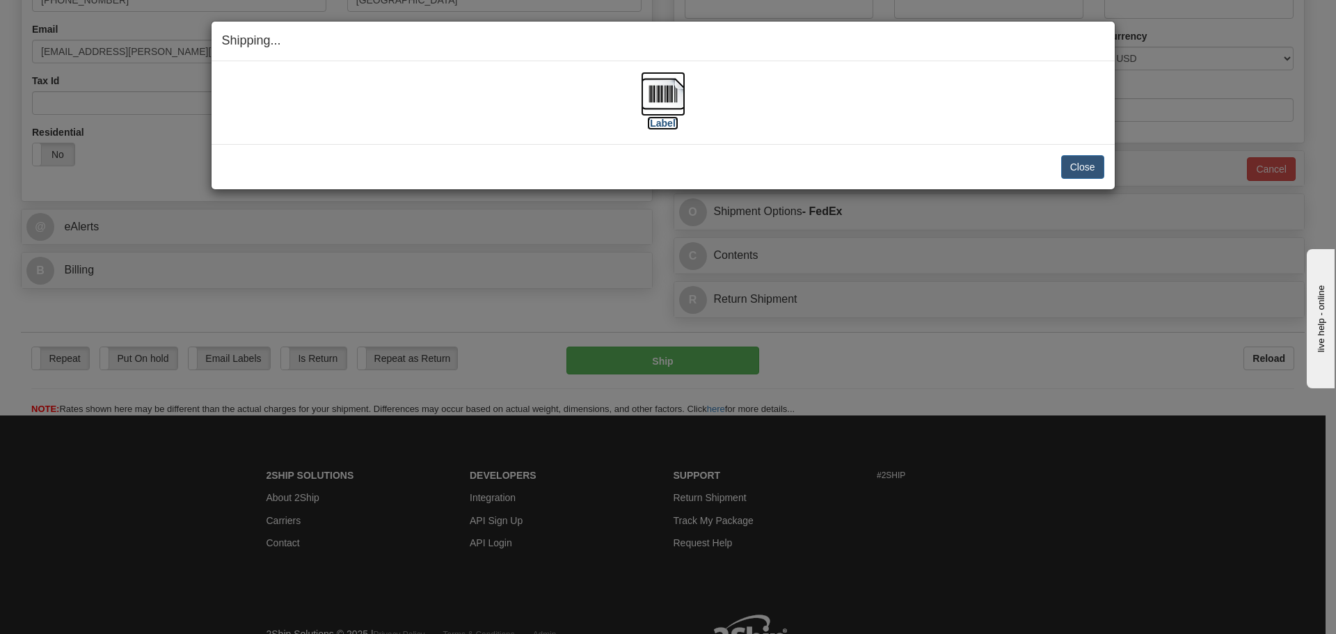
click at [666, 125] on label "[Label]" at bounding box center [663, 123] width 32 height 14
click at [1083, 156] on div "Close Cancel Cancel Shipment and Quit Pickup Quit Pickup ONLY" at bounding box center [663, 166] width 903 height 45
click at [1085, 166] on button "Close" at bounding box center [1082, 167] width 43 height 24
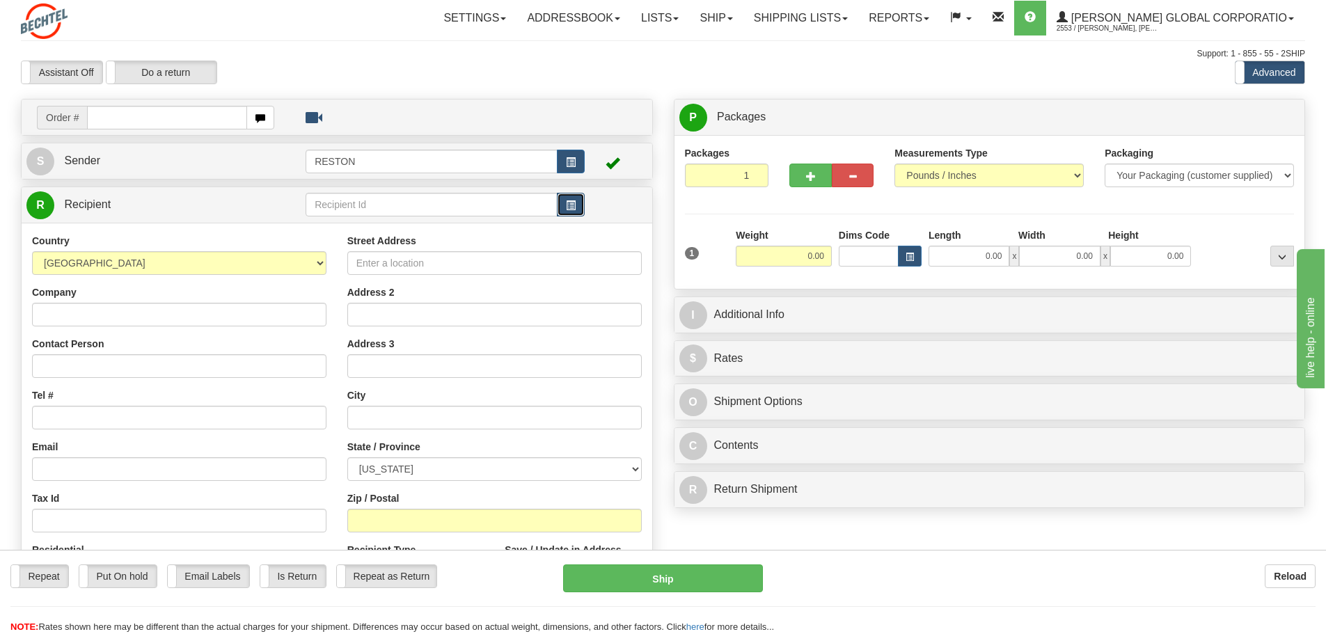
click at [565, 207] on button "button" at bounding box center [571, 205] width 28 height 24
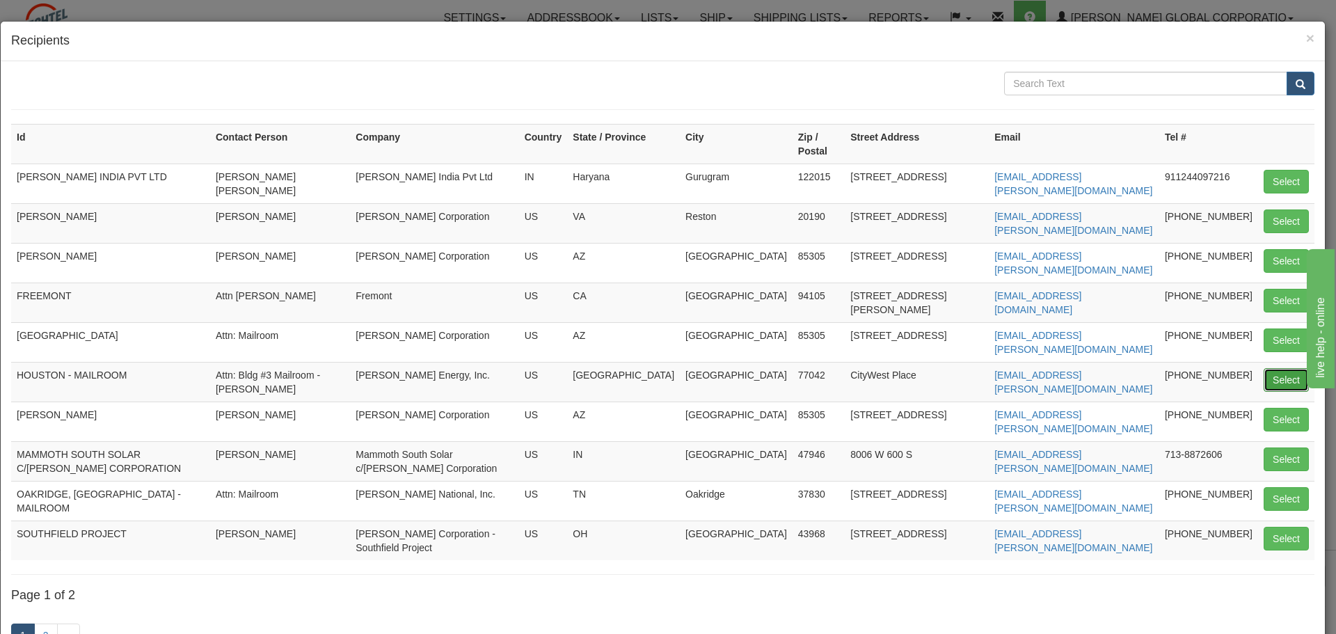
click at [1282, 368] on button "Select" at bounding box center [1286, 380] width 45 height 24
type input "HOUSTON - MAILROOM"
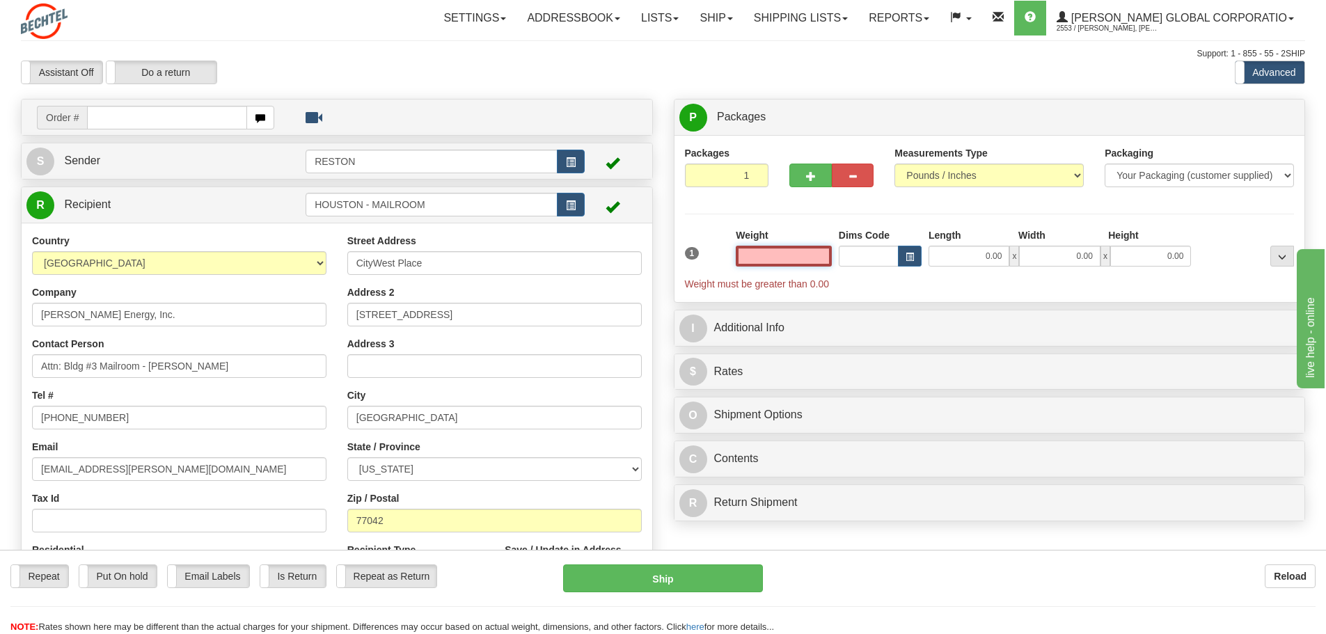
click at [773, 264] on input "text" at bounding box center [783, 256] width 96 height 21
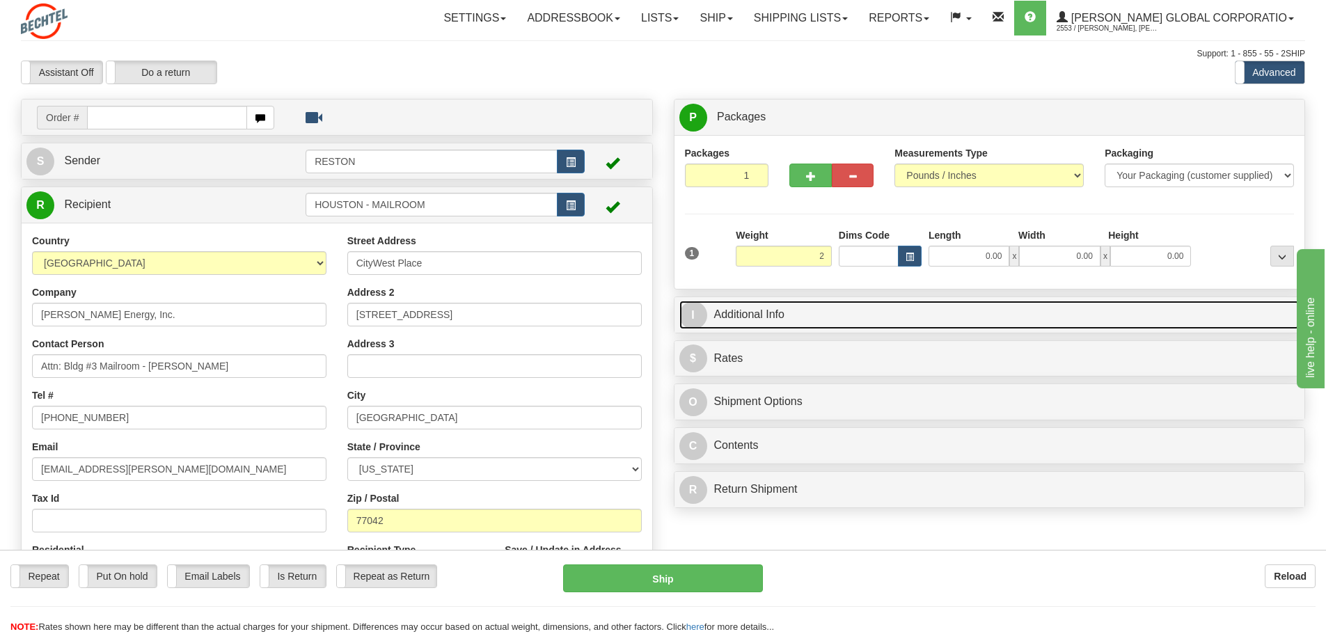
type input "2.00"
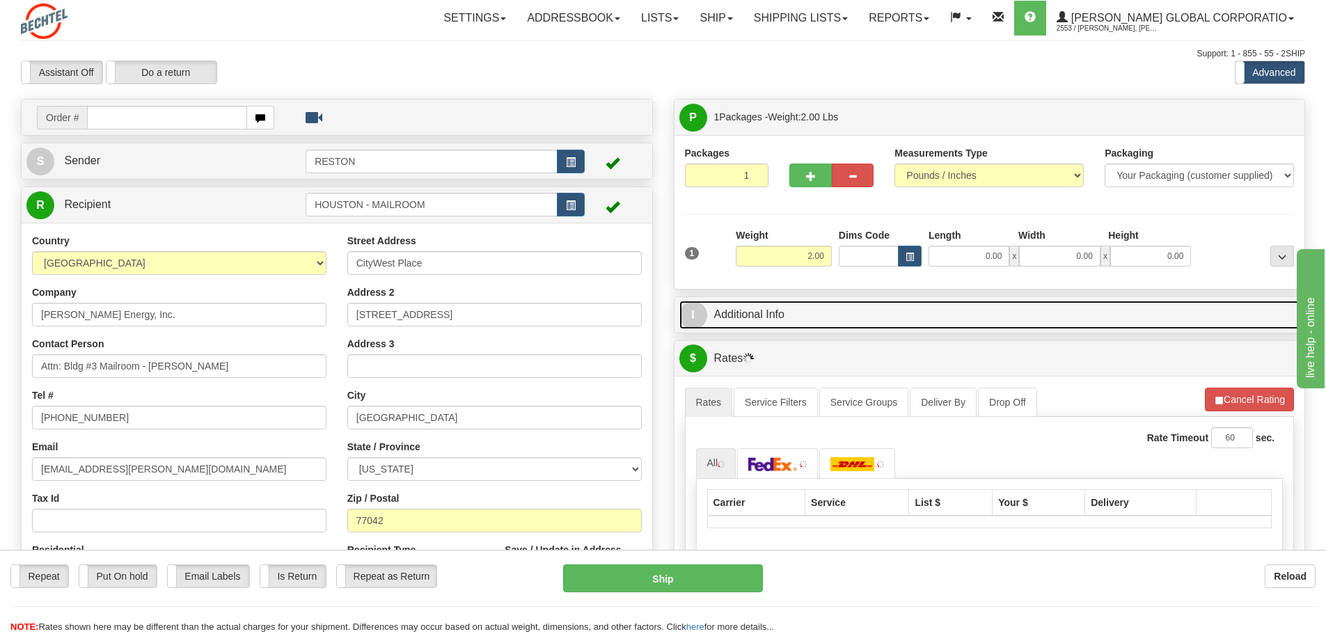
click at [800, 312] on link "I Additional Info" at bounding box center [989, 315] width 621 height 29
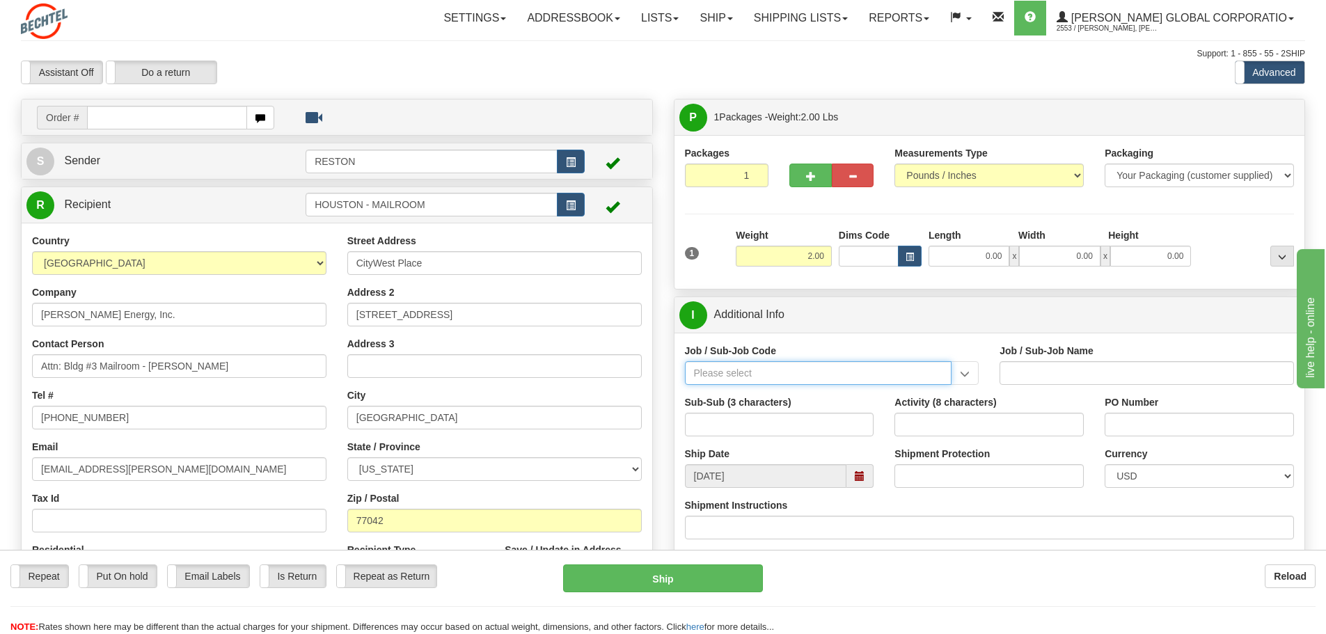
click at [775, 376] on input "Job / Sub-Job Code" at bounding box center [818, 373] width 267 height 24
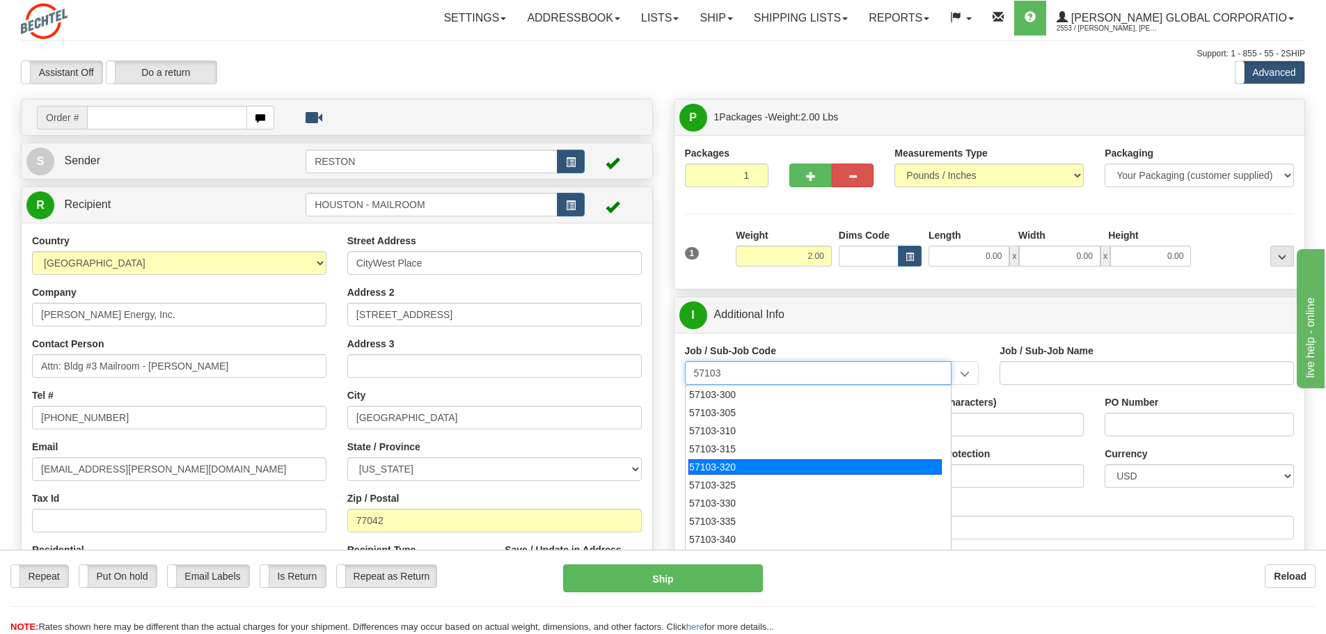
click at [780, 468] on div "57103-320" at bounding box center [814, 466] width 253 height 15
type input "57103-320"
type input "RESTON RO1 TIER 3-FACIL MGMT - MAIL OPERATIONS"
type input "57103-320"
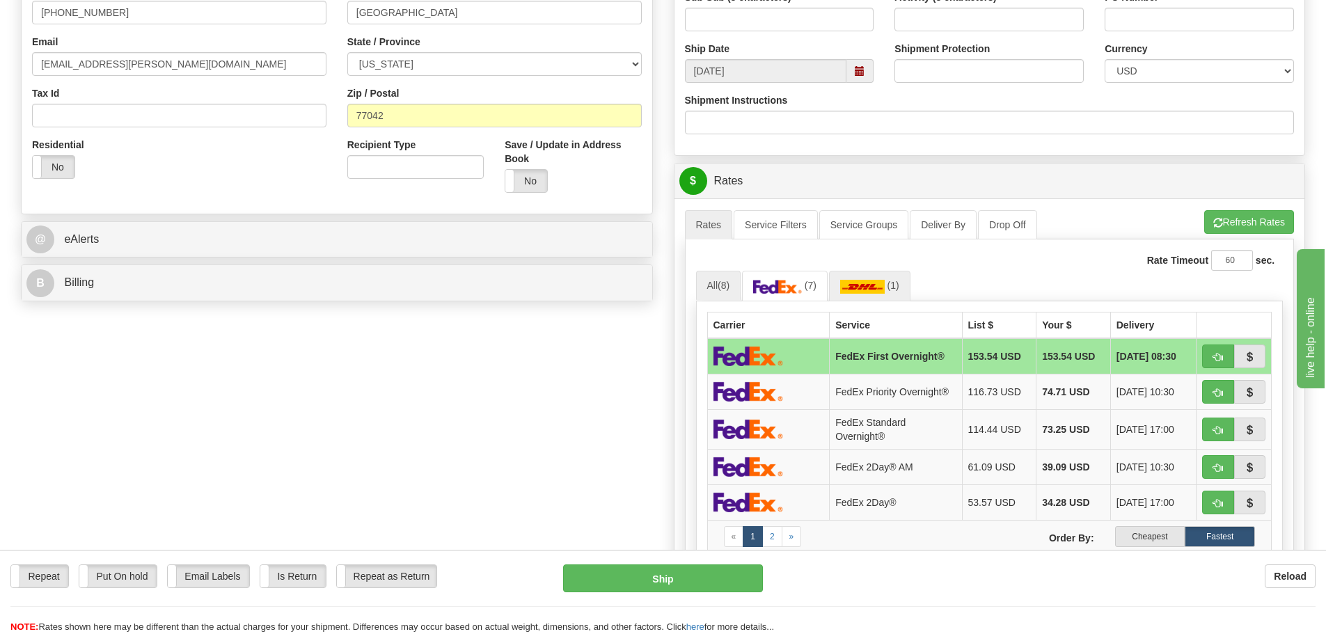
scroll to position [417, 0]
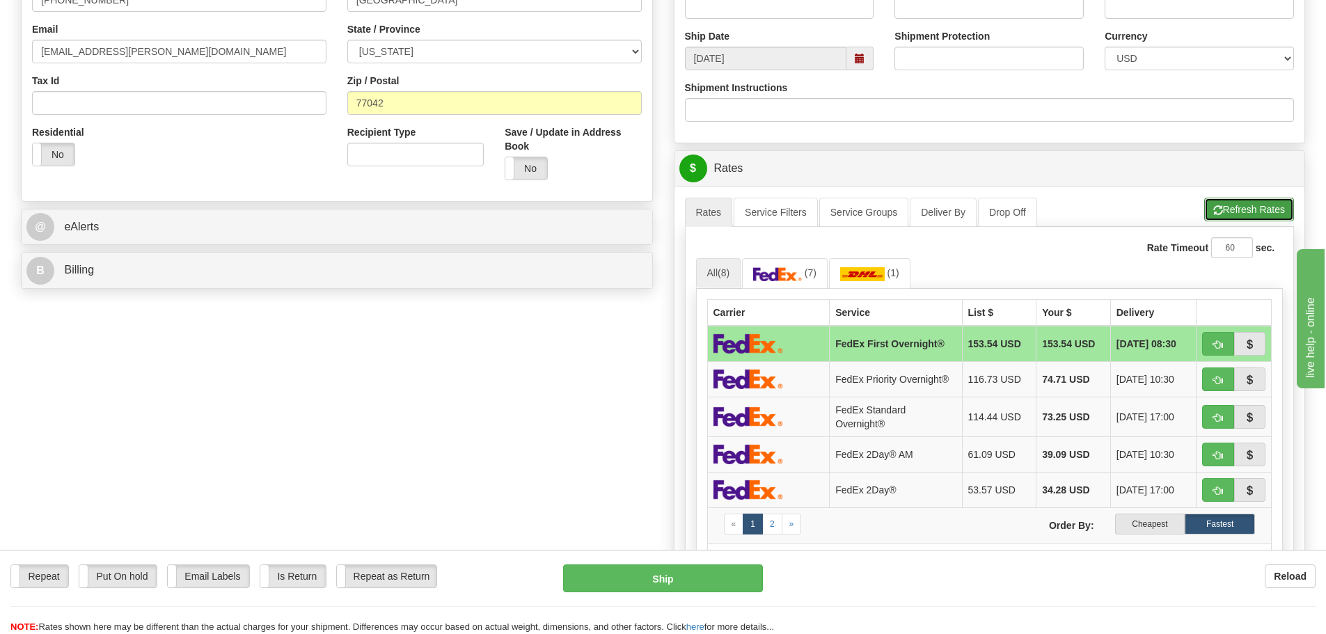
click at [1223, 207] on button "Refresh Rates" at bounding box center [1249, 210] width 90 height 24
click at [776, 525] on link "2" at bounding box center [772, 524] width 20 height 21
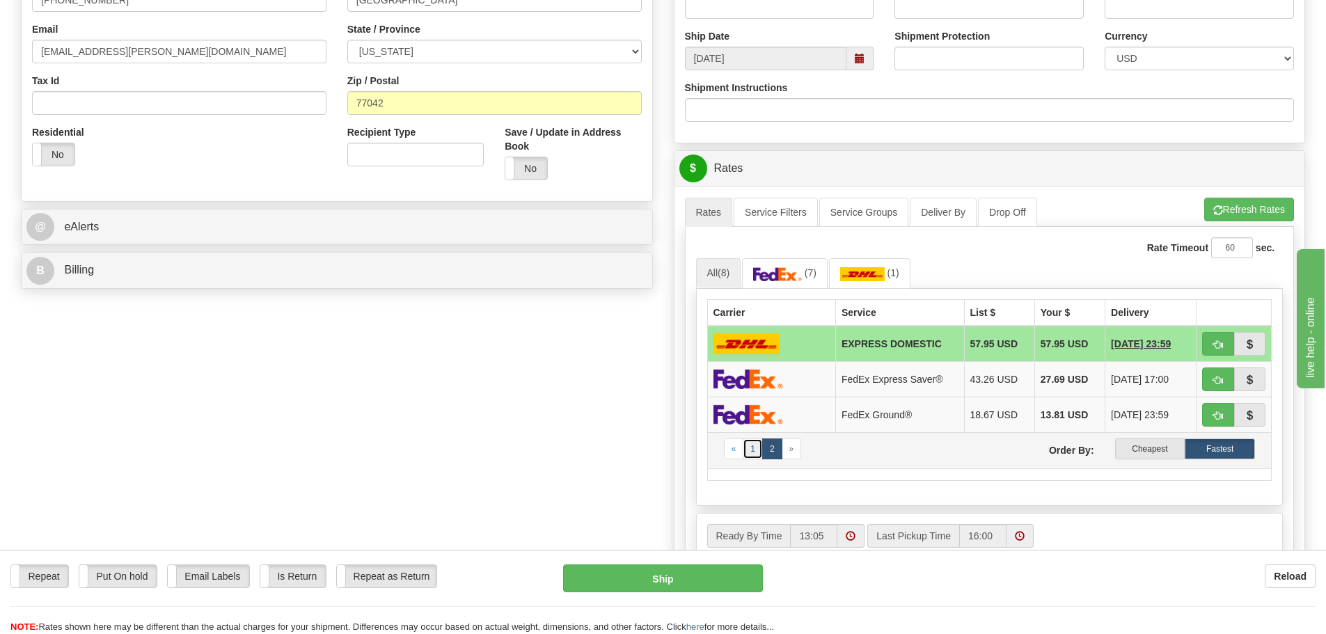
click at [747, 447] on link "1" at bounding box center [752, 448] width 20 height 21
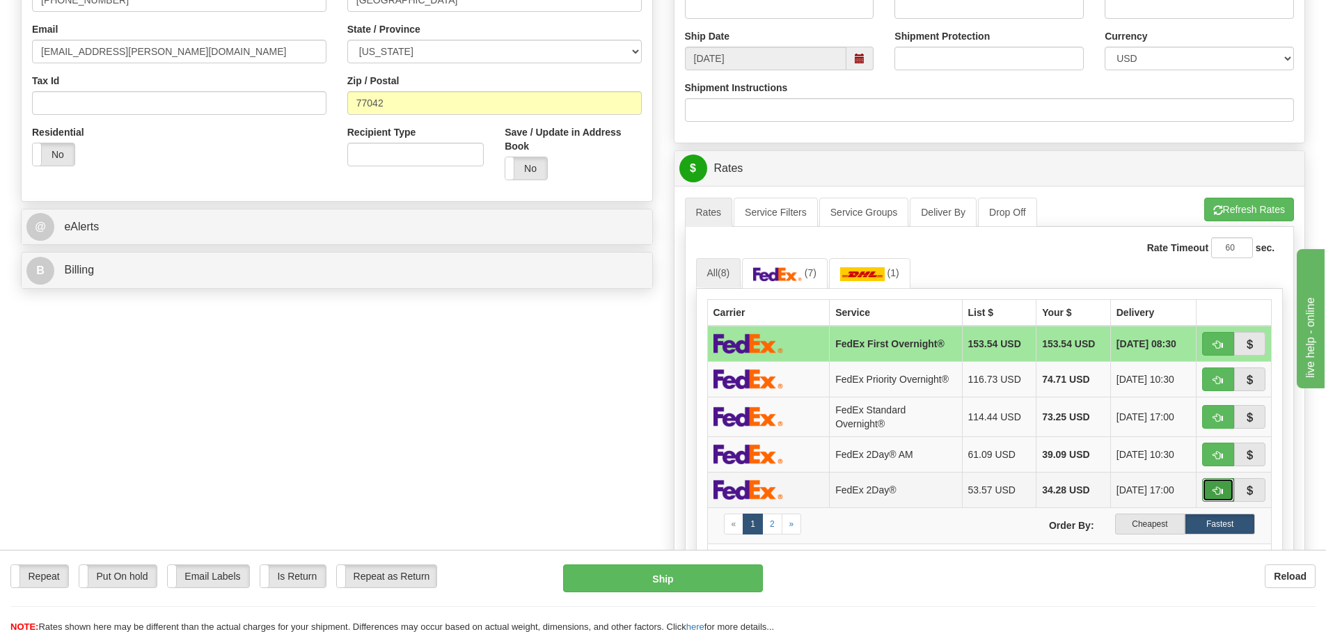
click at [1218, 484] on button "button" at bounding box center [1218, 490] width 32 height 24
type input "03"
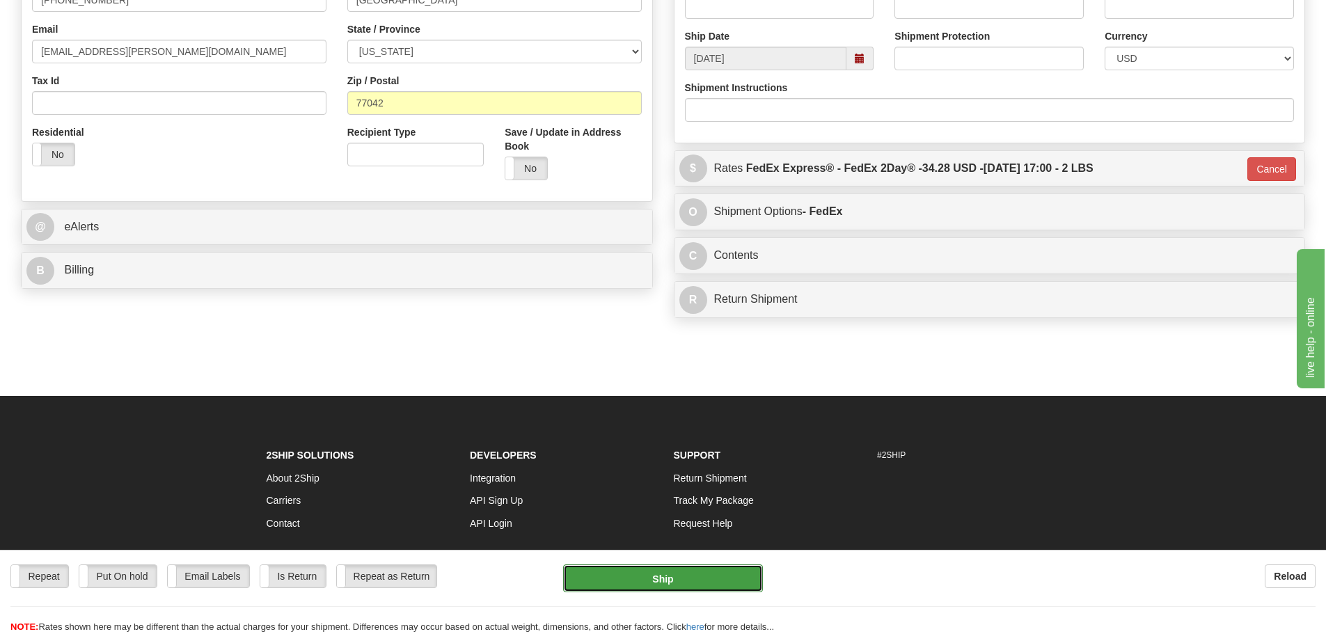
click at [719, 584] on button "Ship" at bounding box center [663, 578] width 200 height 28
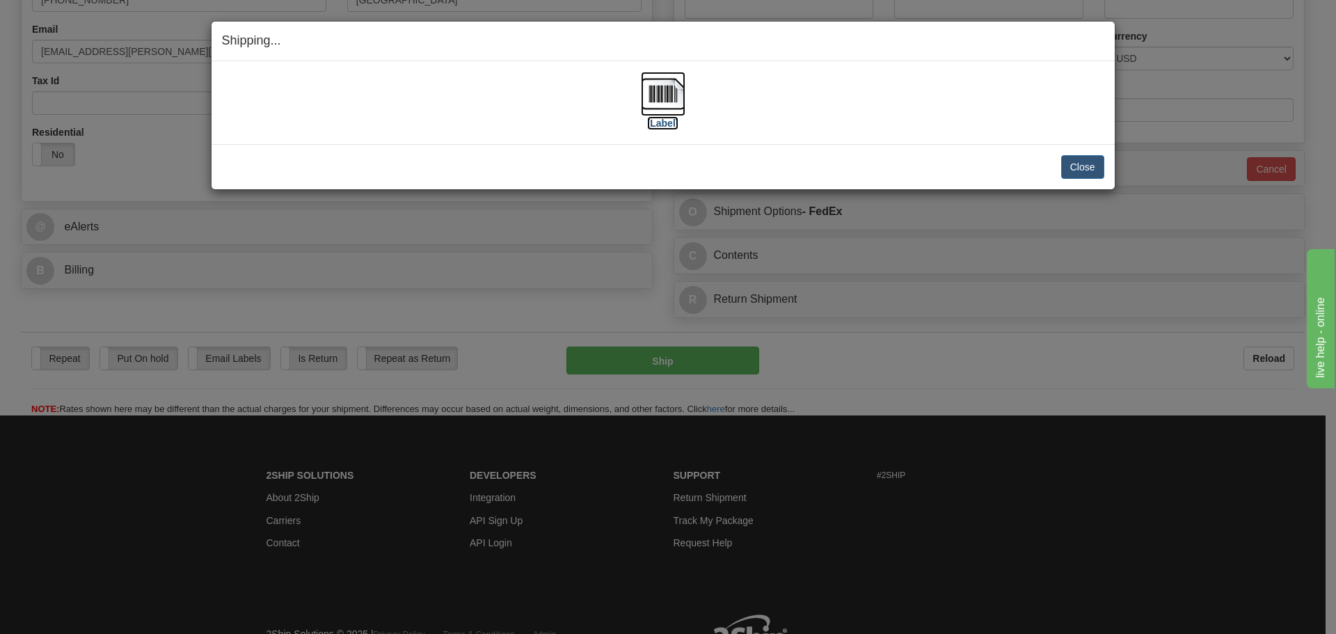
click at [659, 129] on label "[Label]" at bounding box center [663, 123] width 32 height 14
click at [1091, 170] on button "Close" at bounding box center [1082, 167] width 43 height 24
drag, startPoint x: 1089, startPoint y: 169, endPoint x: 1119, endPoint y: 146, distance: 37.7
click at [1088, 168] on button "Close" at bounding box center [1082, 167] width 43 height 24
